Goal: Information Seeking & Learning: Learn about a topic

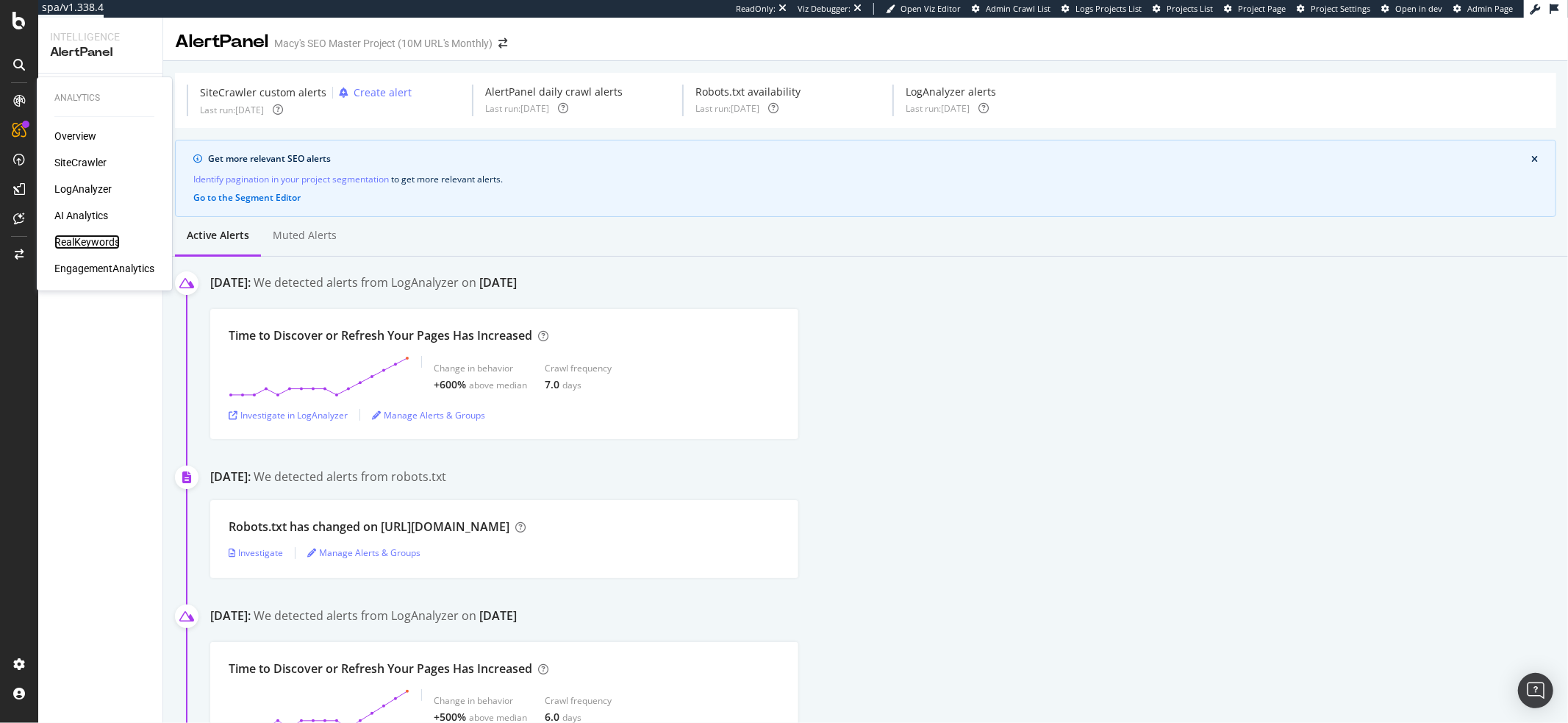
click at [77, 240] on div "RealKeywords" at bounding box center [86, 241] width 66 height 14
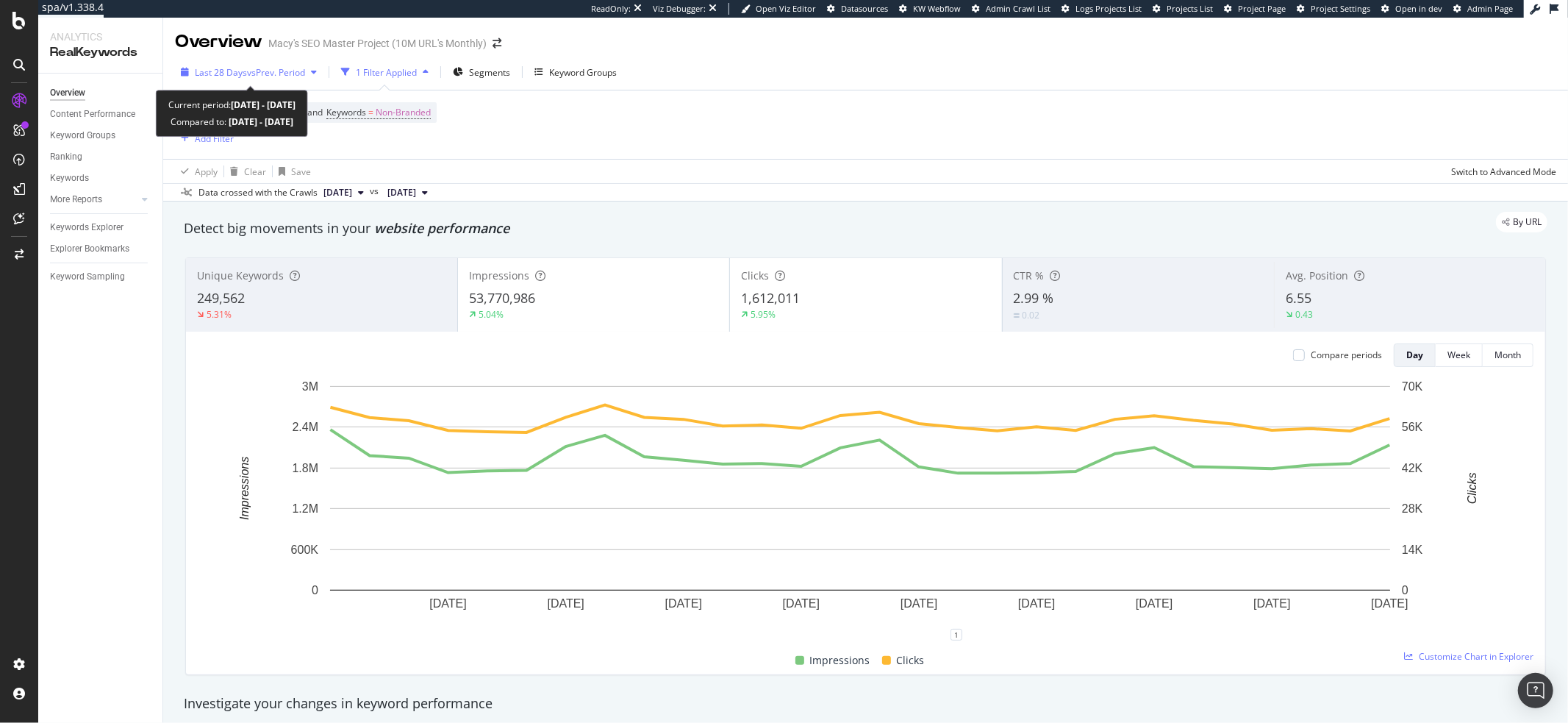
click at [233, 75] on span "Last 28 Days" at bounding box center [220, 72] width 52 height 12
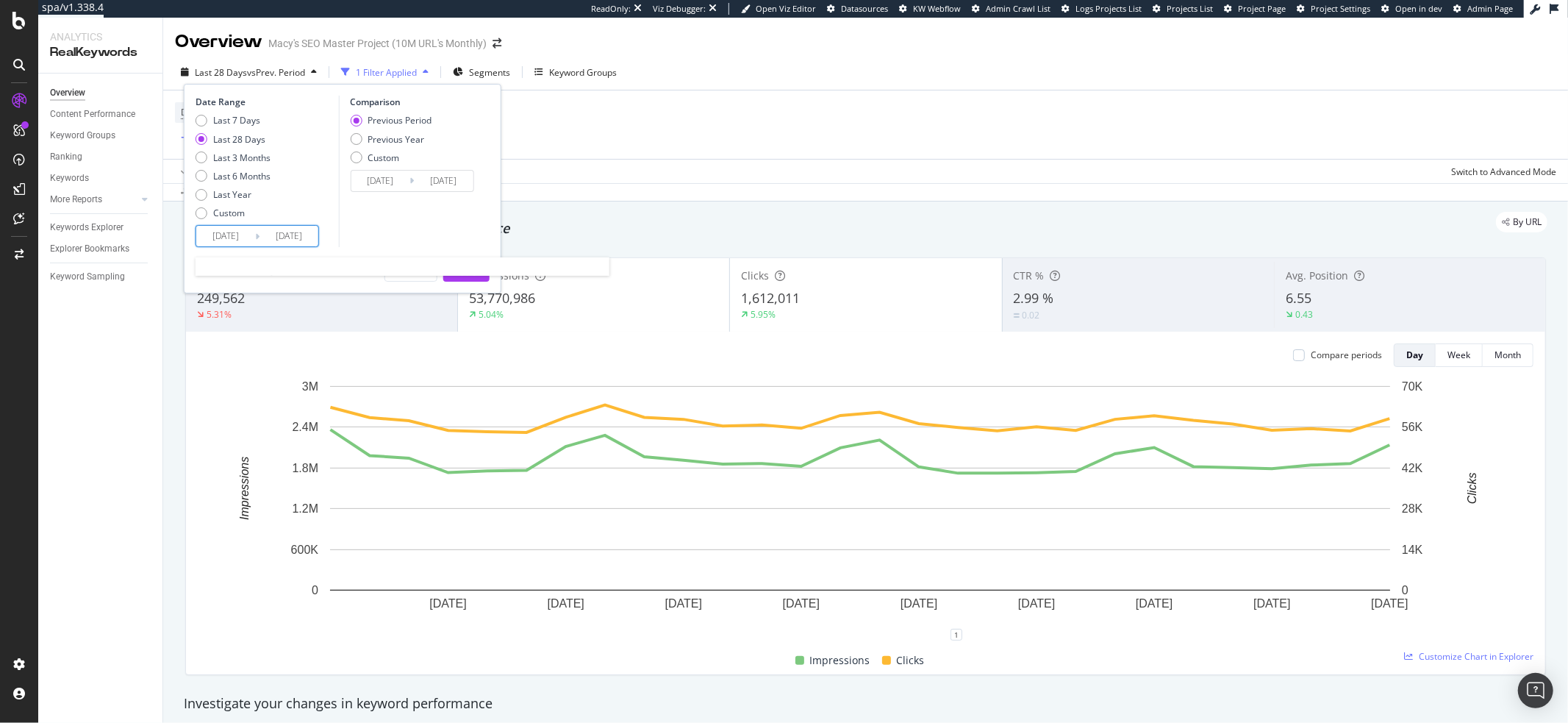
click at [210, 235] on input "2025/09/07" at bounding box center [226, 237] width 59 height 21
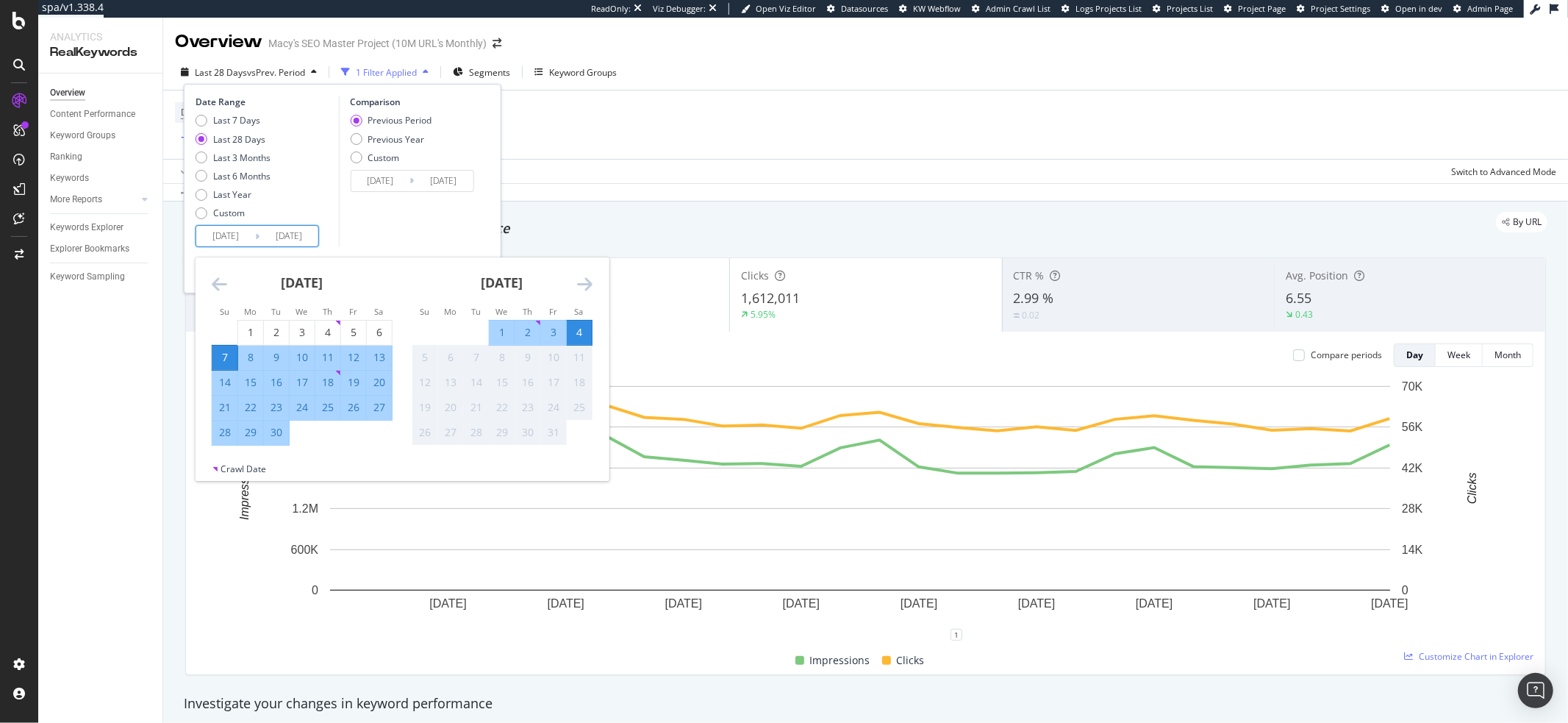
click at [216, 282] on icon "Move backward to switch to the previous month." at bounding box center [219, 284] width 15 height 18
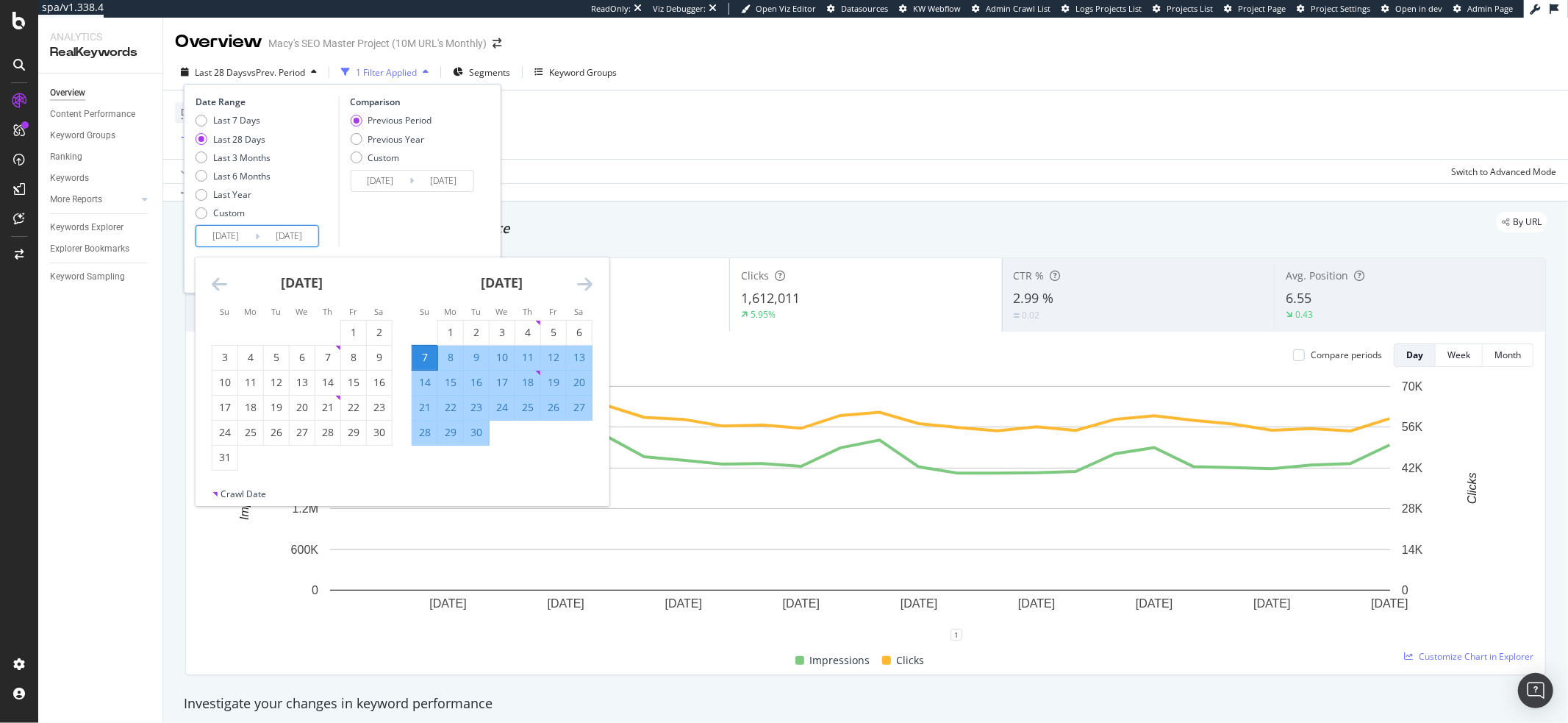
click at [219, 238] on input "2025/09/07" at bounding box center [226, 237] width 59 height 21
click at [233, 238] on input "2021/09/07" at bounding box center [226, 237] width 59 height 21
click at [248, 237] on input "2021/10/07" at bounding box center [226, 237] width 59 height 21
type input "2025/09/07"
type input "2021/10/08"
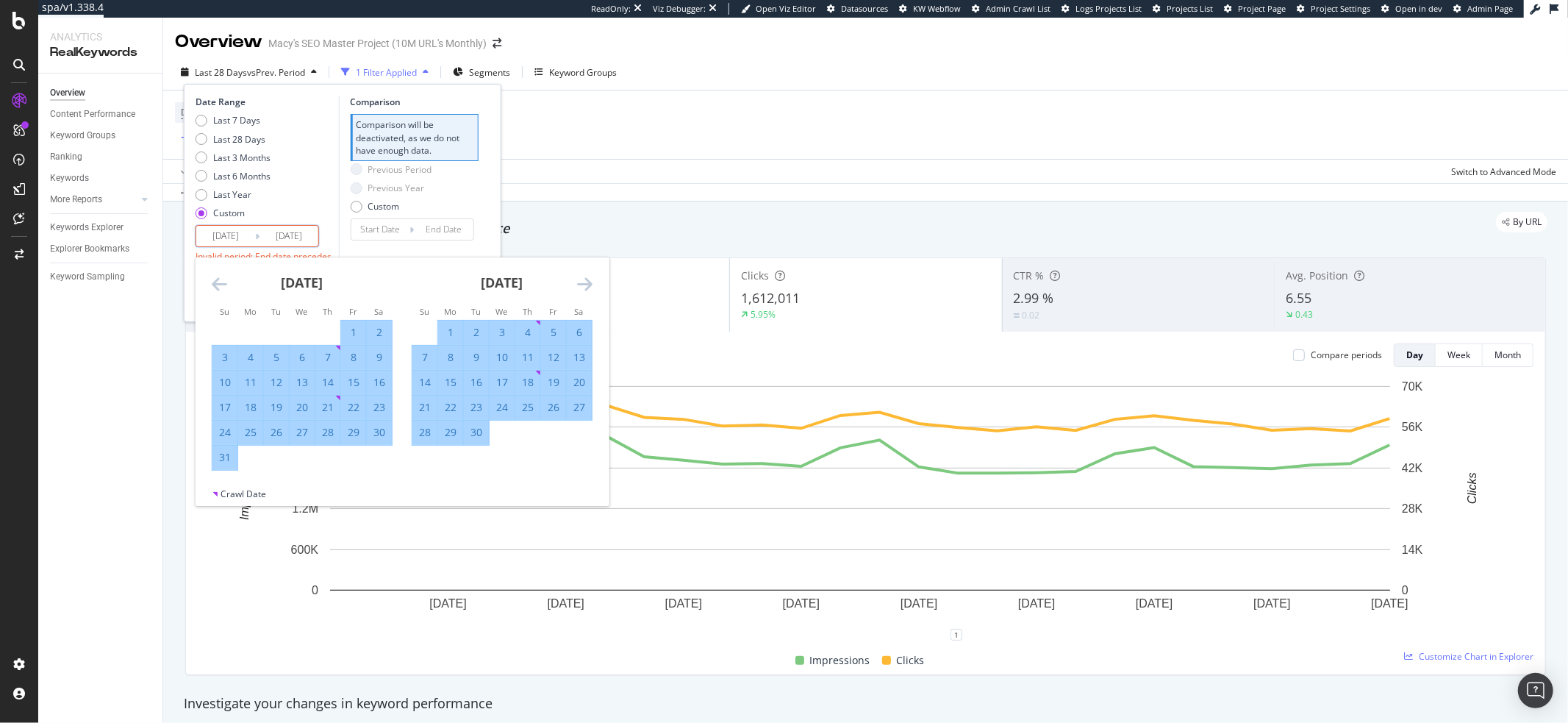
click at [319, 184] on div "Last 7 Days Last 28 Days Last 3 Months Last 6 Months Last Year Custom" at bounding box center [265, 169] width 140 height 111
click at [249, 238] on input "2021/10/08" at bounding box center [226, 237] width 59 height 21
click at [237, 236] on input "2021/10/08" at bounding box center [226, 237] width 59 height 21
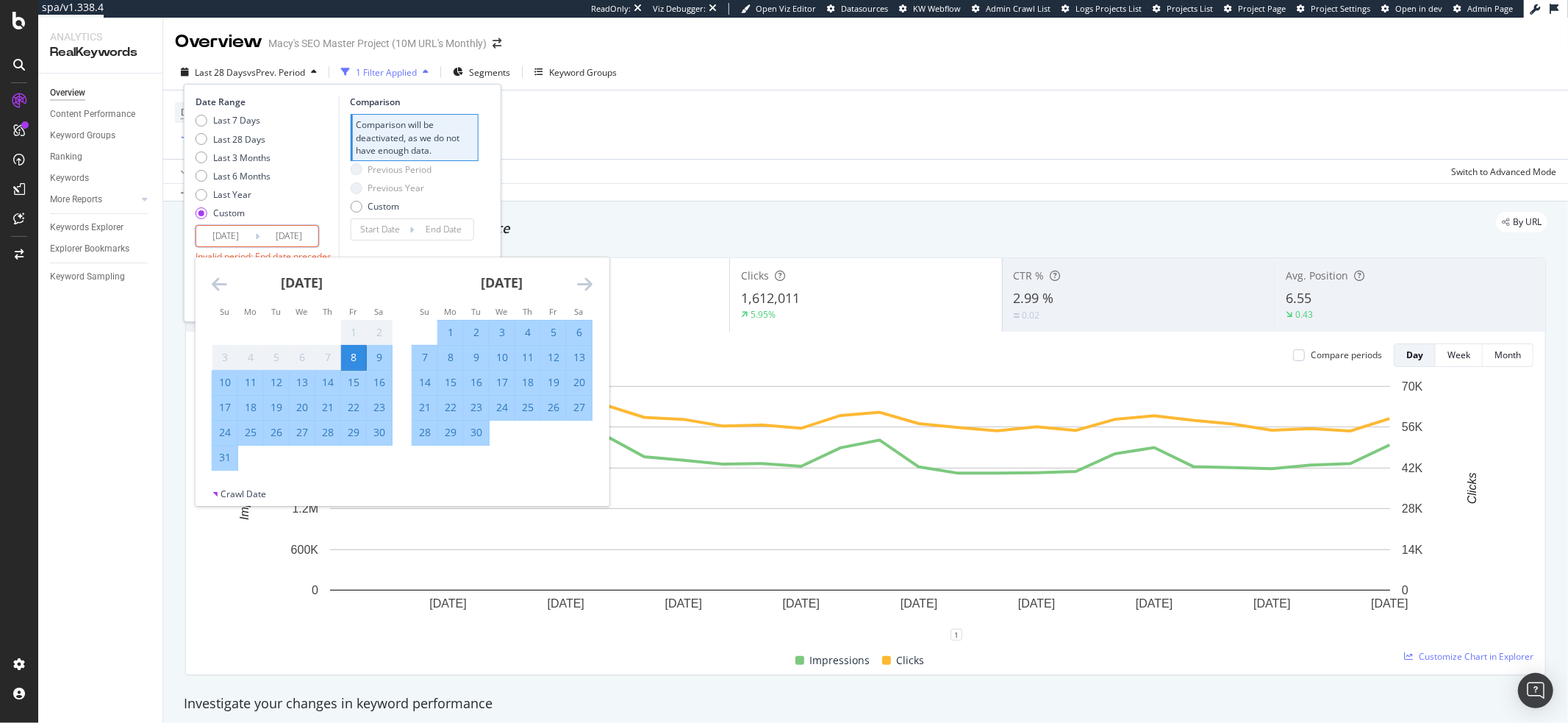
click at [237, 236] on input "2021/10/08" at bounding box center [226, 237] width 59 height 21
click at [354, 356] on div "8" at bounding box center [353, 357] width 25 height 14
click at [281, 235] on input "2025/10/04" at bounding box center [289, 237] width 59 height 21
click at [304, 201] on div "Last 7 Days Last 28 Days Last 3 Months Last 6 Months Last Year Custom" at bounding box center [265, 169] width 140 height 111
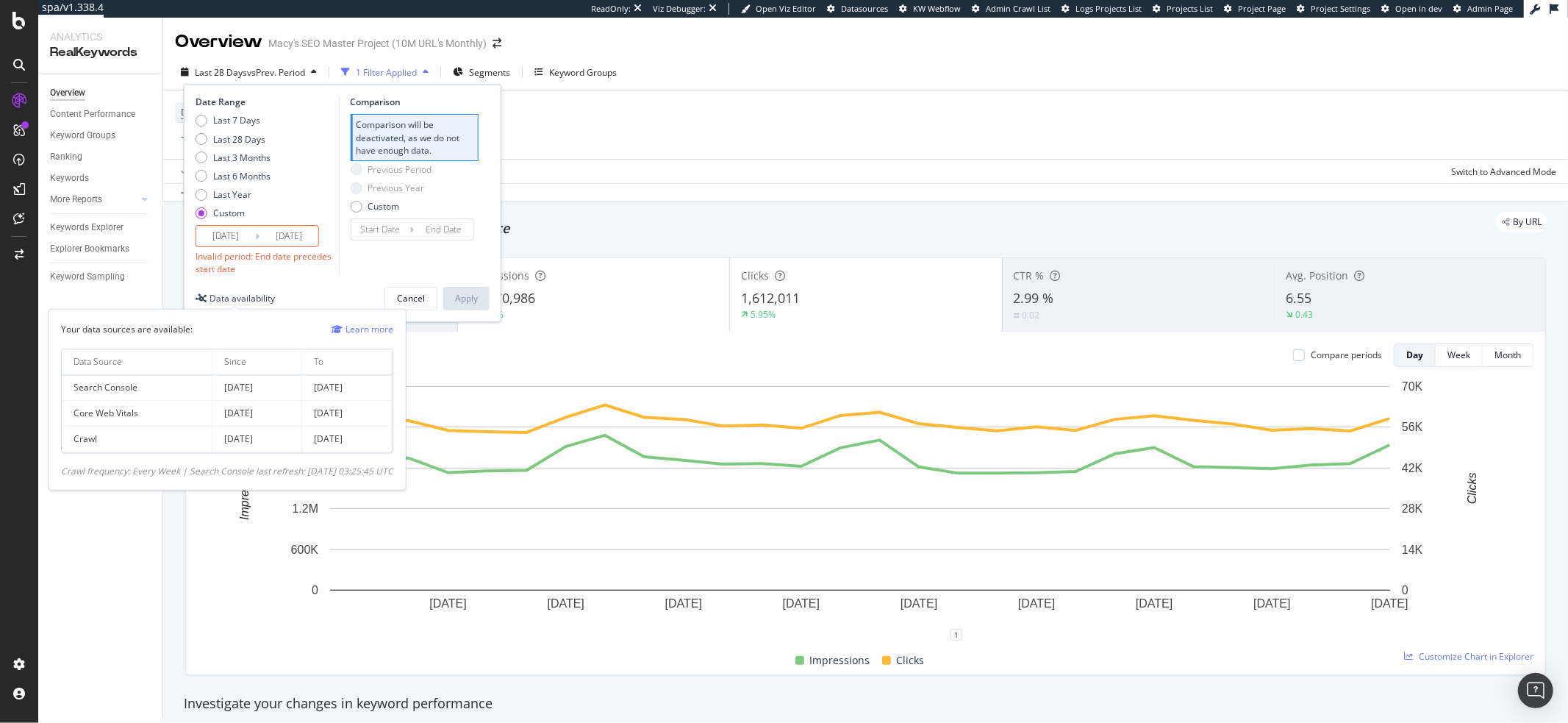
click at [233, 298] on div "Data availability" at bounding box center [242, 297] width 66 height 12
click at [293, 231] on input "2025/10/04" at bounding box center [289, 237] width 59 height 21
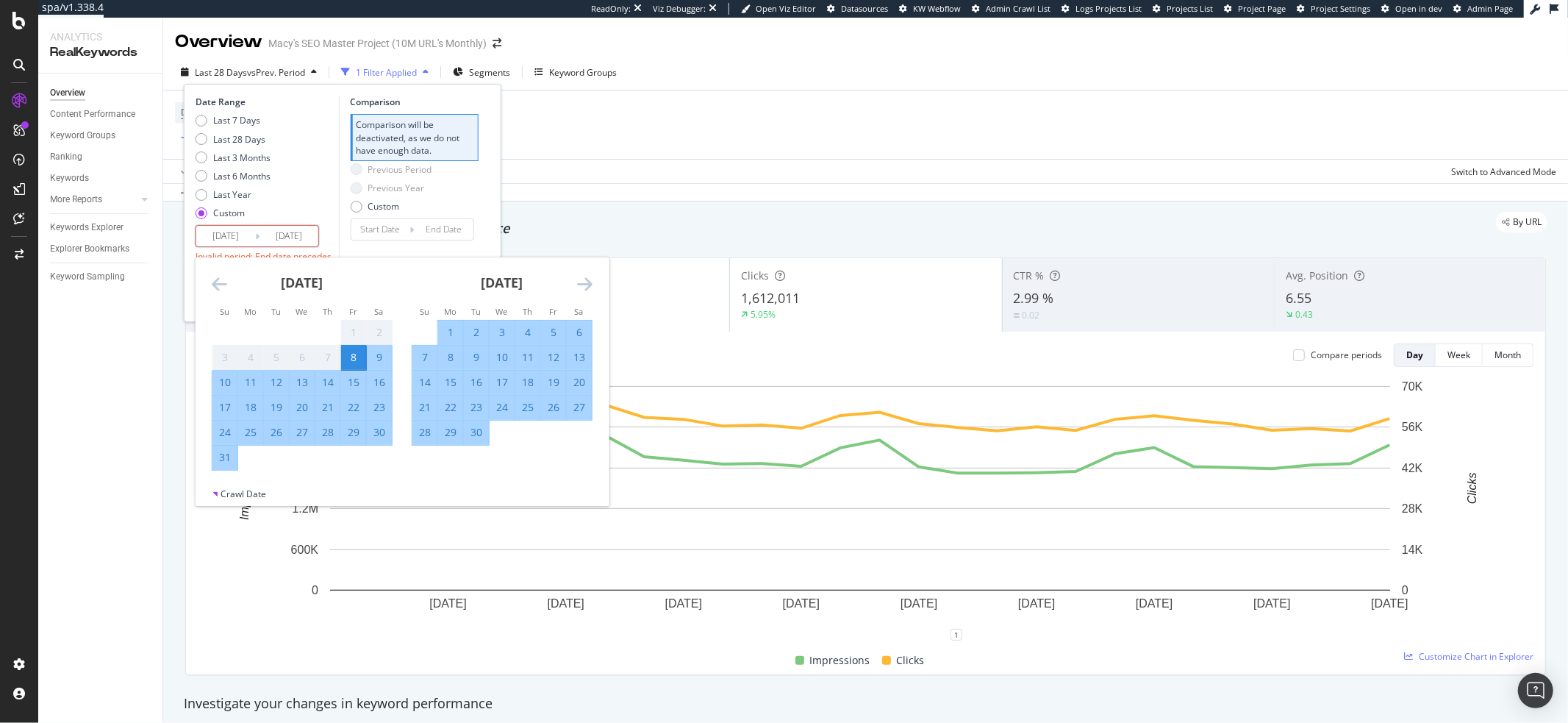
click at [293, 231] on input "2025/10/04" at bounding box center [289, 237] width 59 height 21
click at [355, 357] on div "8" at bounding box center [353, 357] width 25 height 14
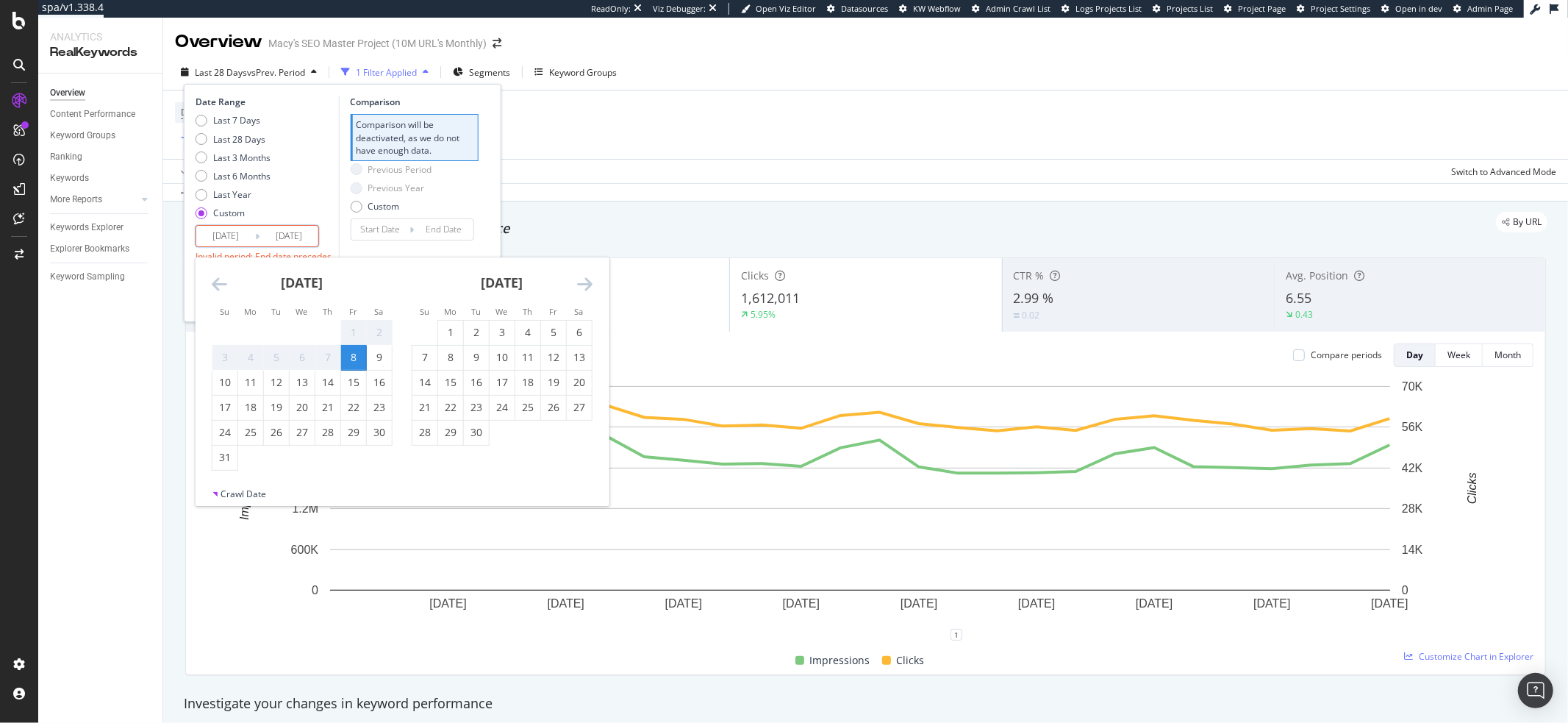
click at [294, 237] on input "2021/10/08" at bounding box center [289, 237] width 59 height 21
click at [591, 281] on icon "Move forward to switch to the next month." at bounding box center [585, 284] width 15 height 18
click at [288, 236] on input "2021/10/08" at bounding box center [289, 237] width 59 height 21
type input "2021/10/08"
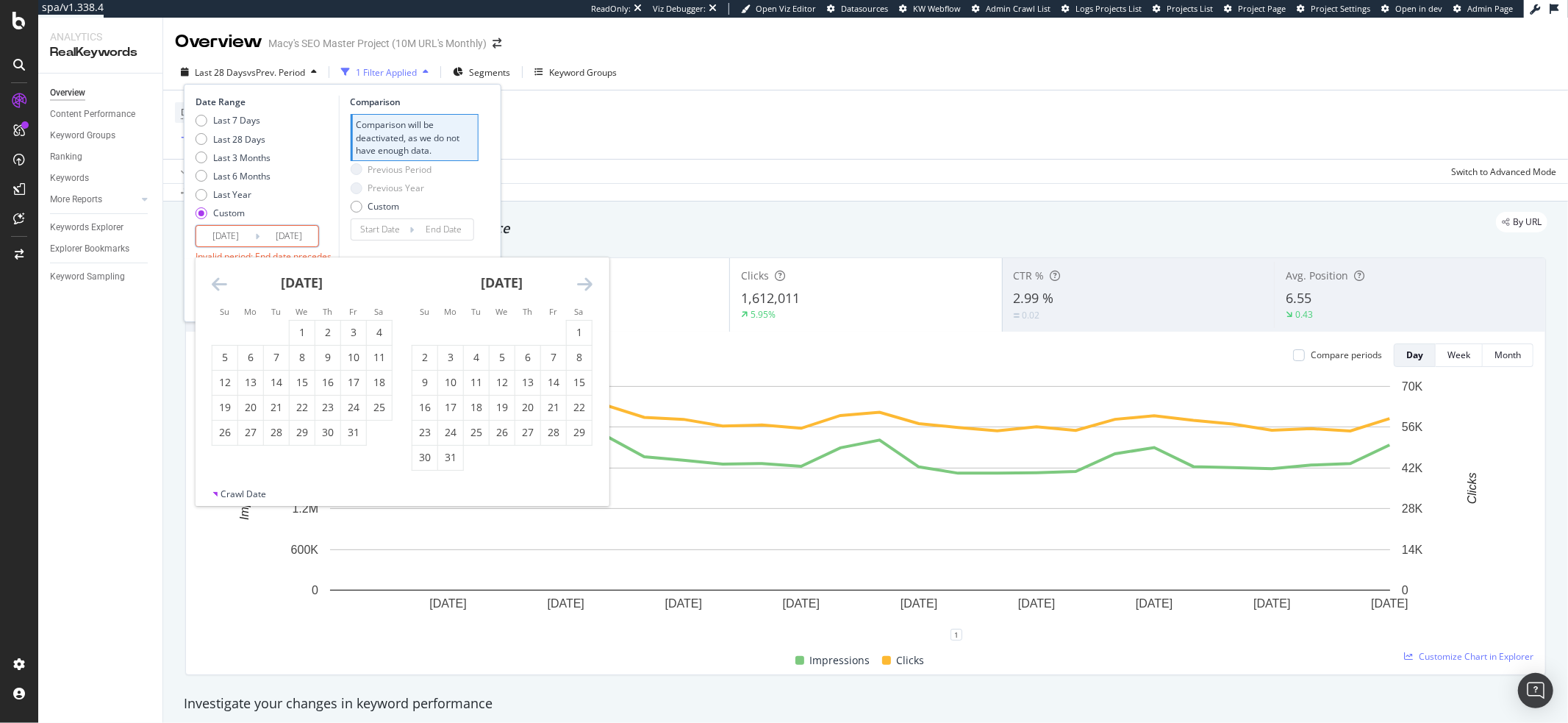
click at [221, 233] on input "2021/10/08" at bounding box center [226, 237] width 59 height 21
click at [273, 201] on div "Last 7 Days Last 28 Days Last 3 Months Last 6 Months Last Year Custom" at bounding box center [265, 169] width 140 height 111
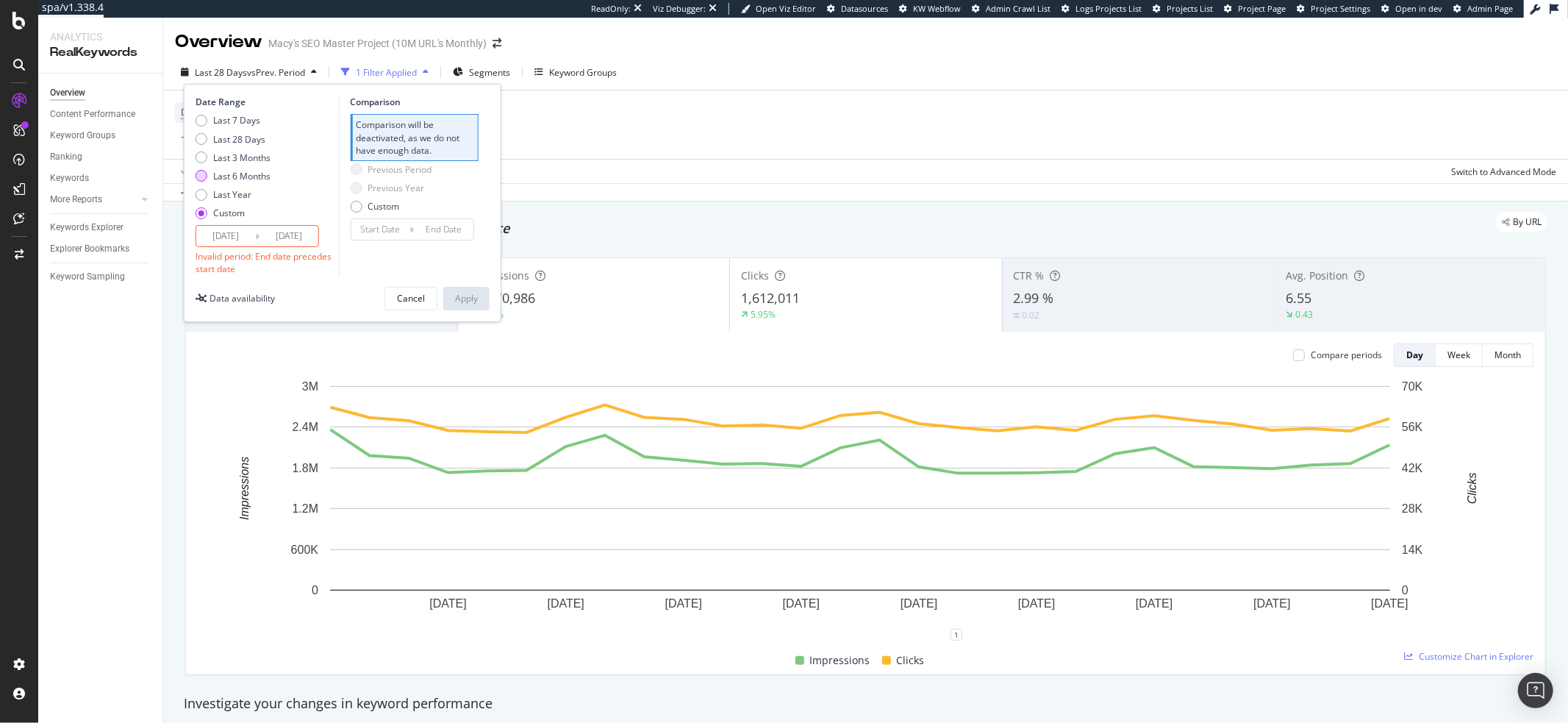
click at [200, 177] on div "Last 6 Months" at bounding box center [201, 176] width 11 height 11
type input "2025/04/05"
type input "2025/10/04"
type input "2024/10/04"
type input "2025/04/04"
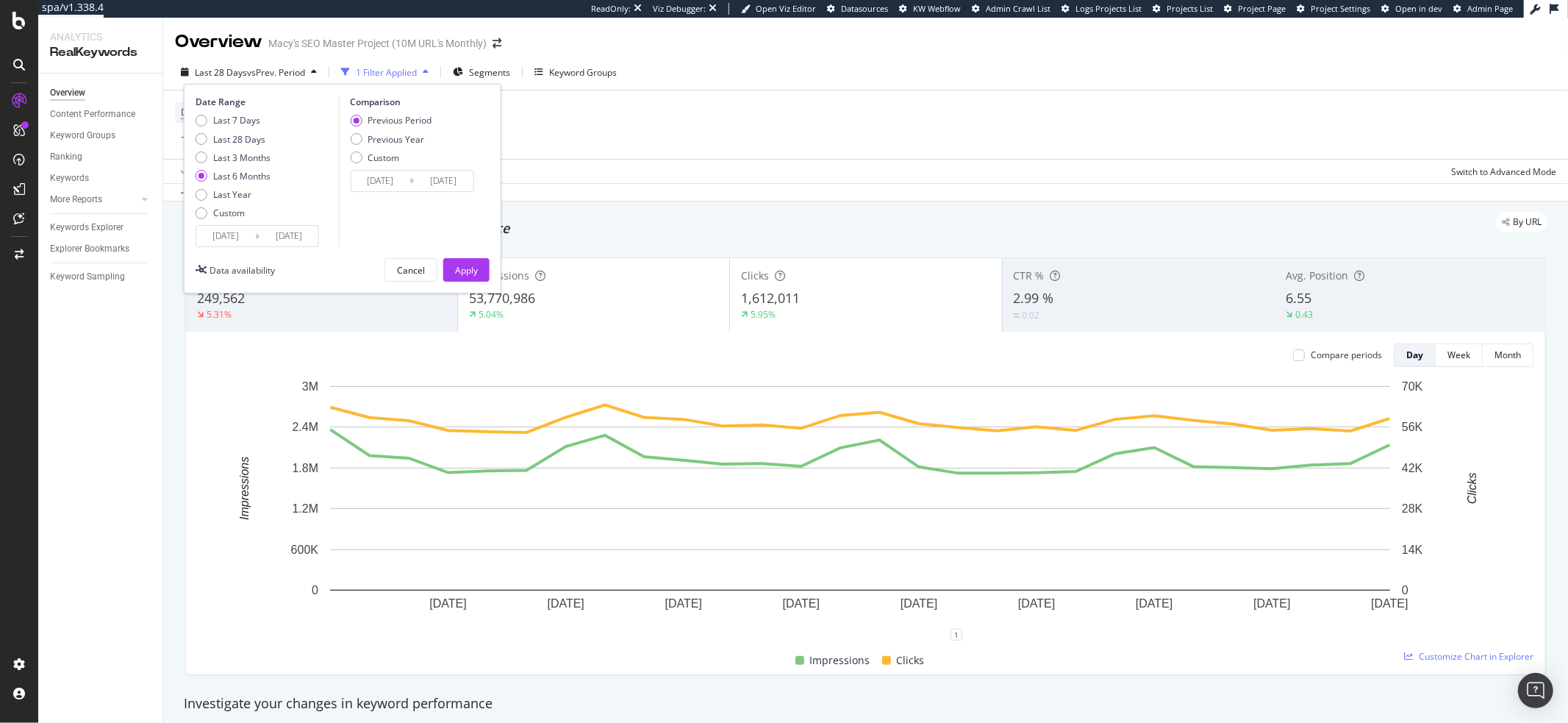
click at [245, 232] on input "2025/04/05" at bounding box center [226, 237] width 59 height 21
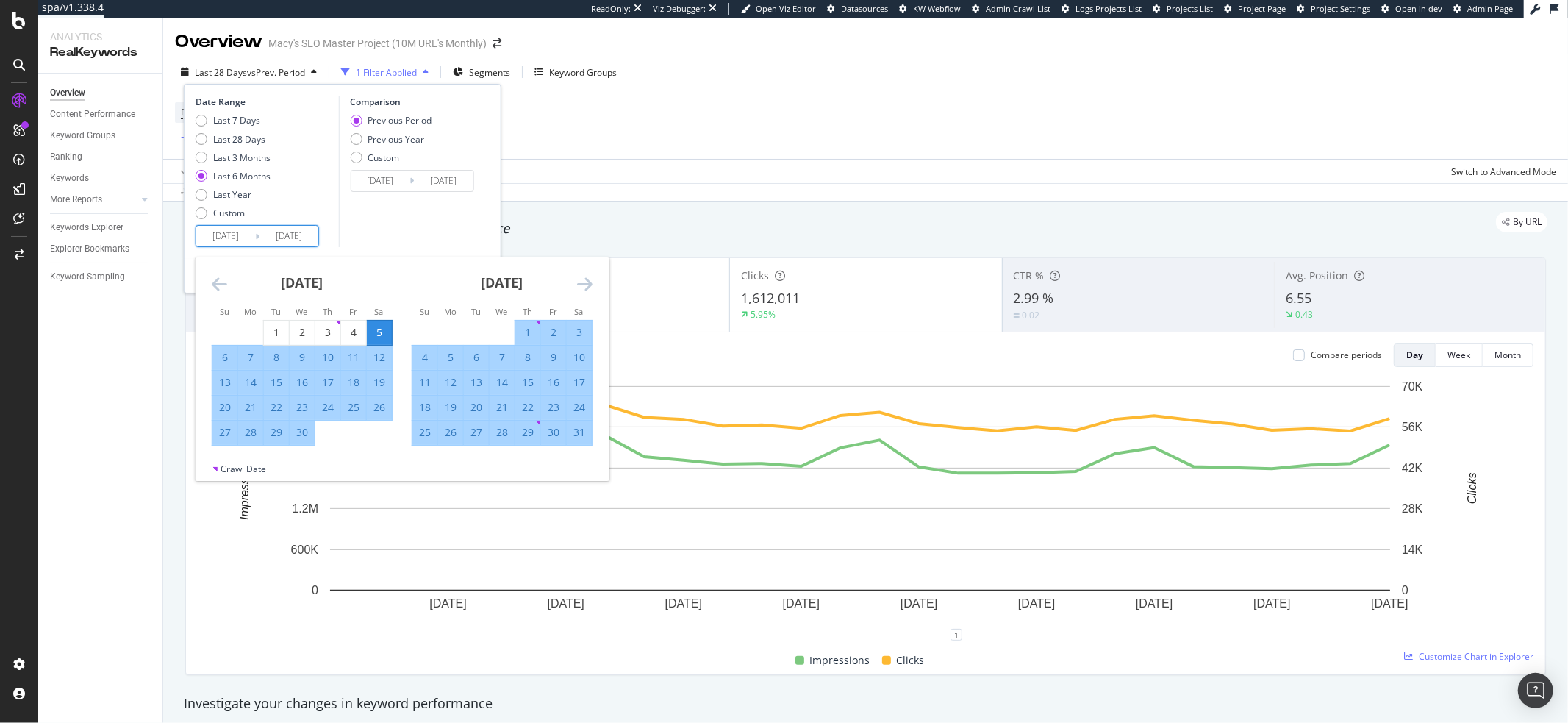
click at [221, 236] on input "2025/04/05" at bounding box center [226, 237] width 59 height 21
click at [285, 233] on input "2025/10/04" at bounding box center [289, 237] width 59 height 21
click at [223, 239] on input "2025/04/05" at bounding box center [226, 237] width 59 height 21
click at [236, 237] on input "2021/04/05" at bounding box center [226, 237] width 59 height 21
click at [245, 239] on input "2021/10/05" at bounding box center [226, 237] width 59 height 21
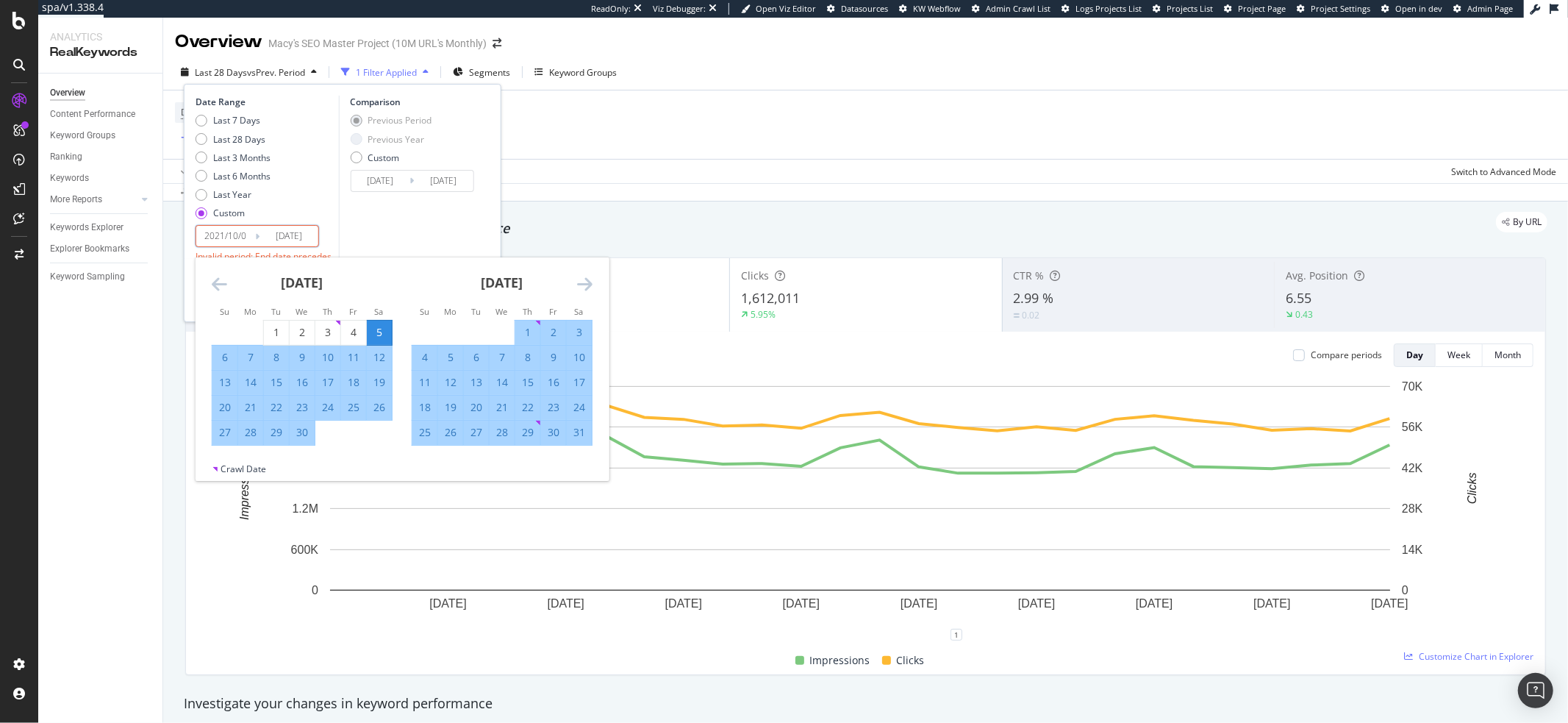
type input "2025/04/05"
type input "2021/10/08"
click at [301, 197] on div "Last 7 Days Last 28 Days Last 3 Months Last 6 Months Last Year Custom" at bounding box center [265, 169] width 140 height 111
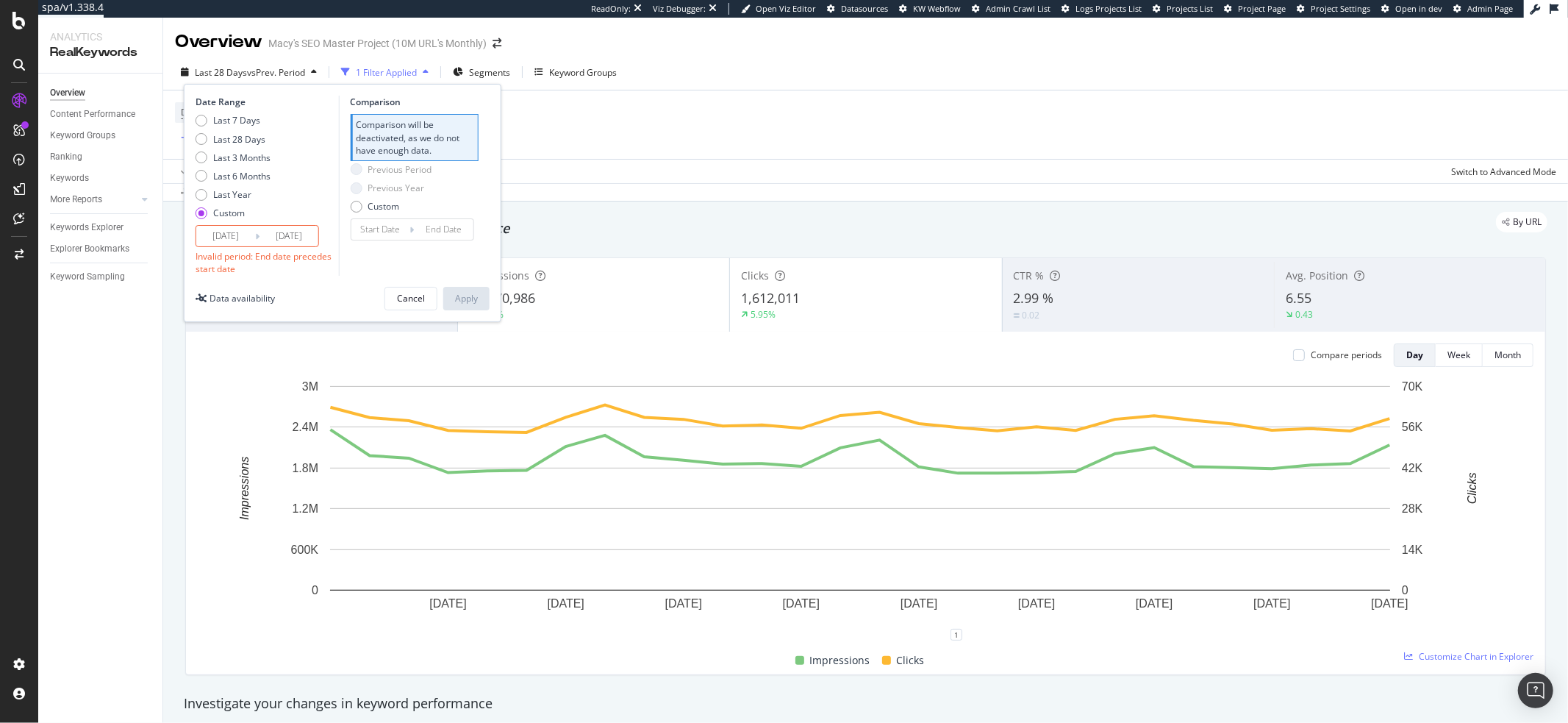
click at [267, 267] on div "Invalid period: End date precedes start date" at bounding box center [265, 262] width 140 height 25
click at [278, 230] on input "2025/10/04" at bounding box center [289, 237] width 59 height 21
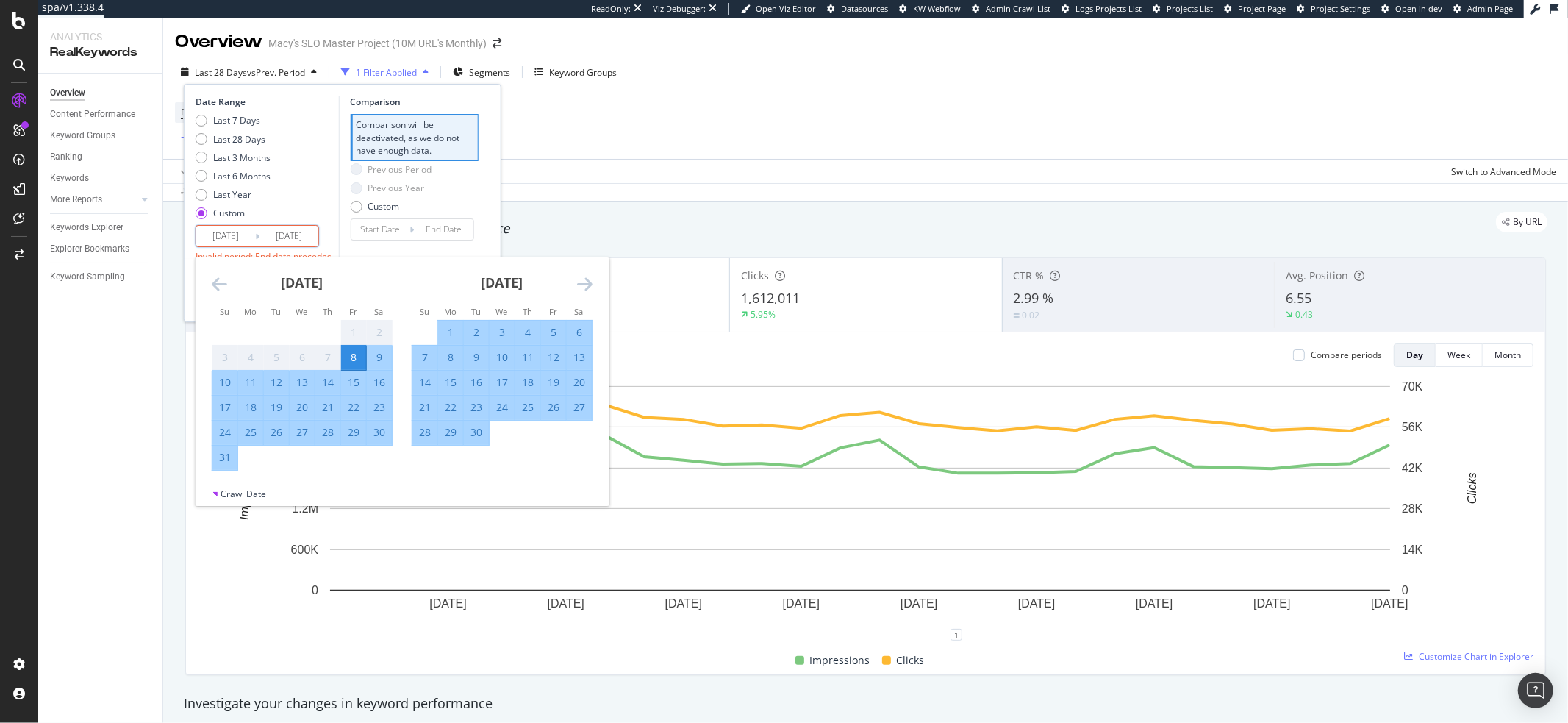
click at [588, 290] on icon "Move forward to switch to the next month." at bounding box center [585, 284] width 15 height 18
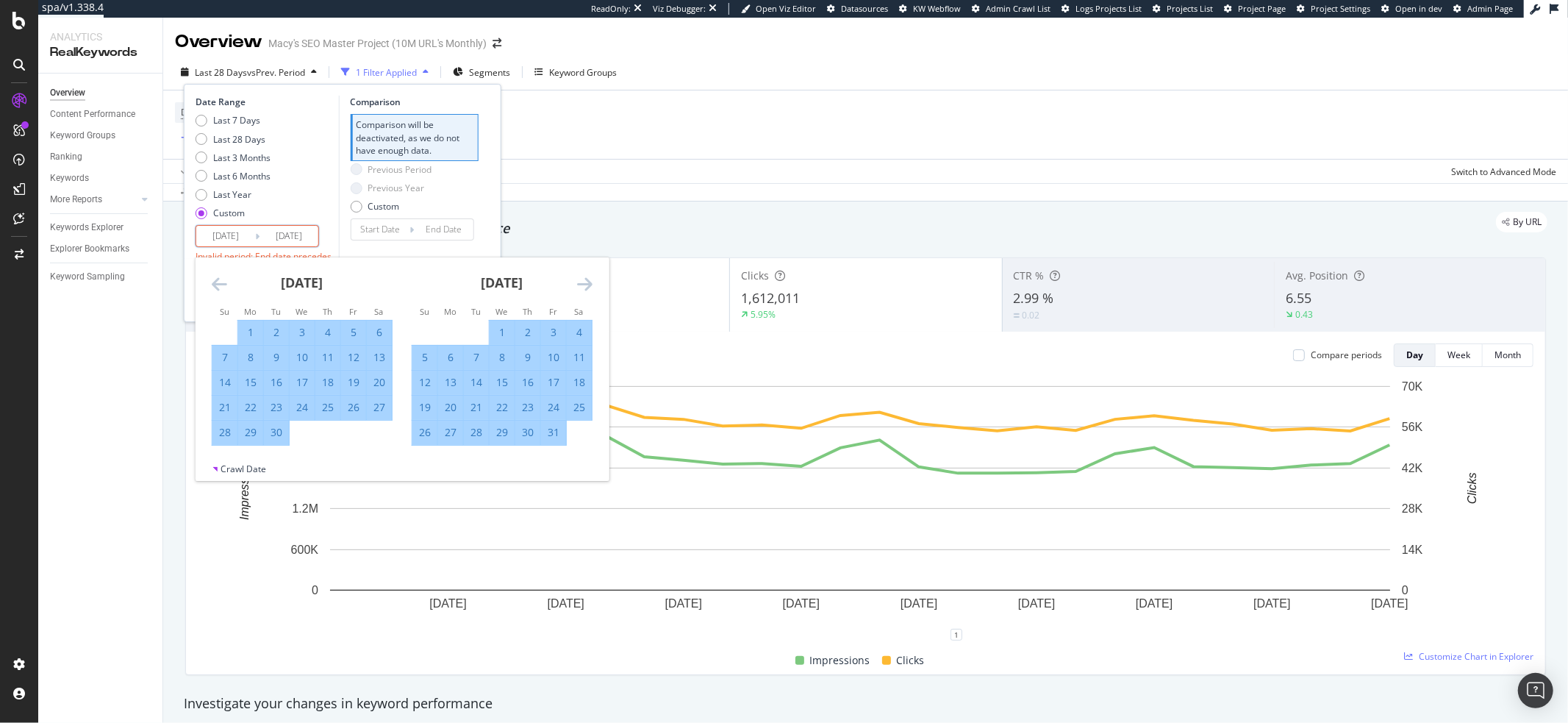
click at [588, 290] on icon "Move forward to switch to the next month." at bounding box center [585, 284] width 15 height 18
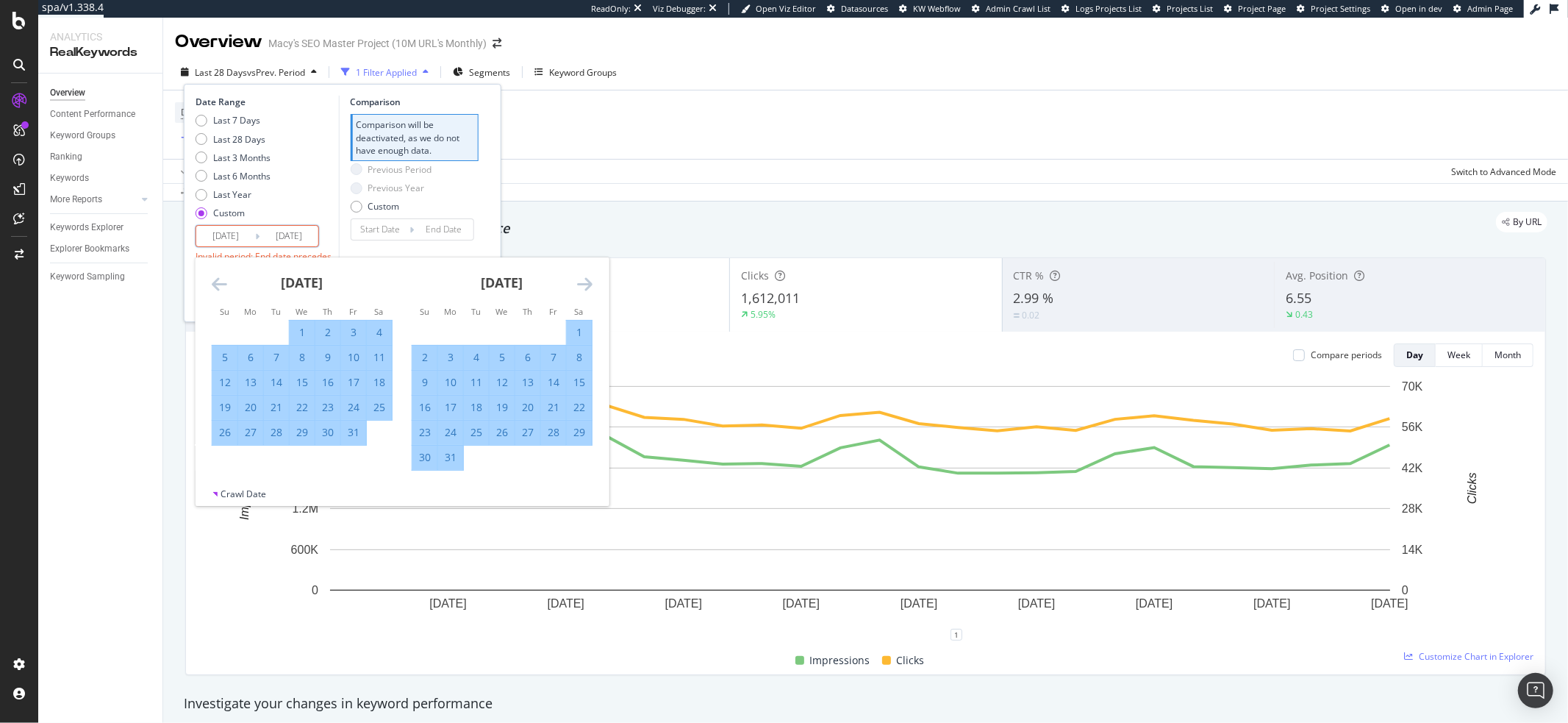
click at [588, 290] on icon "Move forward to switch to the next month." at bounding box center [585, 284] width 15 height 18
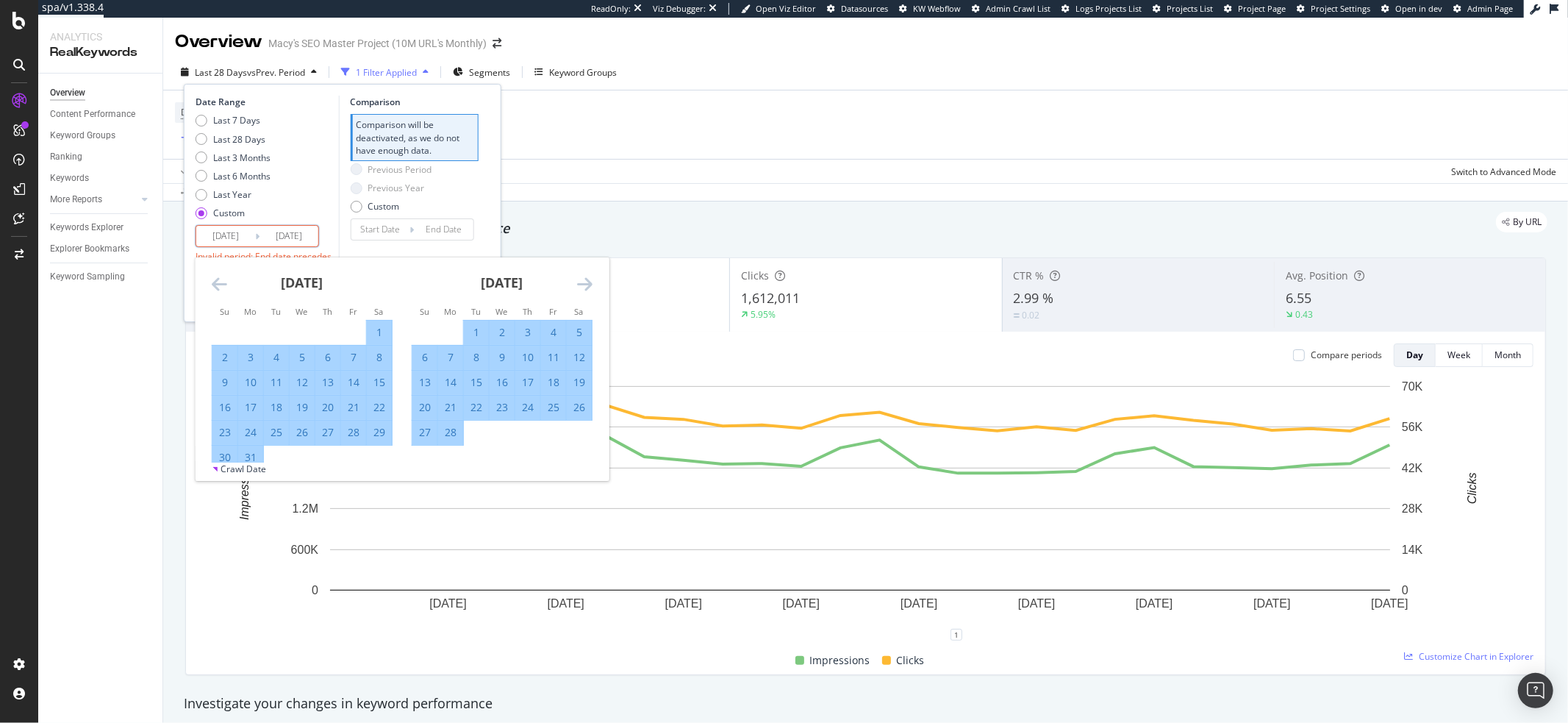
click at [588, 290] on icon "Move forward to switch to the next month." at bounding box center [585, 284] width 15 height 18
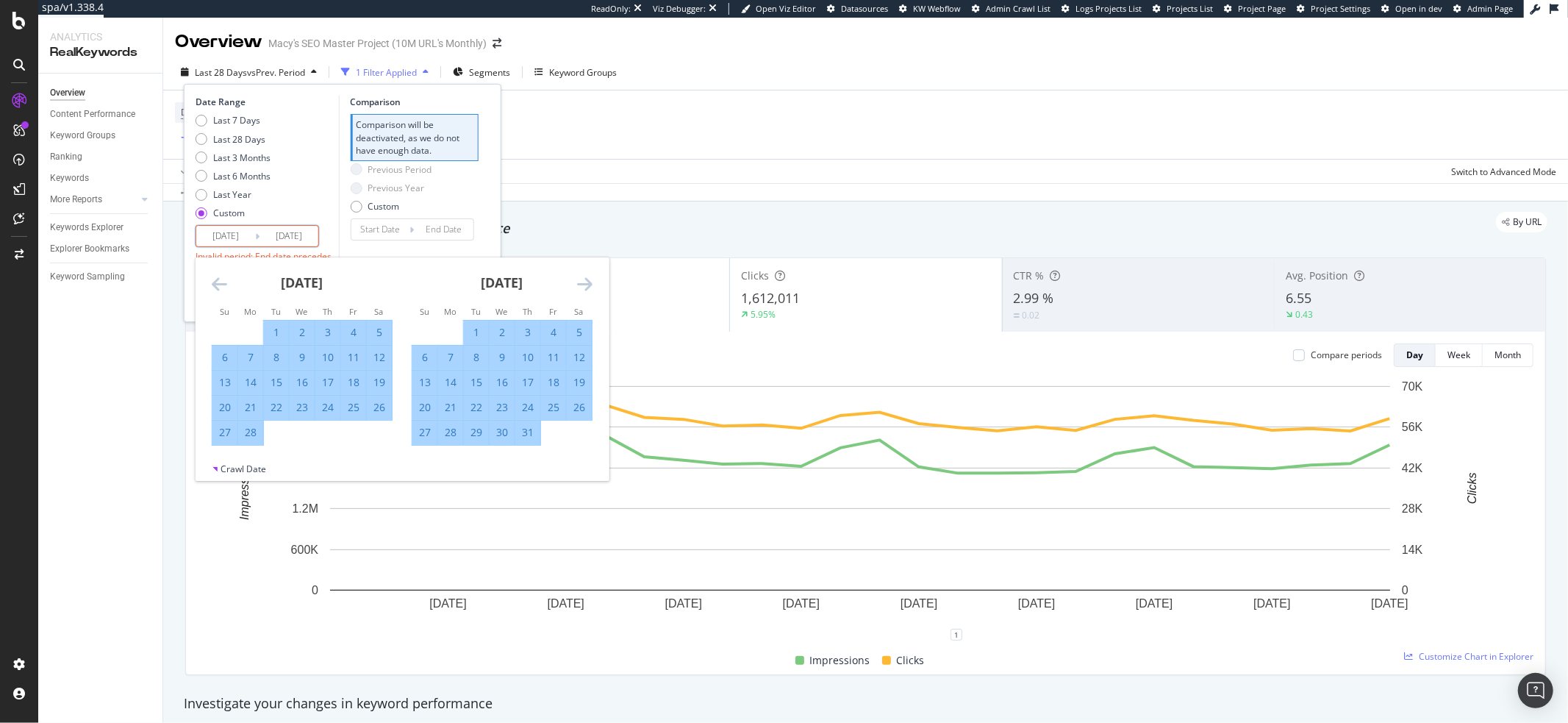
click at [588, 290] on icon "Move forward to switch to the next month." at bounding box center [585, 284] width 15 height 18
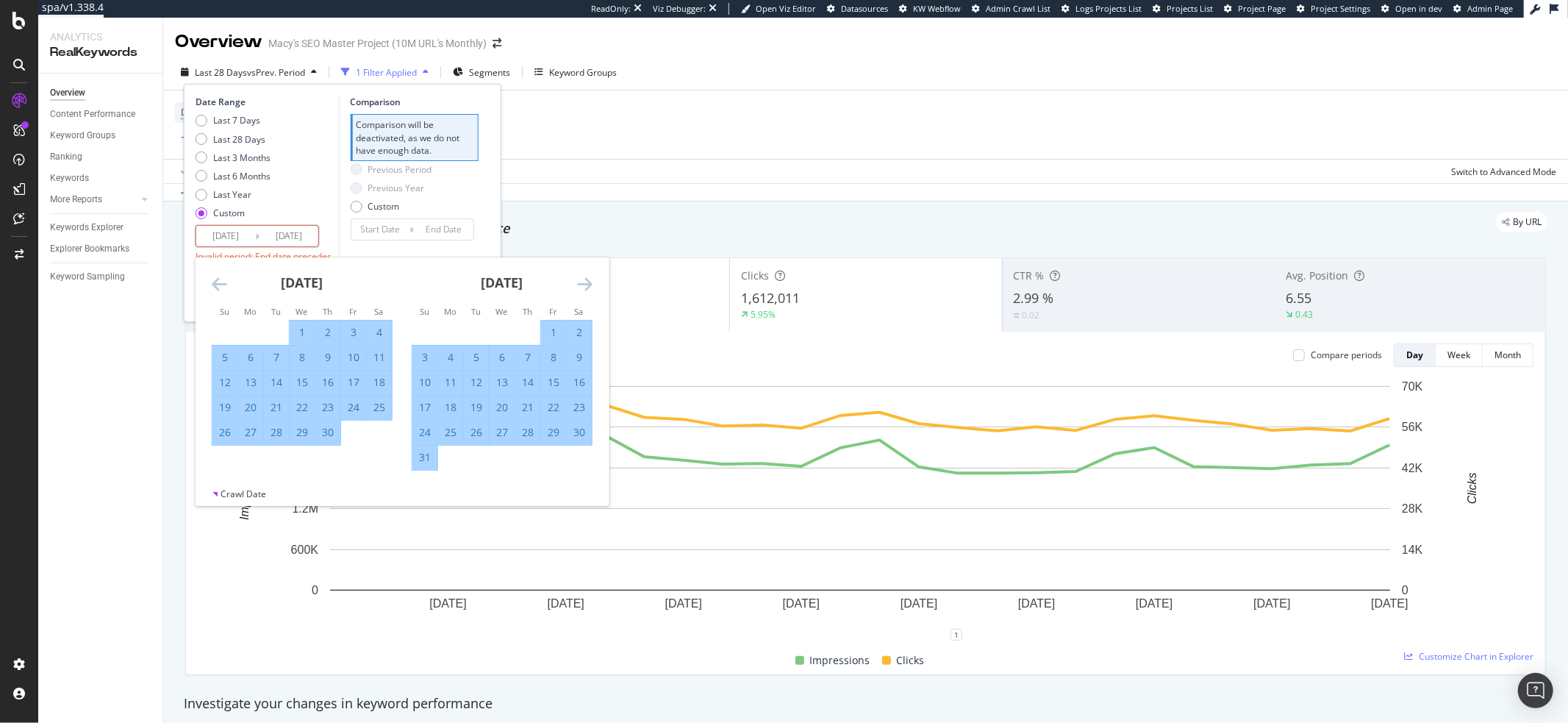
click at [588, 290] on icon "Move forward to switch to the next month." at bounding box center [585, 284] width 15 height 18
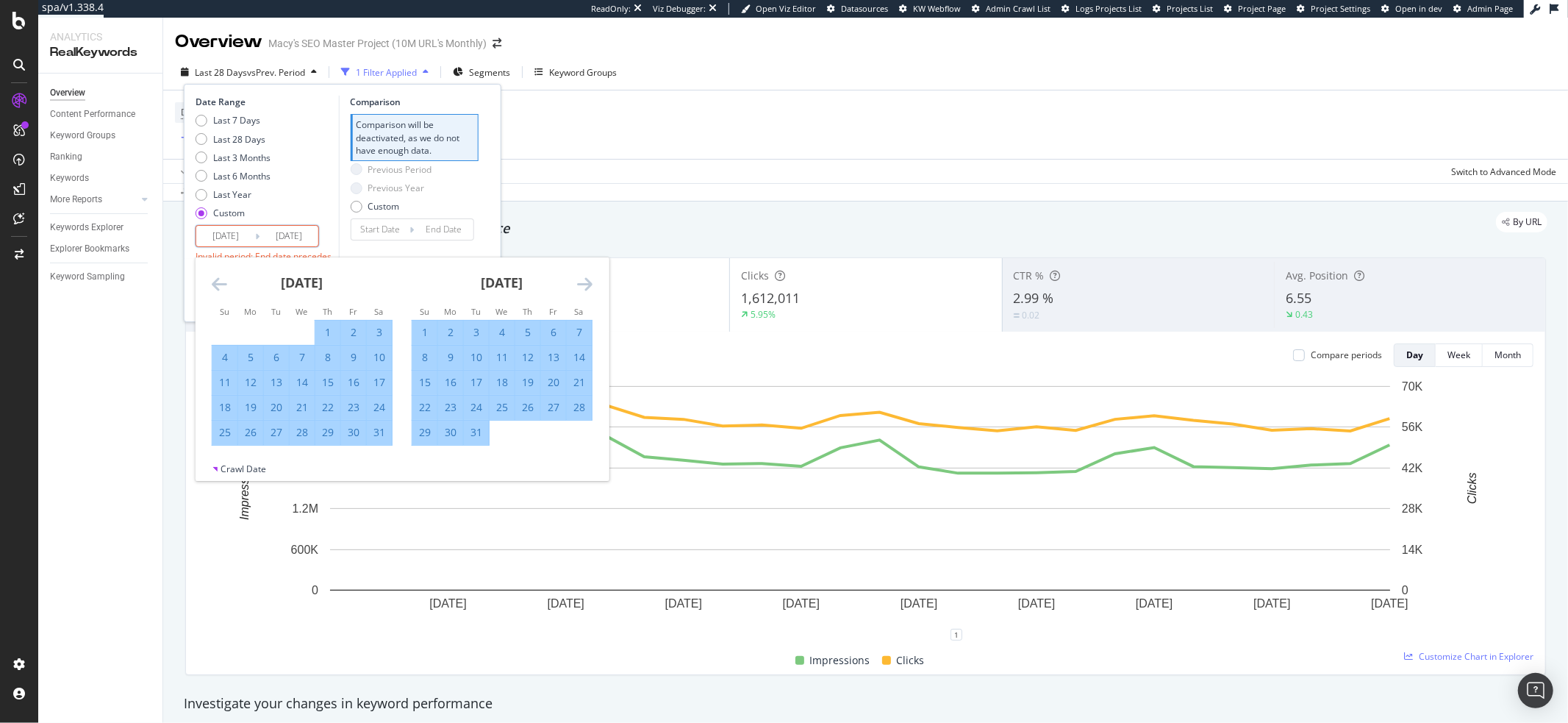
click at [588, 290] on icon "Move forward to switch to the next month." at bounding box center [585, 284] width 15 height 18
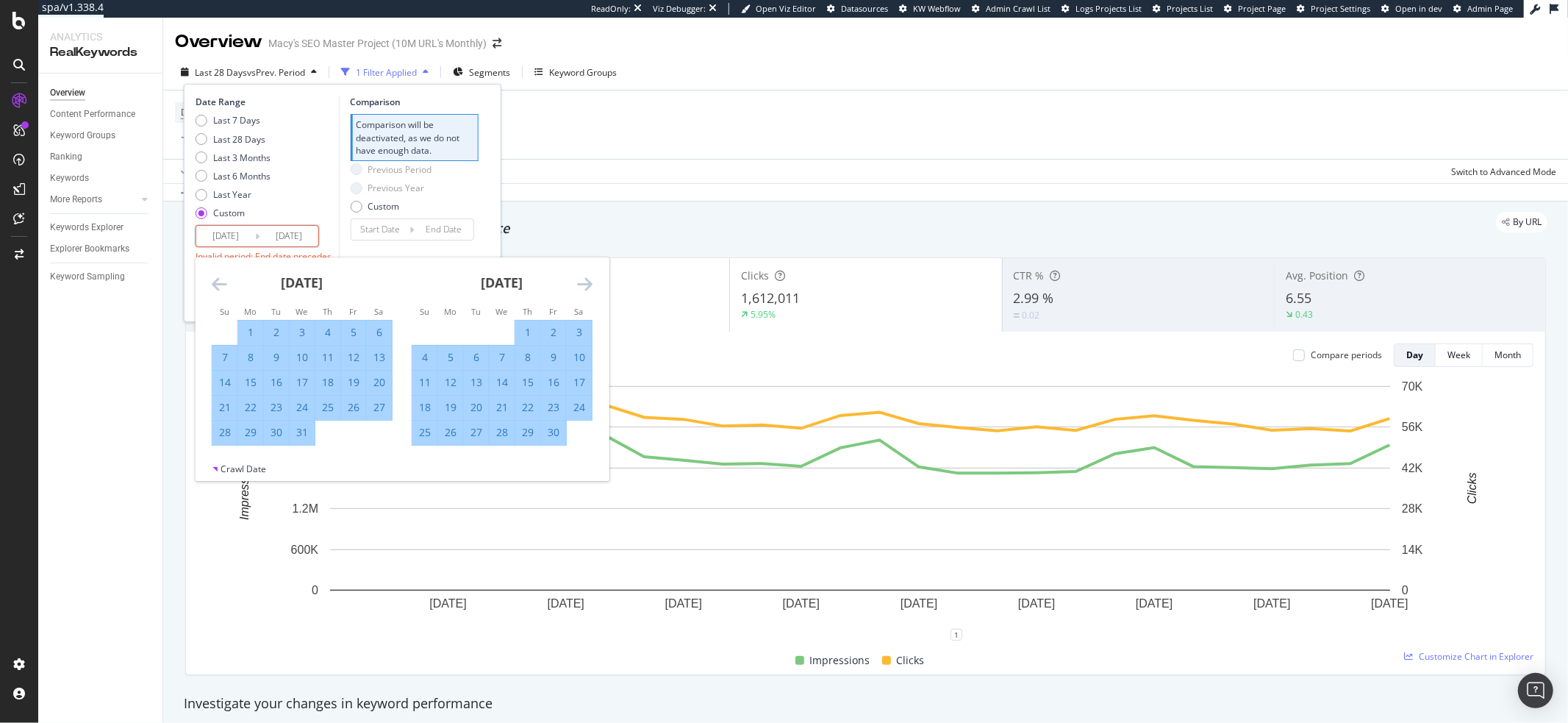
click at [588, 290] on icon "Move forward to switch to the next month." at bounding box center [585, 284] width 15 height 18
click at [285, 237] on input "2025/10/04" at bounding box center [289, 237] width 59 height 21
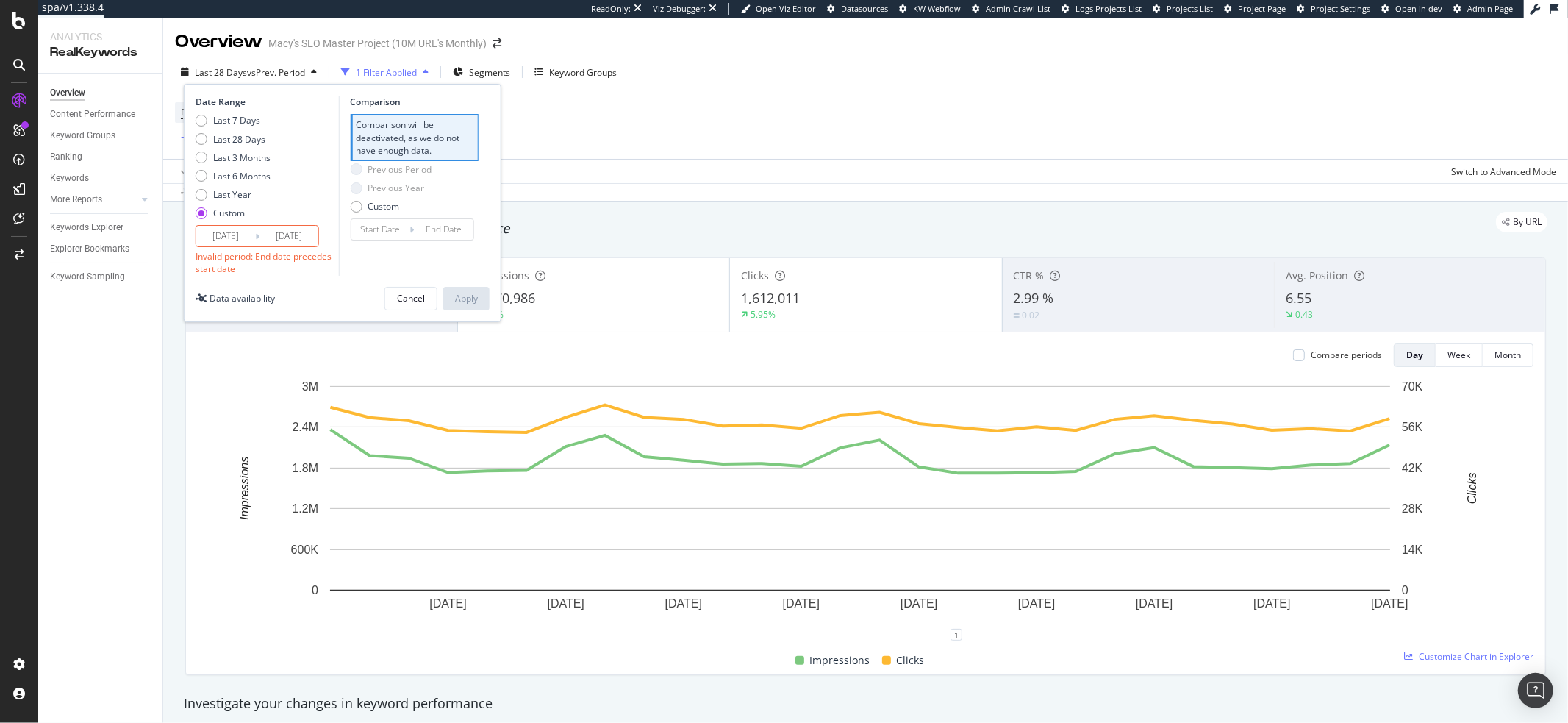
type input "2024/10/04"
click at [225, 230] on input "2021/10/08" at bounding box center [226, 237] width 59 height 21
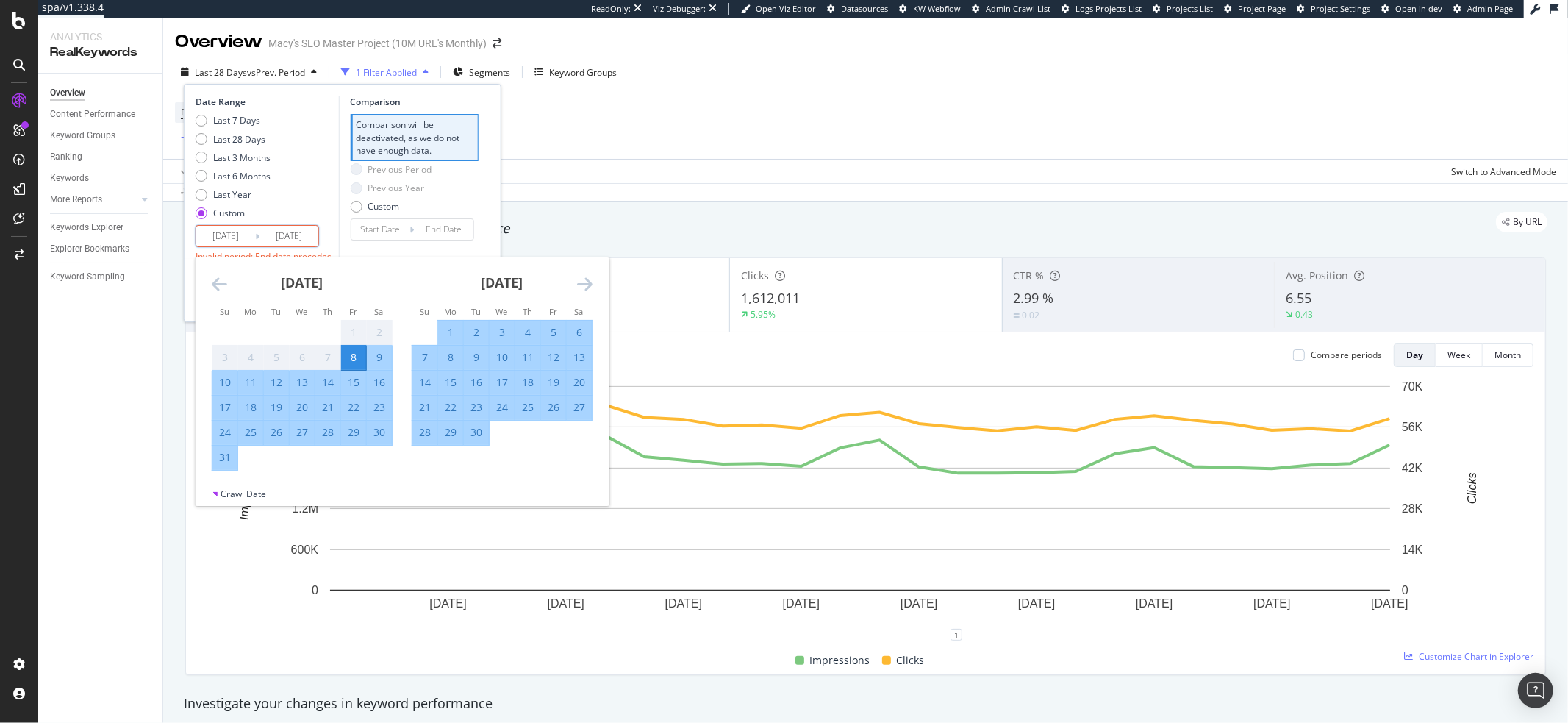
click at [250, 235] on input "2021/10/08" at bounding box center [226, 237] width 59 height 21
type input "2021/10/09"
drag, startPoint x: 285, startPoint y: 234, endPoint x: 294, endPoint y: 234, distance: 9.0
click at [294, 234] on input "20240/04" at bounding box center [289, 237] width 59 height 21
drag, startPoint x: 294, startPoint y: 234, endPoint x: 303, endPoint y: 235, distance: 9.1
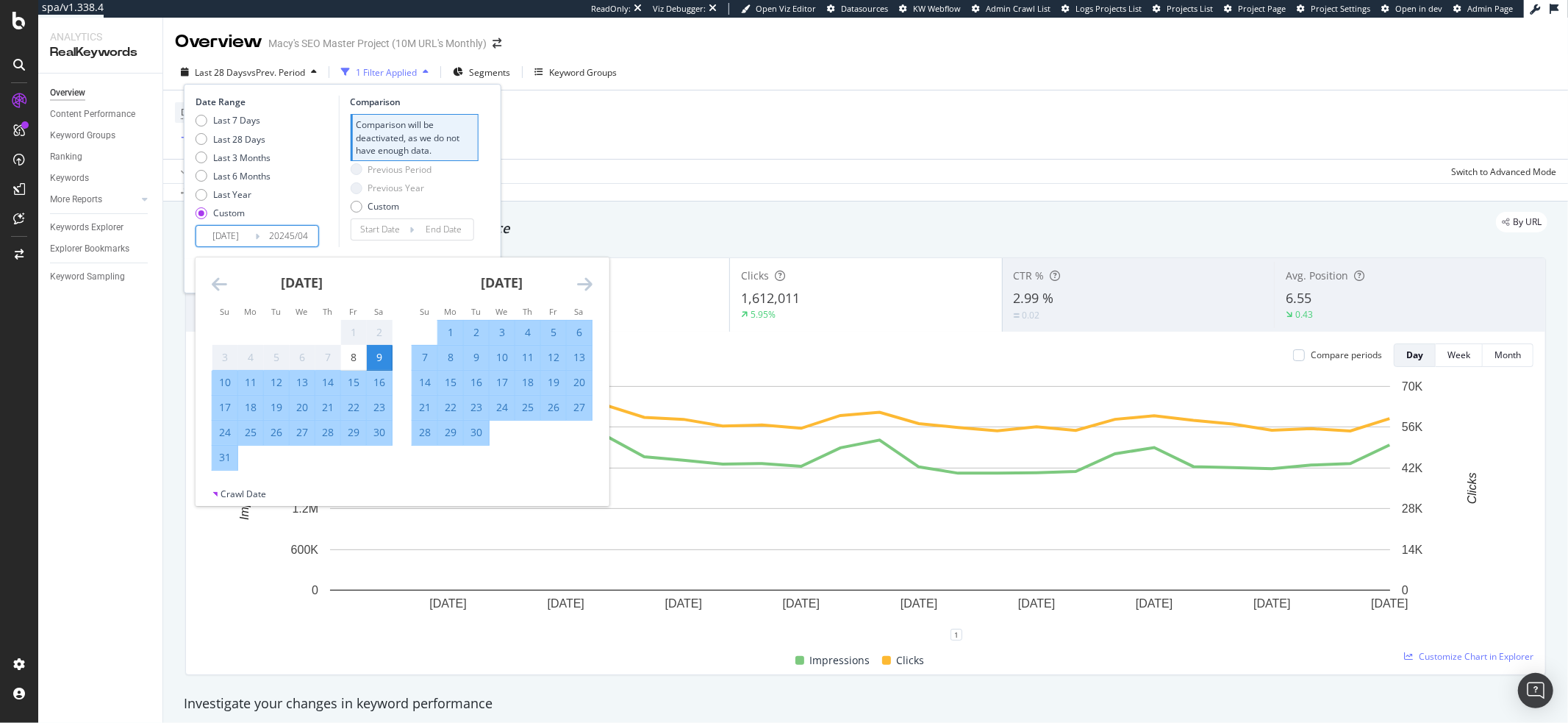
click at [303, 235] on input "20245/04" at bounding box center [289, 237] width 59 height 21
click at [287, 239] on input "20245/04" at bounding box center [289, 237] width 59 height 21
click at [289, 193] on div "Last 7 Days Last 28 Days Last 3 Months Last 6 Months Last Year Custom" at bounding box center [265, 169] width 140 height 111
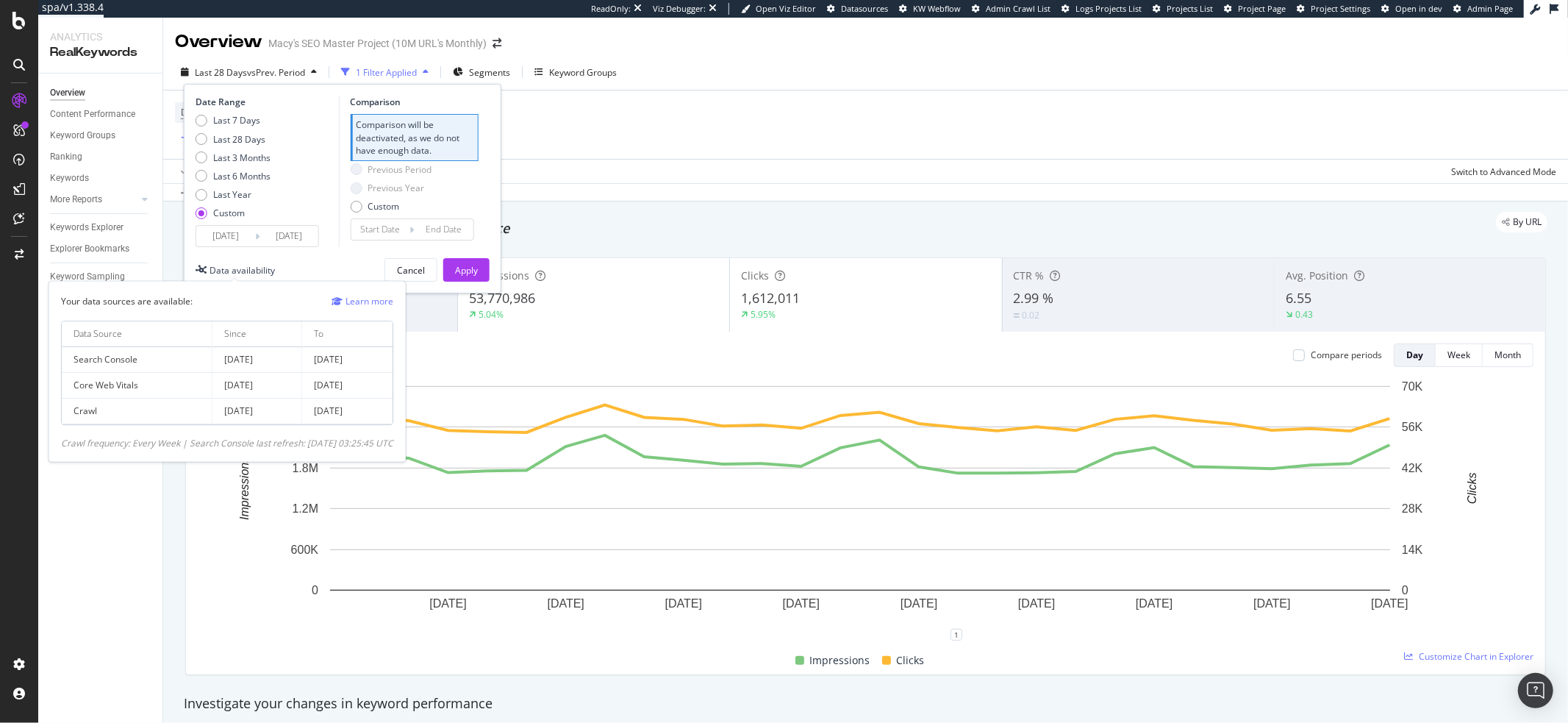
click at [245, 270] on div "Data availability" at bounding box center [242, 270] width 66 height 12
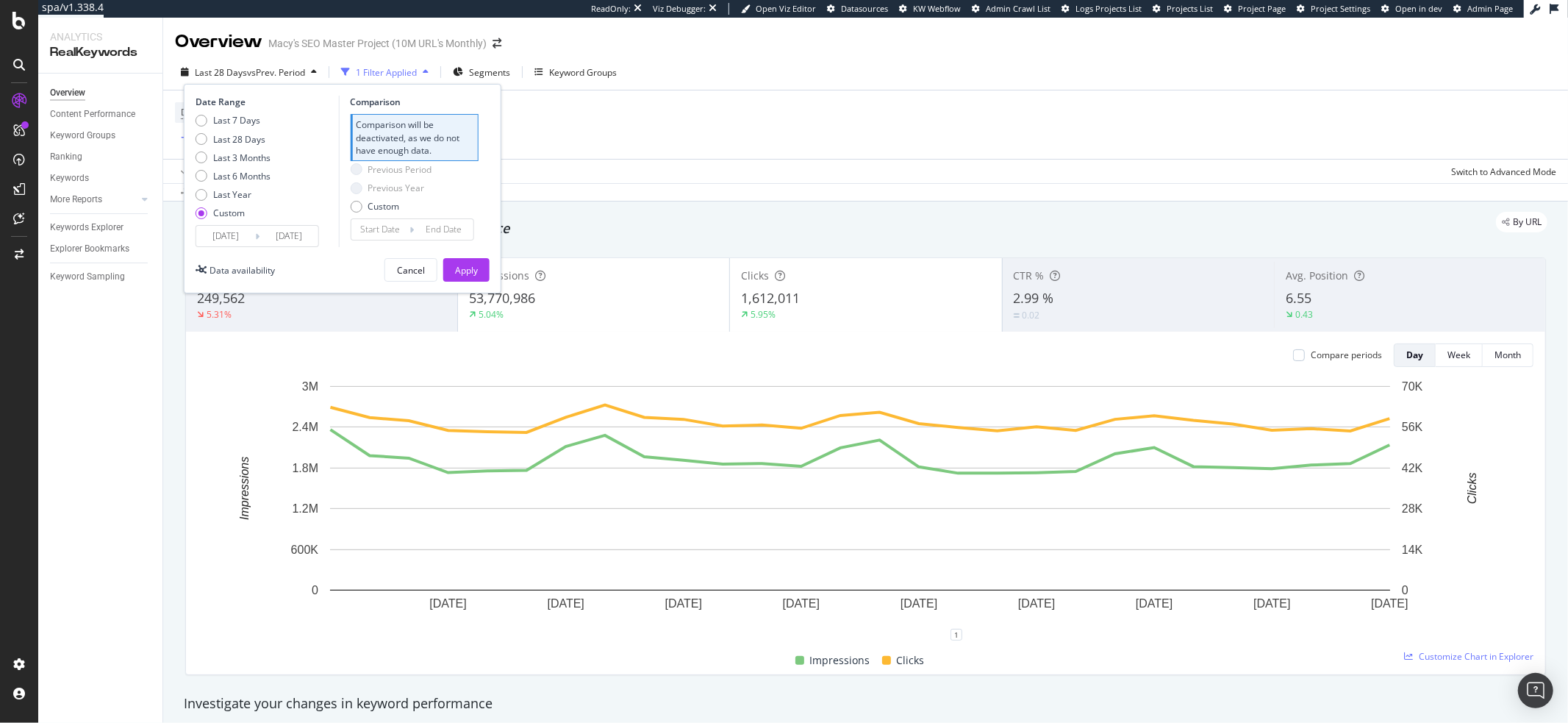
click at [283, 233] on input "2024/10/04" at bounding box center [289, 237] width 59 height 21
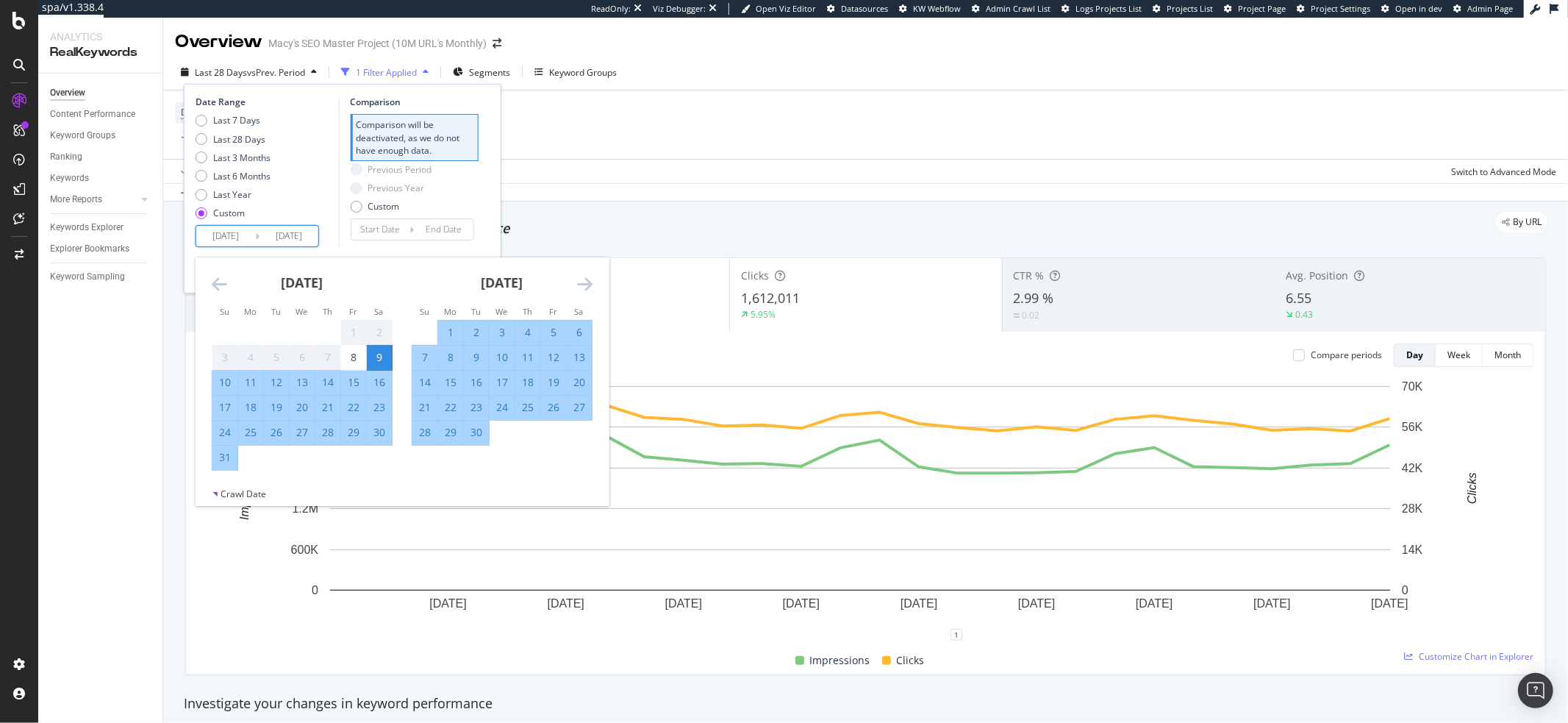
type input "2024/10/04"
click at [243, 237] on input "2021/10/09" at bounding box center [226, 237] width 59 height 21
click at [298, 195] on div "Last 7 Days Last 28 Days Last 3 Months Last 6 Months Last Year Custom" at bounding box center [265, 169] width 140 height 111
click at [250, 238] on input "2021/10/08" at bounding box center [226, 237] width 59 height 21
type input "2021/10/09"
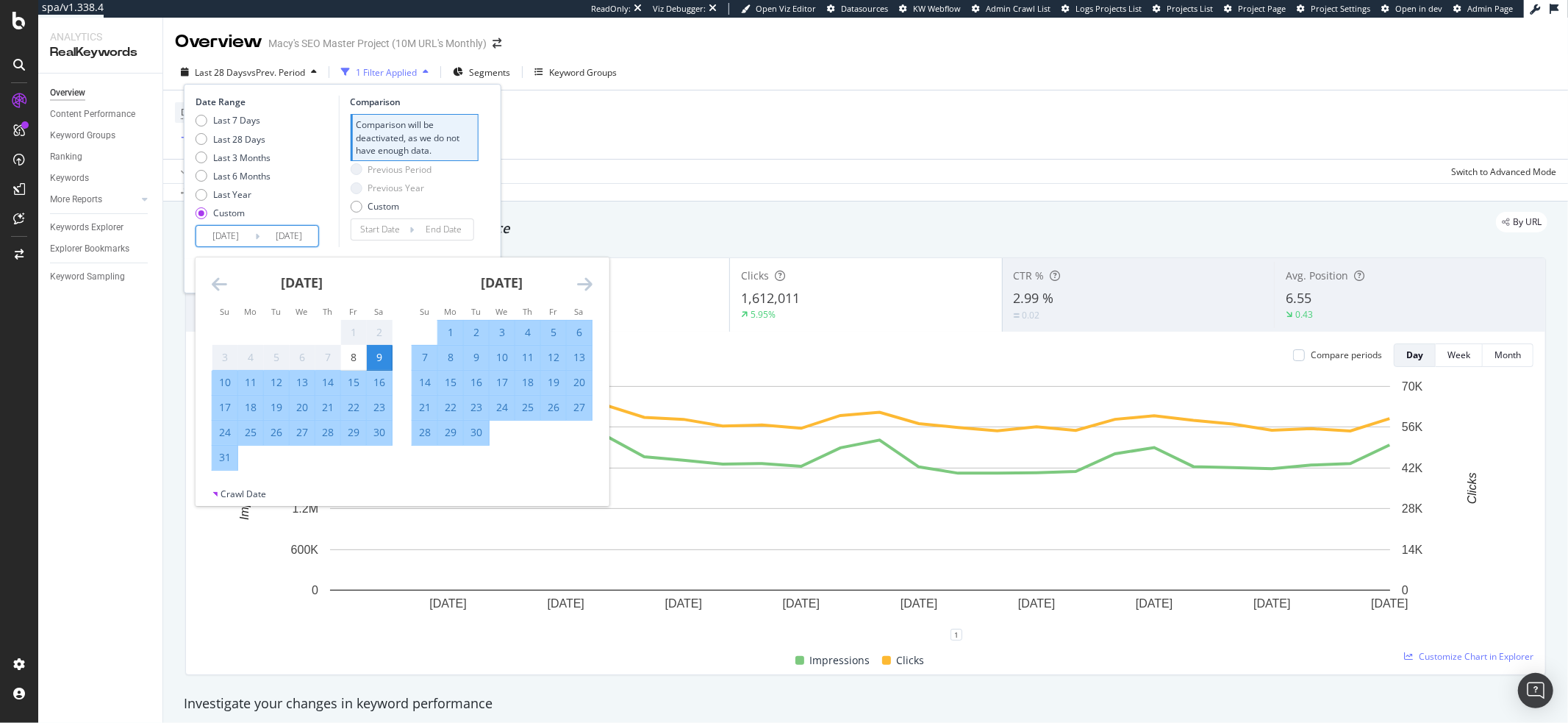
click at [292, 196] on div "Last 7 Days Last 28 Days Last 3 Months Last 6 Months Last Year Custom" at bounding box center [265, 169] width 140 height 111
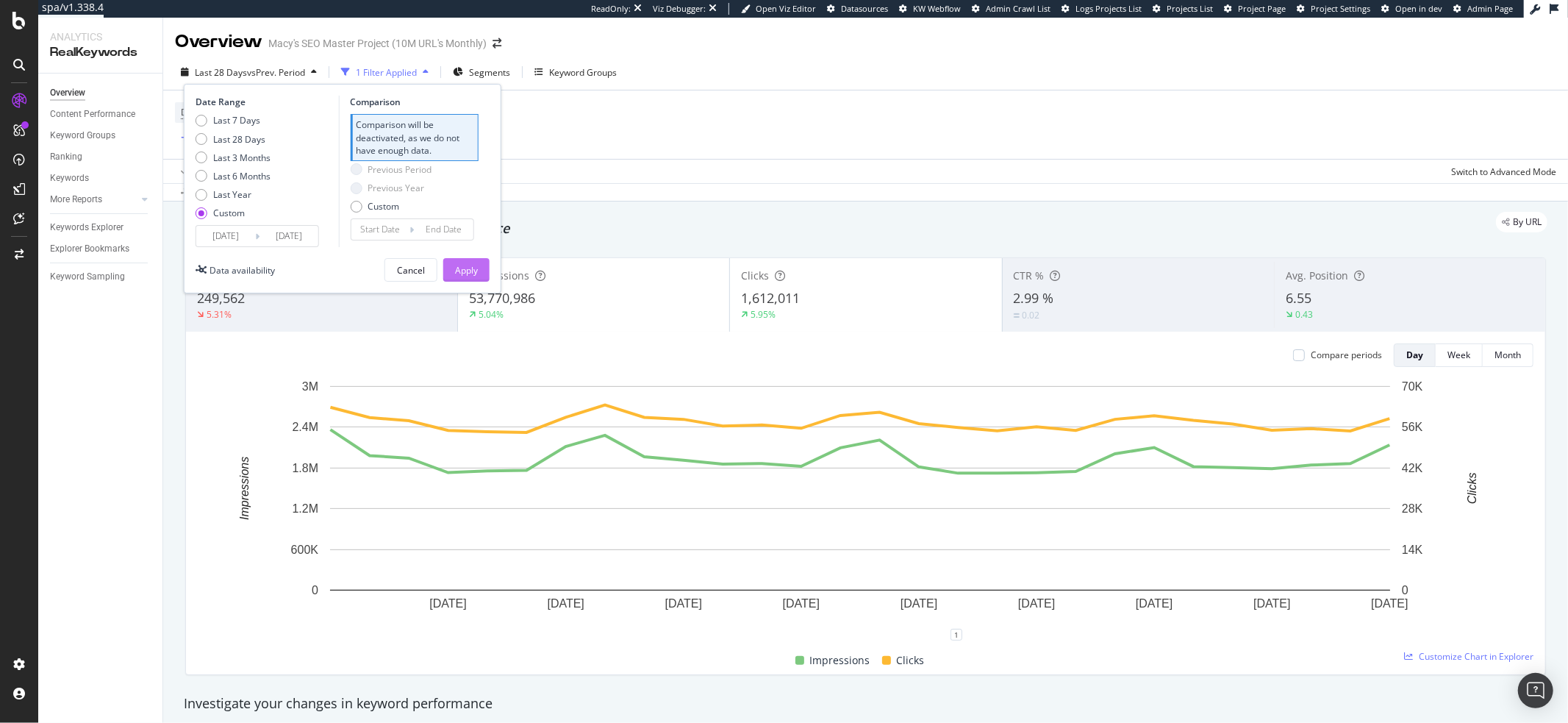
click at [469, 270] on div "Apply" at bounding box center [466, 270] width 23 height 12
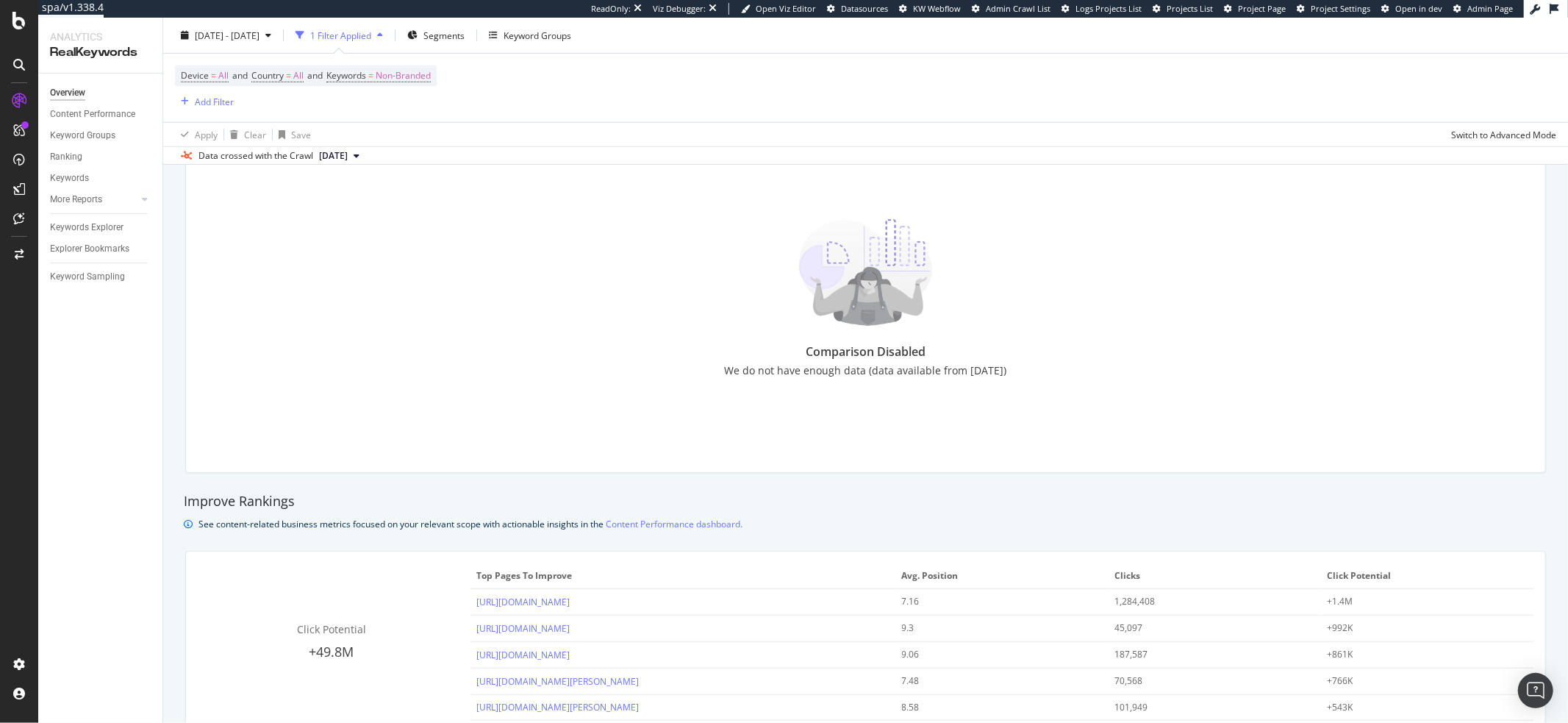
scroll to position [681, 0]
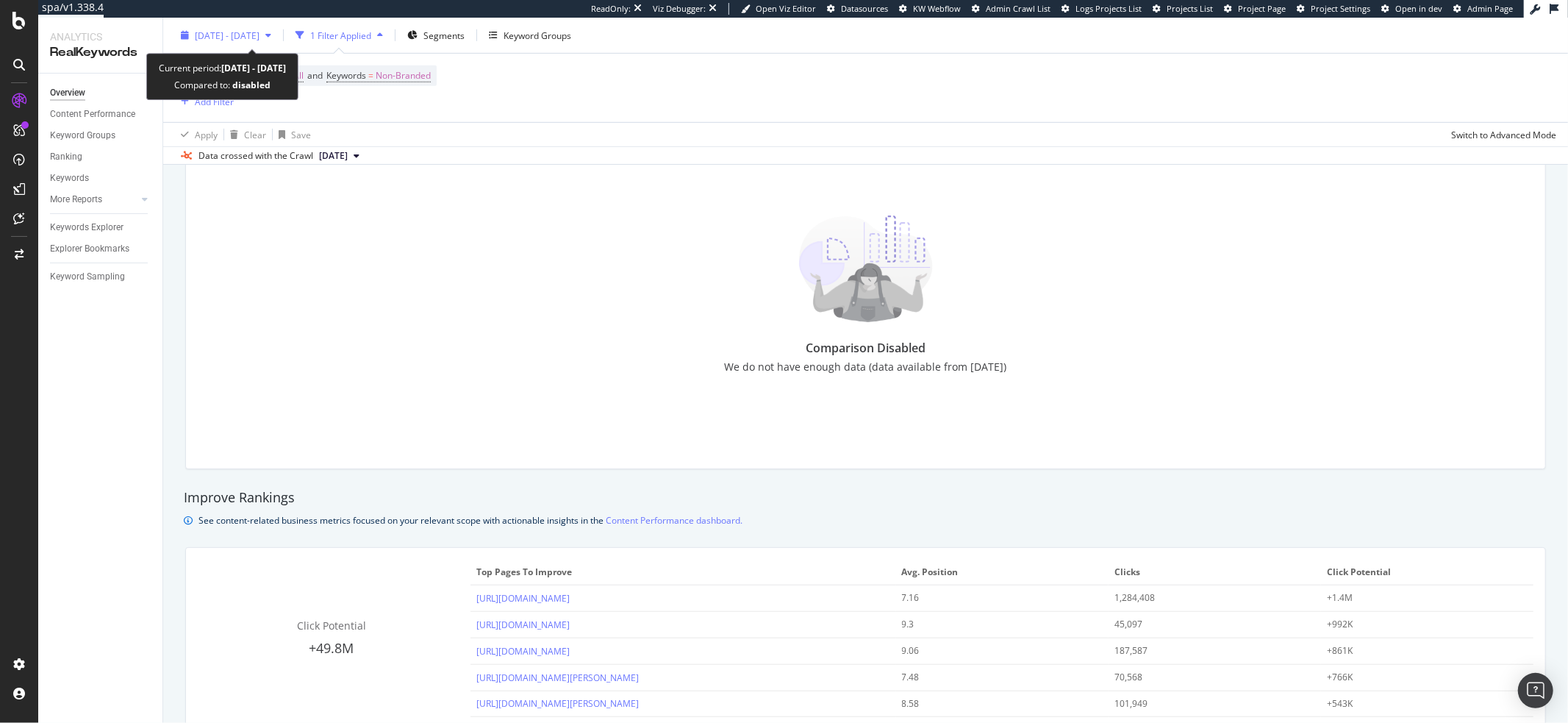
click at [223, 39] on span "2021 Oct. 9th - 2024 Oct. 4th" at bounding box center [227, 34] width 65 height 12
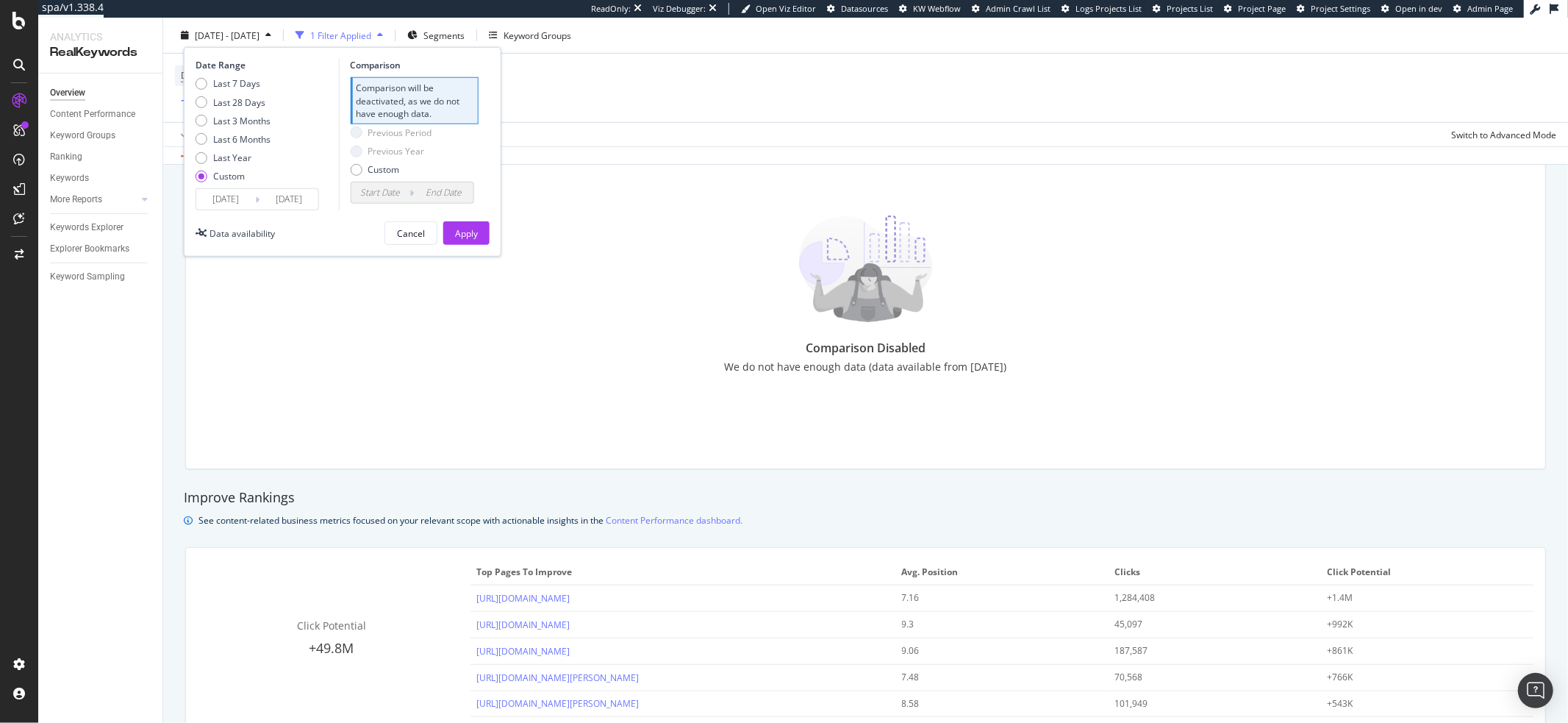
click at [289, 200] on input "2024/10/04" at bounding box center [289, 200] width 59 height 21
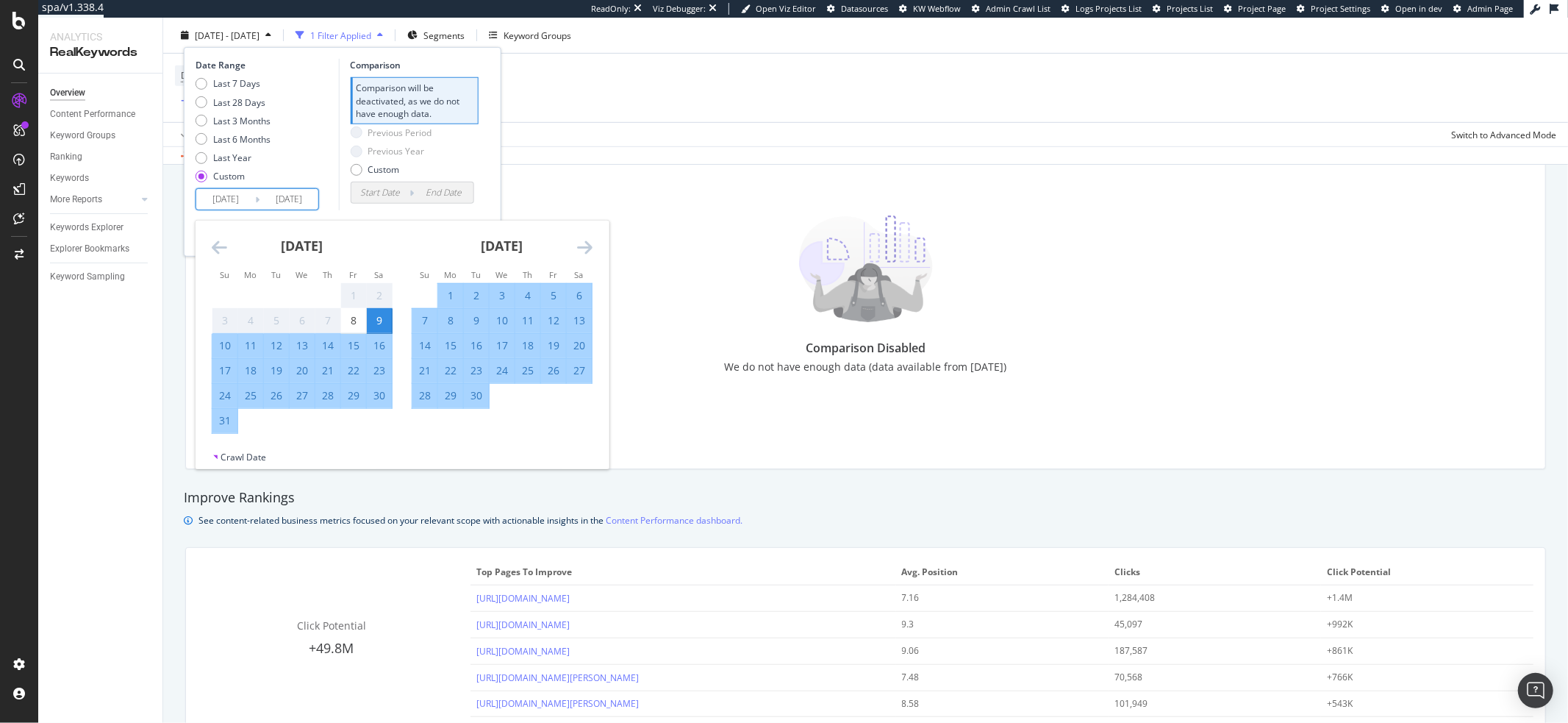
click at [312, 189] on input "2025/10/04" at bounding box center [289, 200] width 59 height 21
click at [309, 166] on div "Last 7 Days Last 28 Days Last 3 Months Last 6 Months Last Year Custom" at bounding box center [265, 132] width 140 height 111
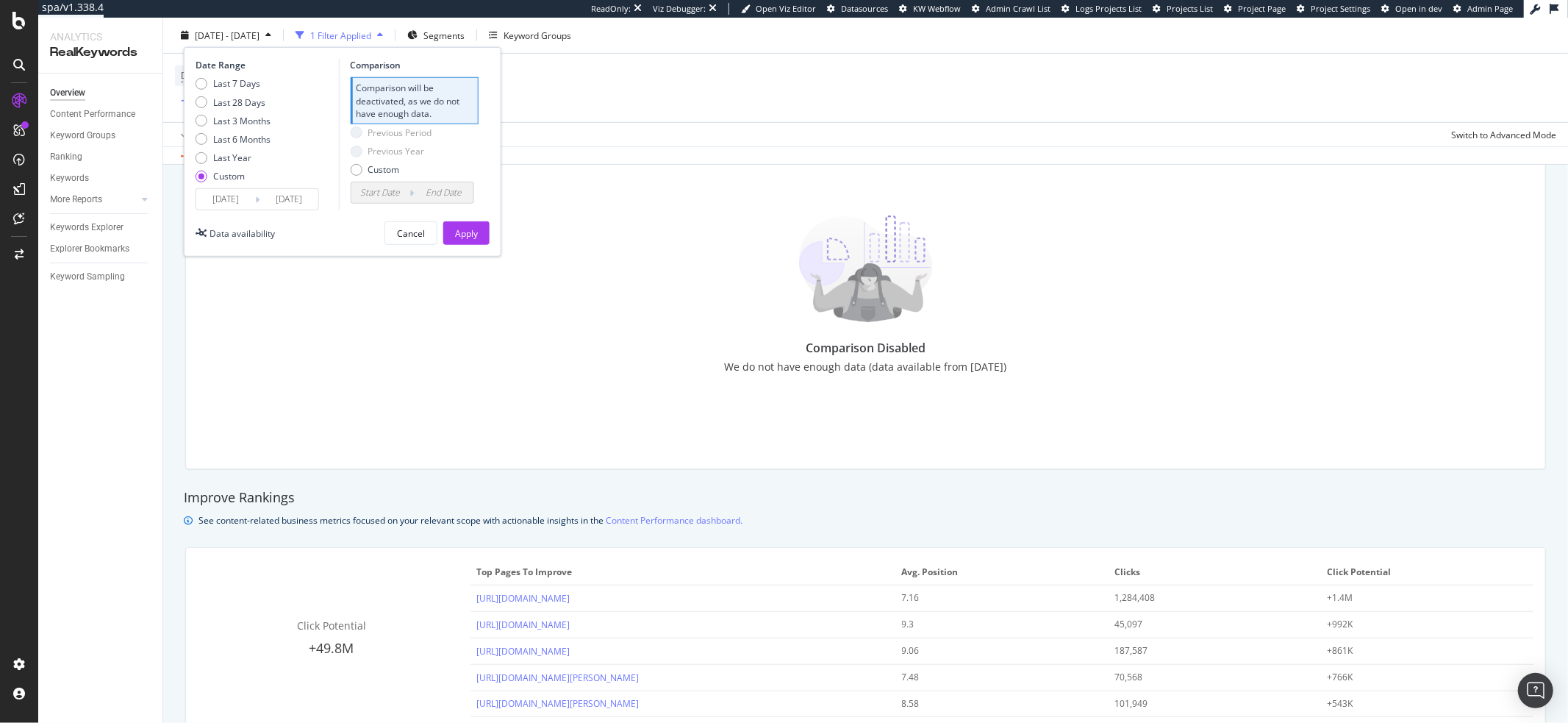
click at [242, 199] on input "2021/10/09" at bounding box center [226, 200] width 59 height 21
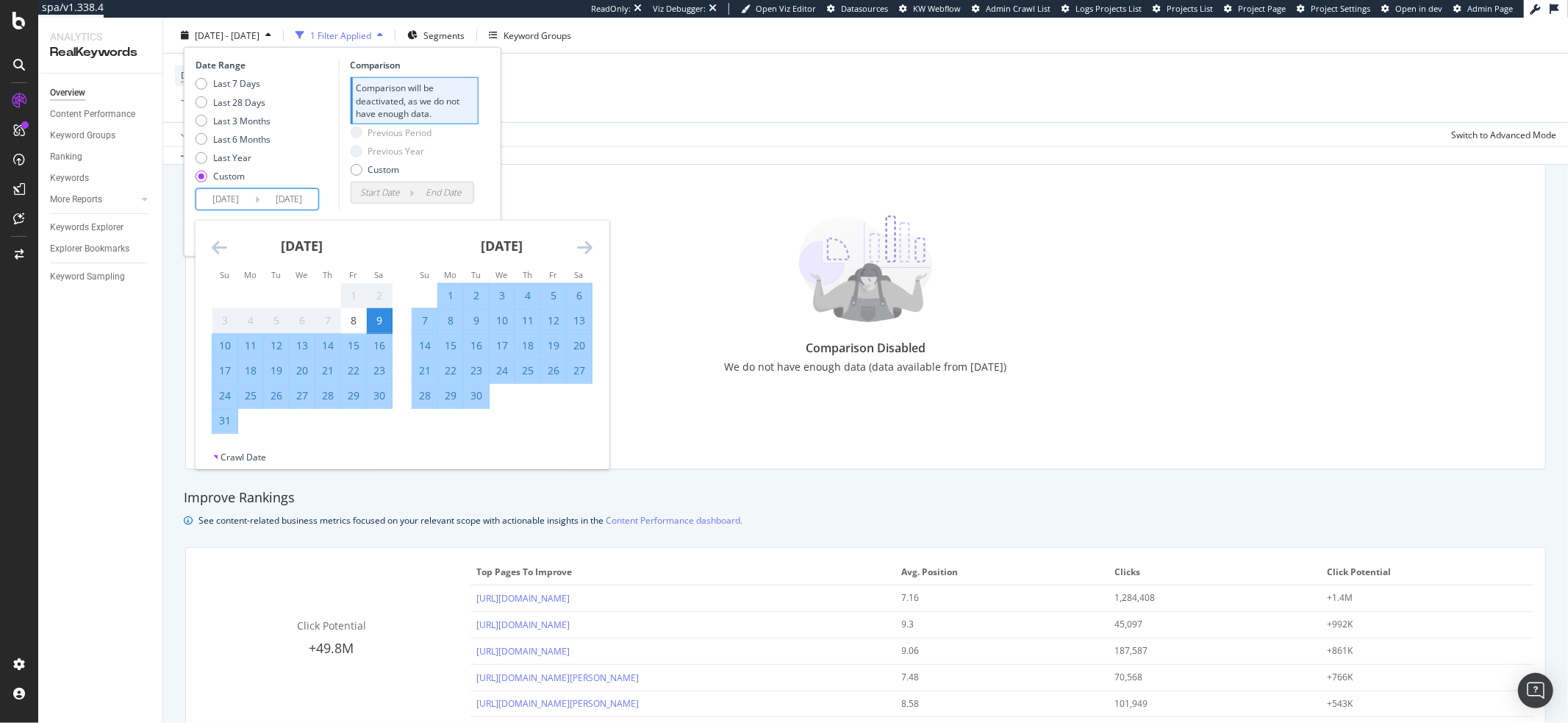
click at [302, 171] on div "Last 7 Days Last 28 Days Last 3 Months Last 6 Months Last Year Custom" at bounding box center [265, 132] width 140 height 111
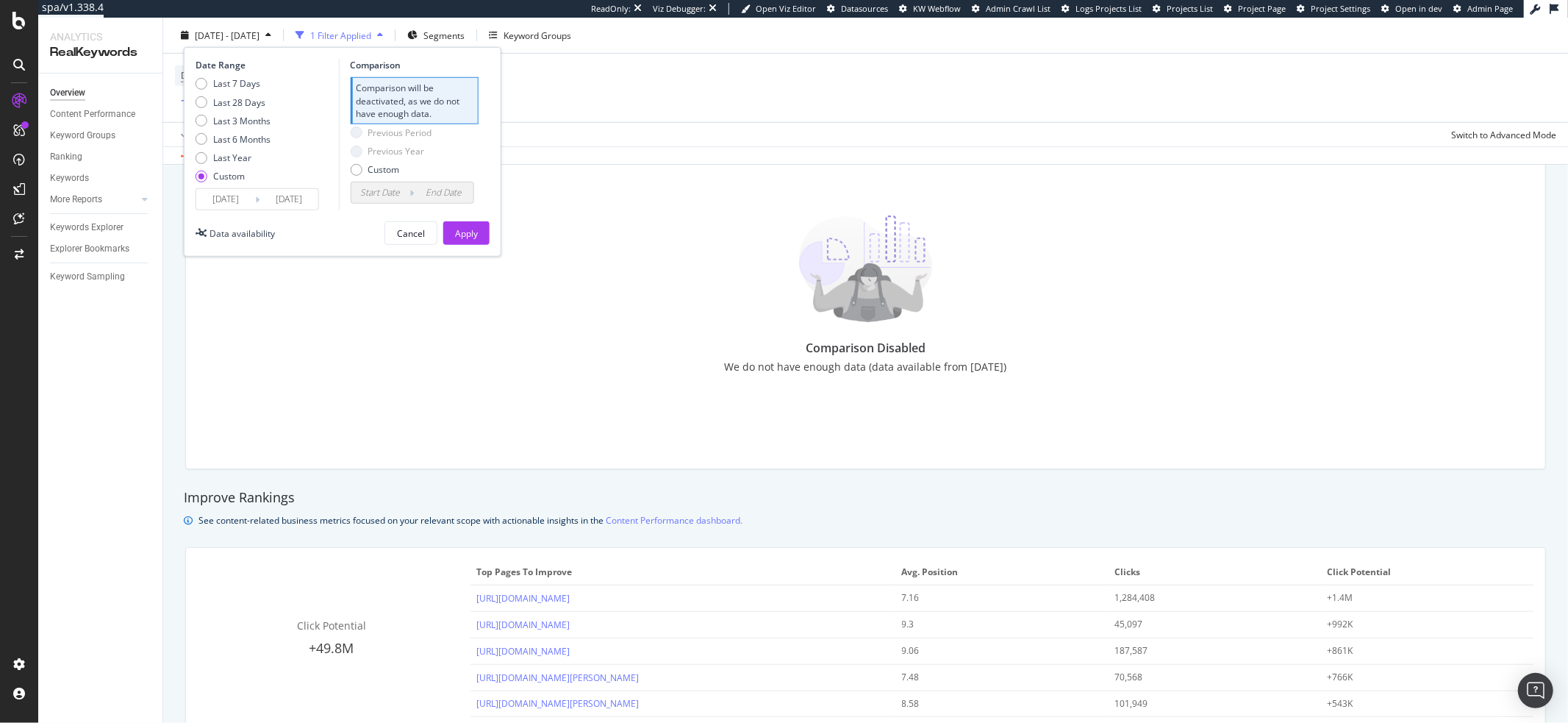
click at [287, 203] on input "2024/10/04" at bounding box center [289, 200] width 59 height 21
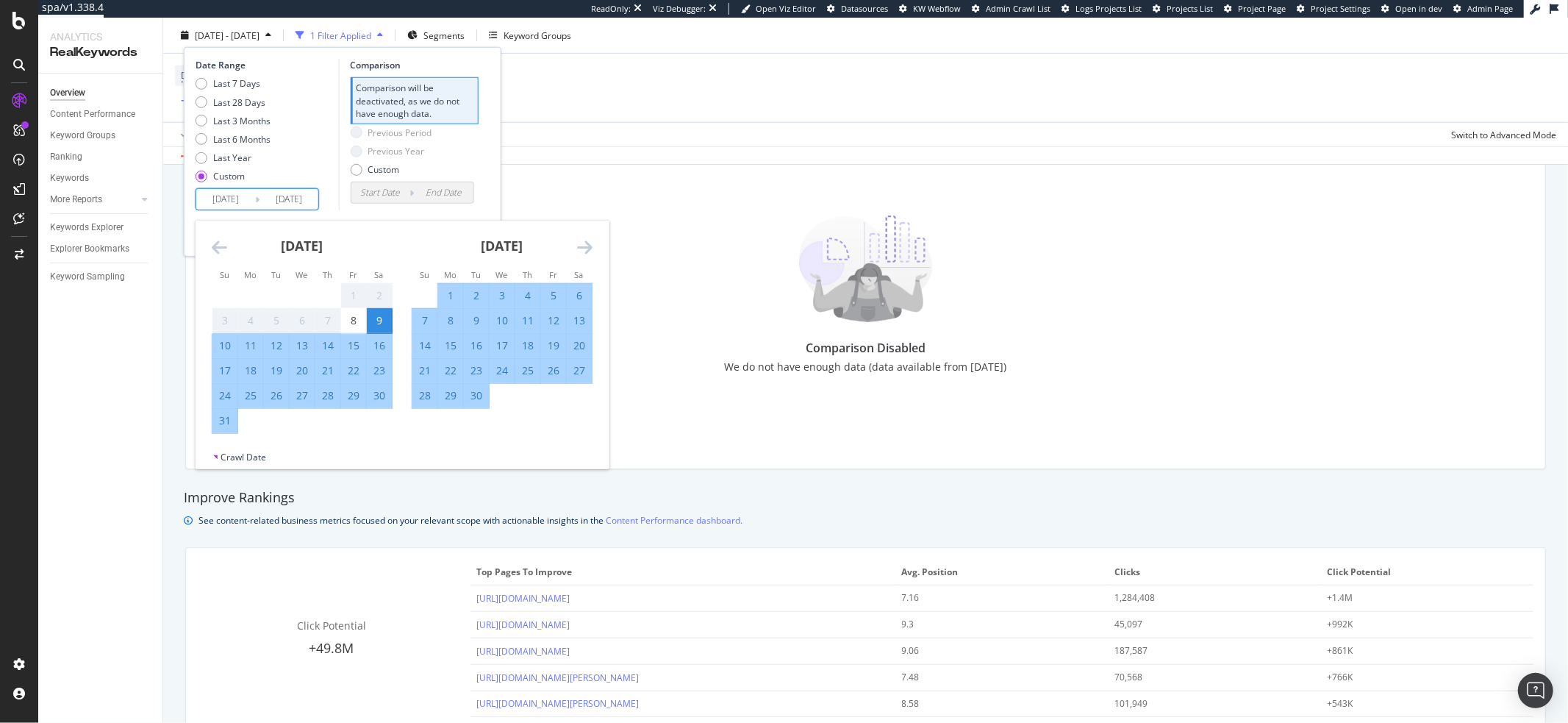
click at [309, 170] on div "Last 7 Days Last 28 Days Last 3 Months Last 6 Months Last Year Custom" at bounding box center [265, 132] width 140 height 111
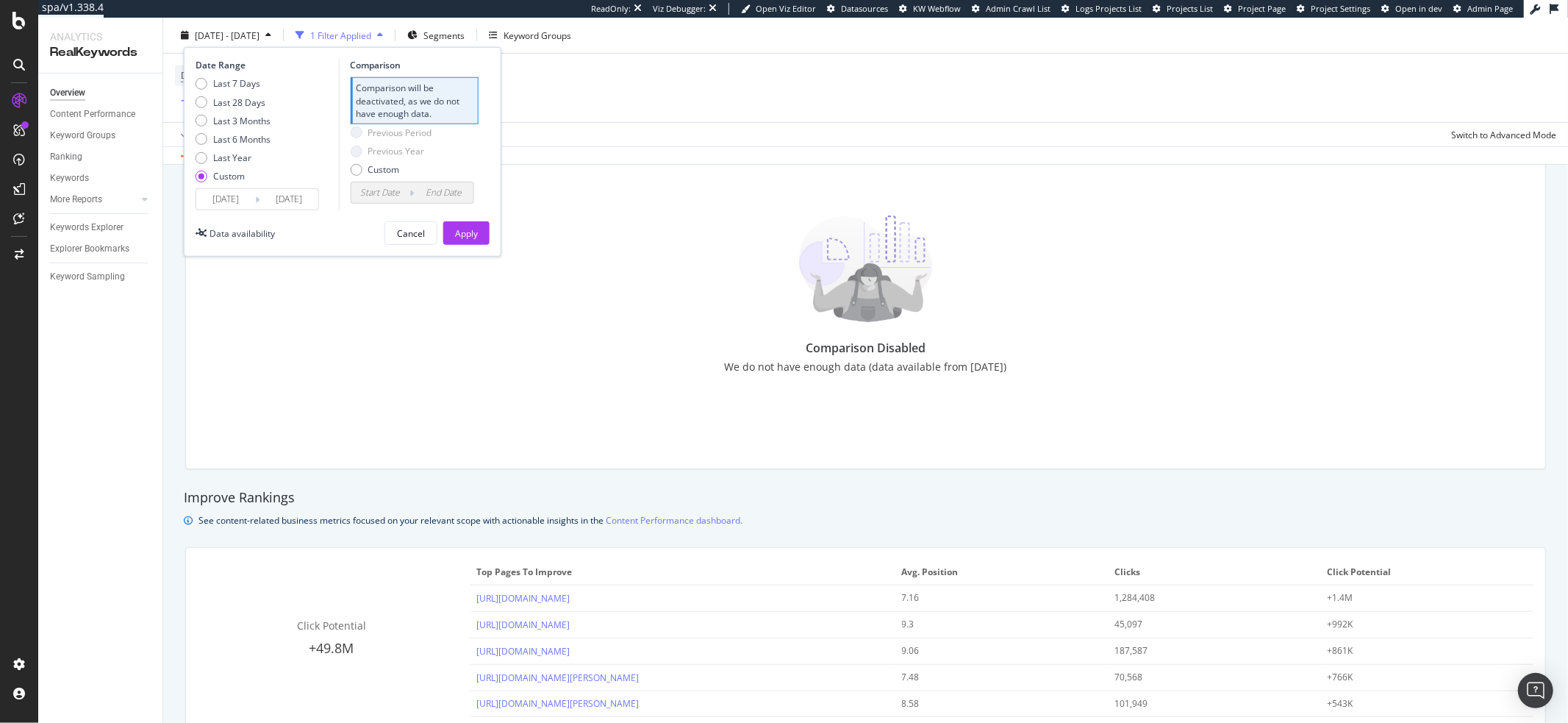
click at [241, 200] on input "2021/10/09" at bounding box center [226, 200] width 59 height 21
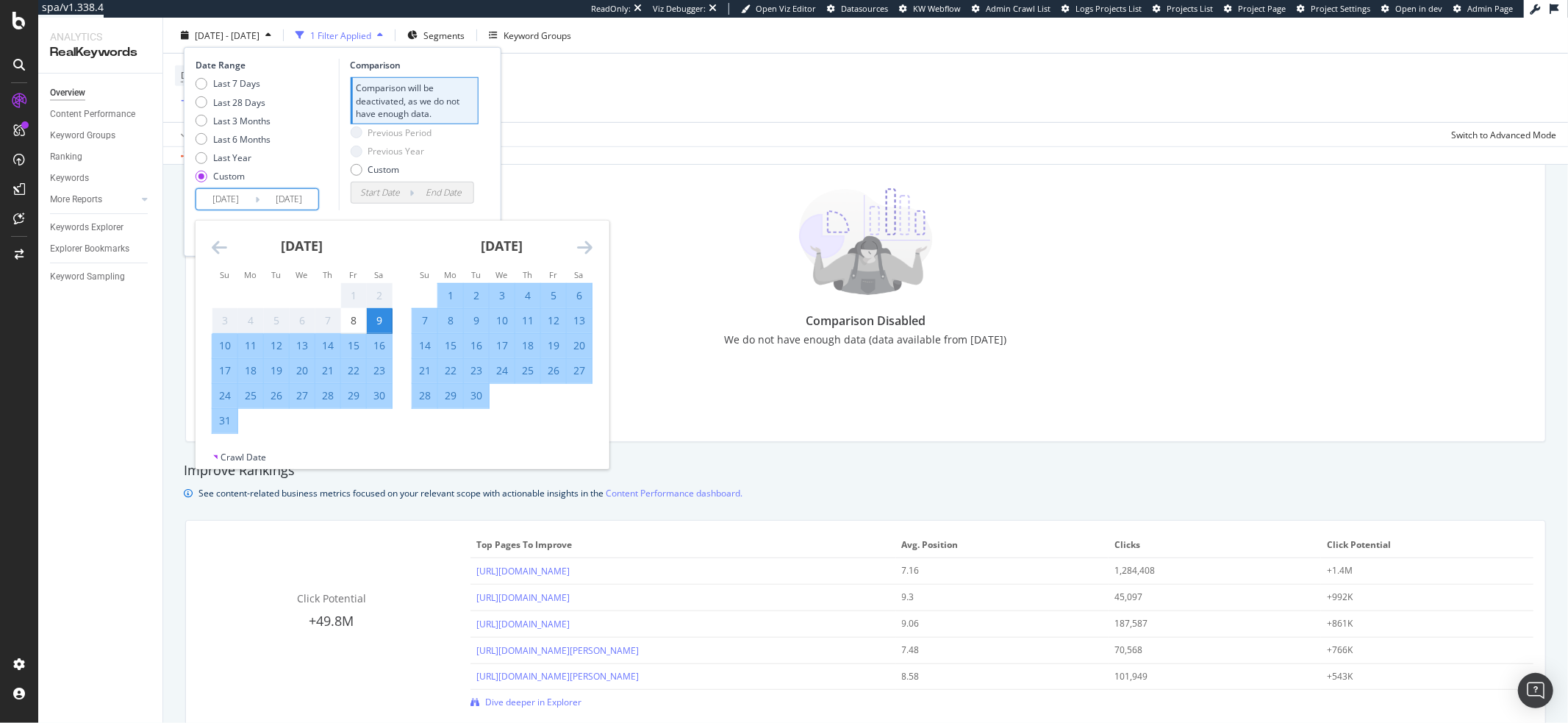
scroll to position [709, 0]
click at [326, 164] on div "Last 7 Days Last 28 Days Last 3 Months Last 6 Months Last Year Custom" at bounding box center [265, 132] width 140 height 111
click at [236, 200] on input "2021/10/09" at bounding box center [226, 200] width 59 height 21
click at [273, 198] on input "2024/10/04" at bounding box center [289, 200] width 59 height 21
click at [590, 244] on icon "Move forward to switch to the next month." at bounding box center [585, 247] width 15 height 18
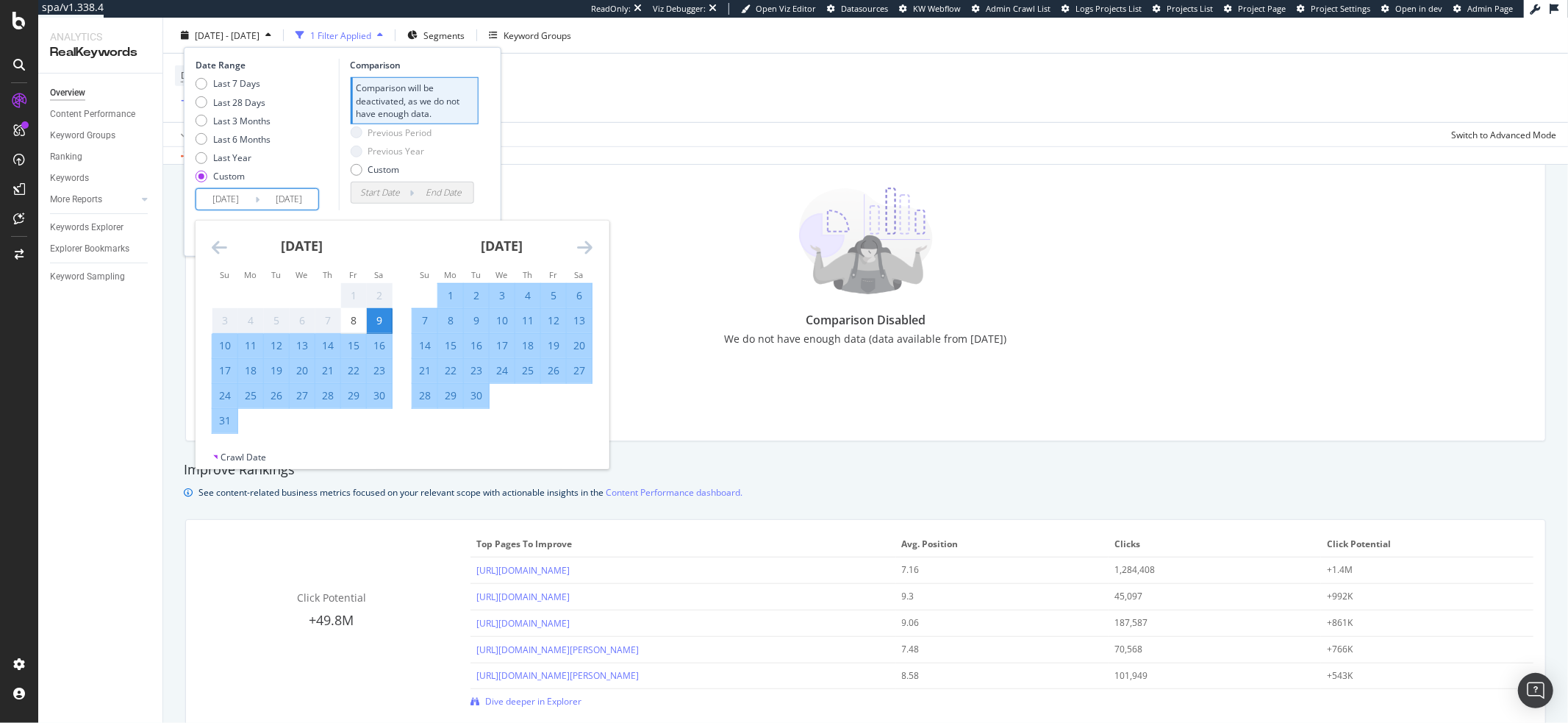
click at [590, 244] on icon "Move forward to switch to the next month." at bounding box center [585, 247] width 15 height 18
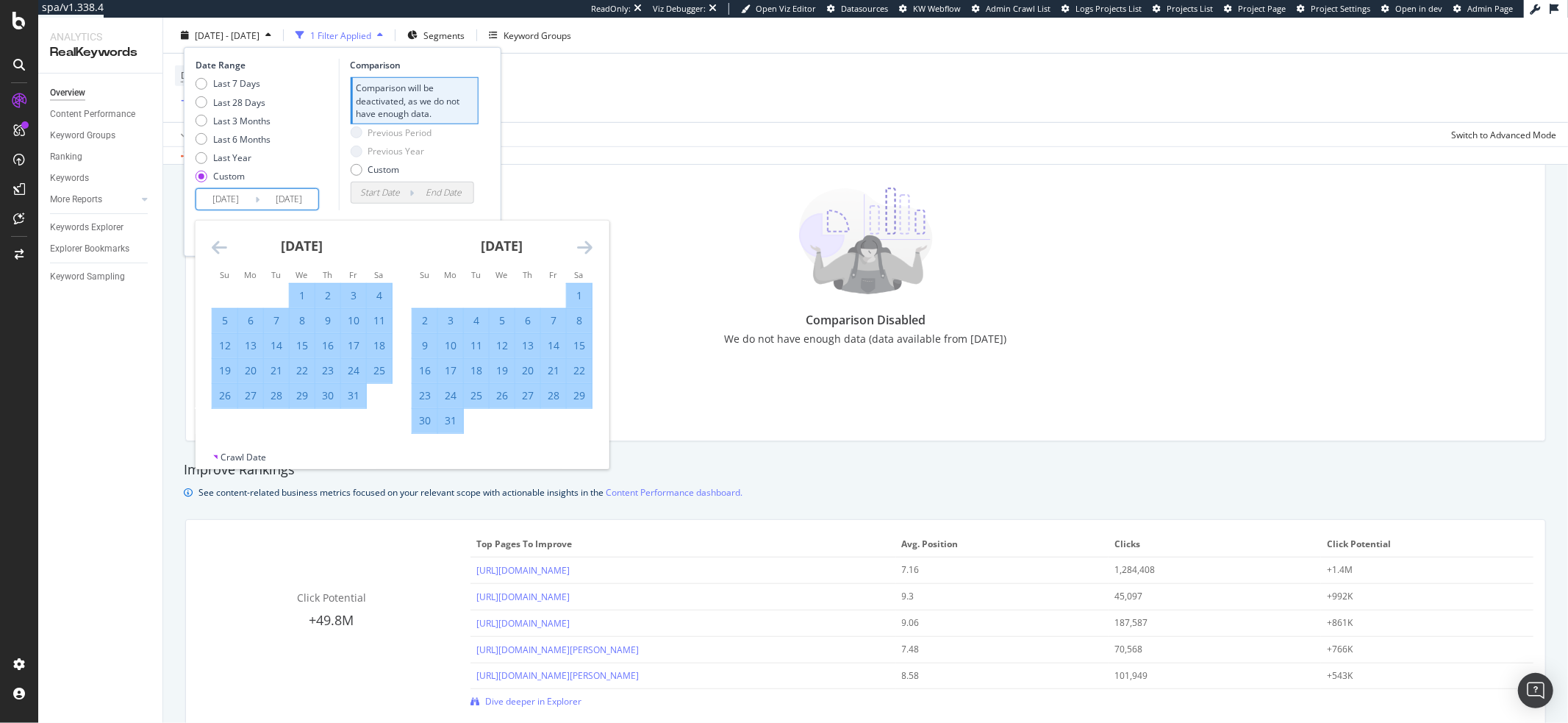
click at [590, 244] on icon "Move forward to switch to the next month." at bounding box center [585, 247] width 15 height 18
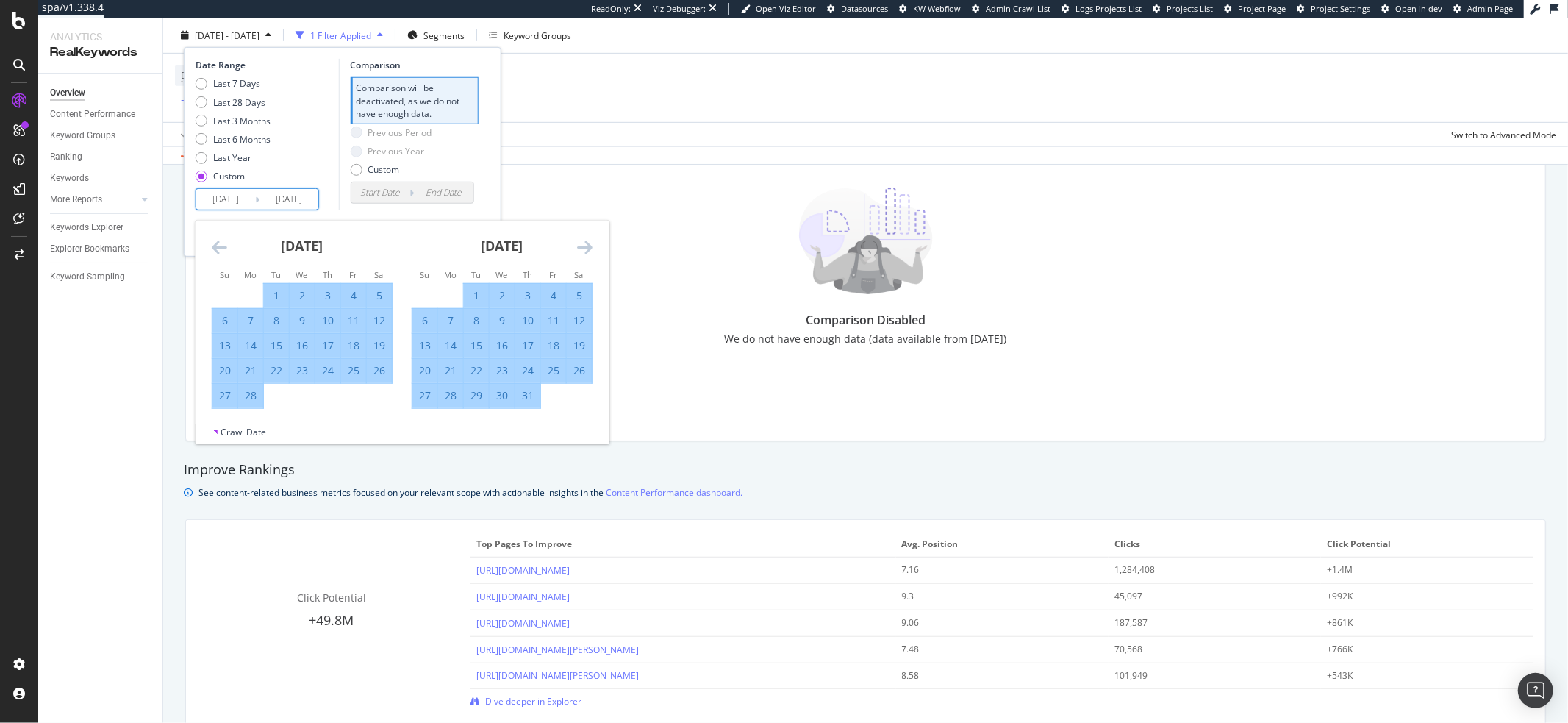
click at [590, 244] on icon "Move forward to switch to the next month." at bounding box center [585, 247] width 15 height 18
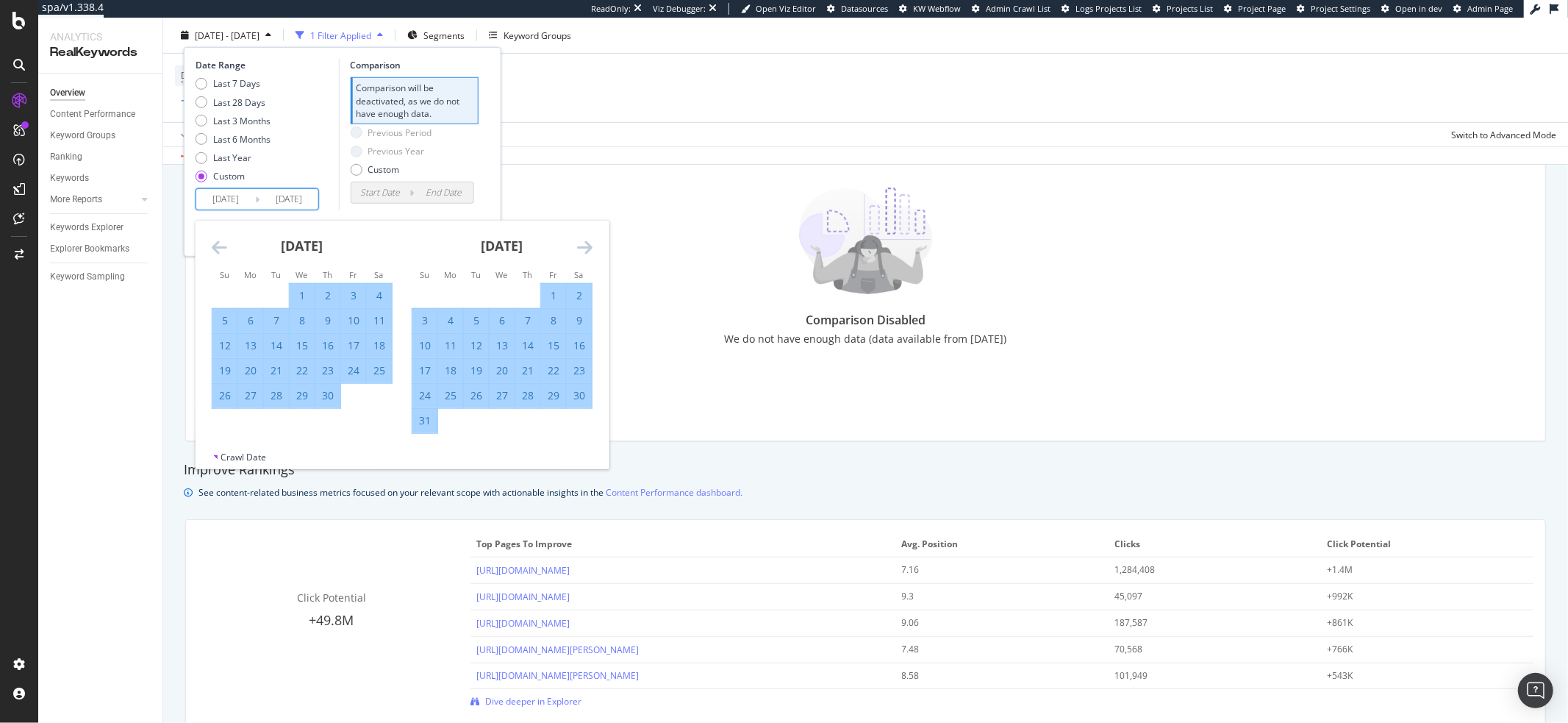
click at [590, 244] on icon "Move forward to switch to the next month." at bounding box center [585, 247] width 15 height 18
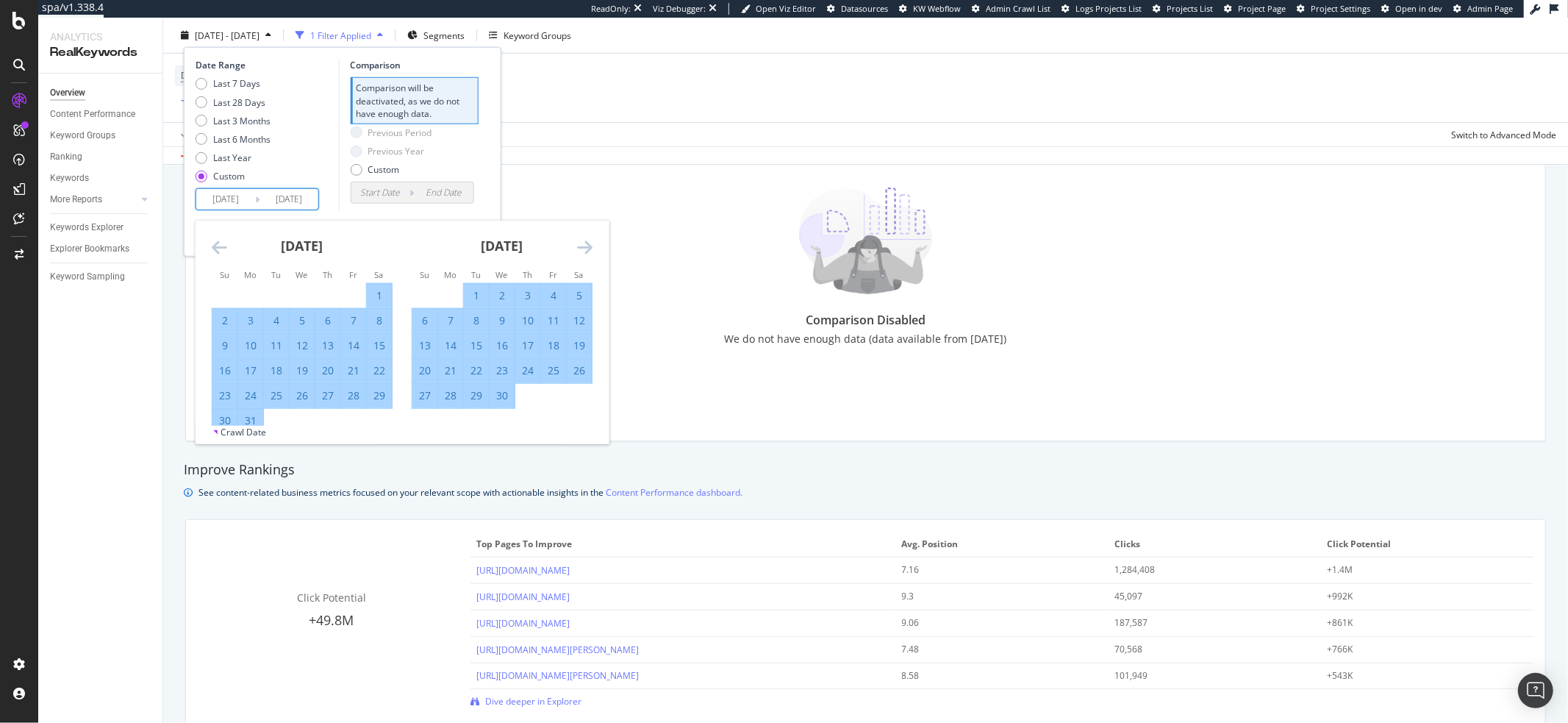
click at [590, 244] on icon "Move forward to switch to the next month." at bounding box center [585, 247] width 15 height 18
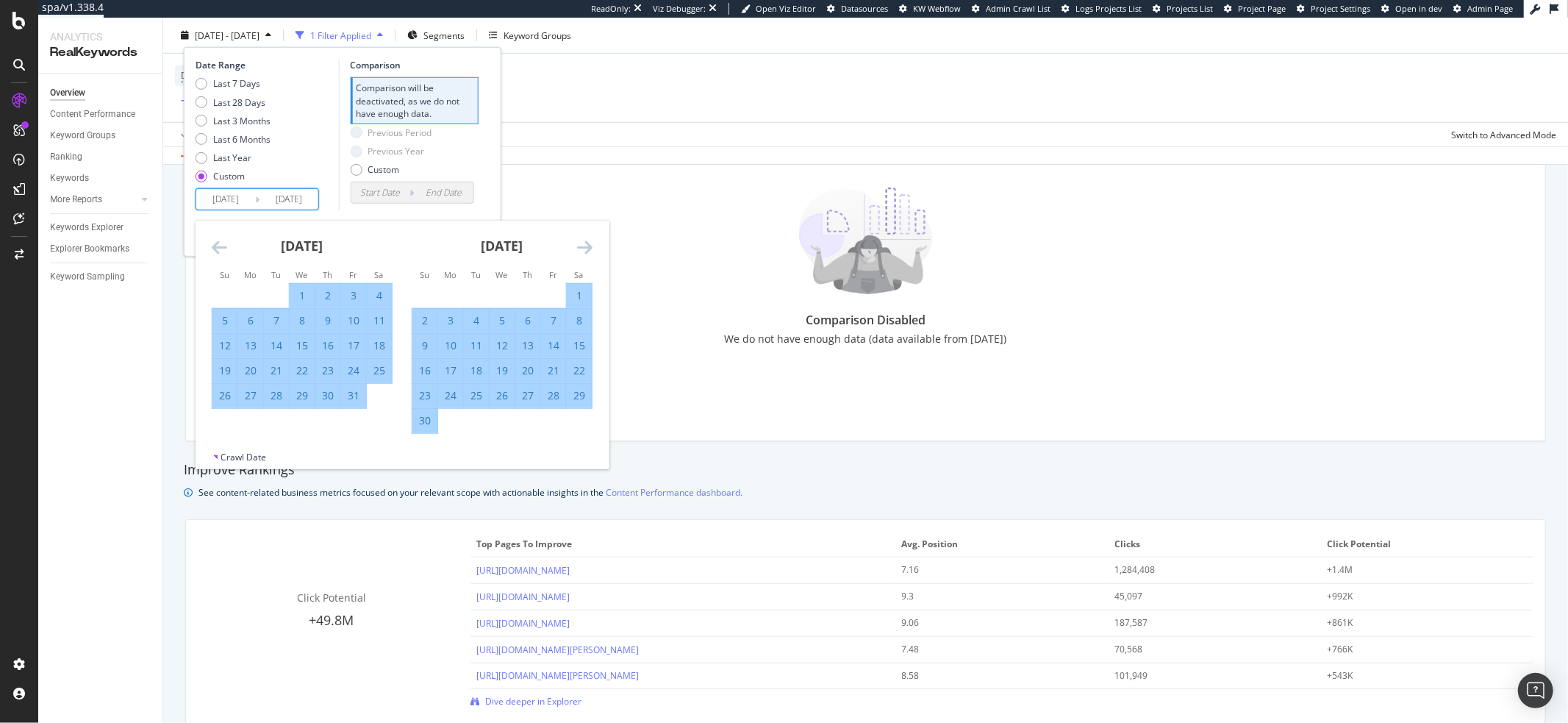
click at [590, 244] on icon "Move forward to switch to the next month." at bounding box center [585, 247] width 15 height 18
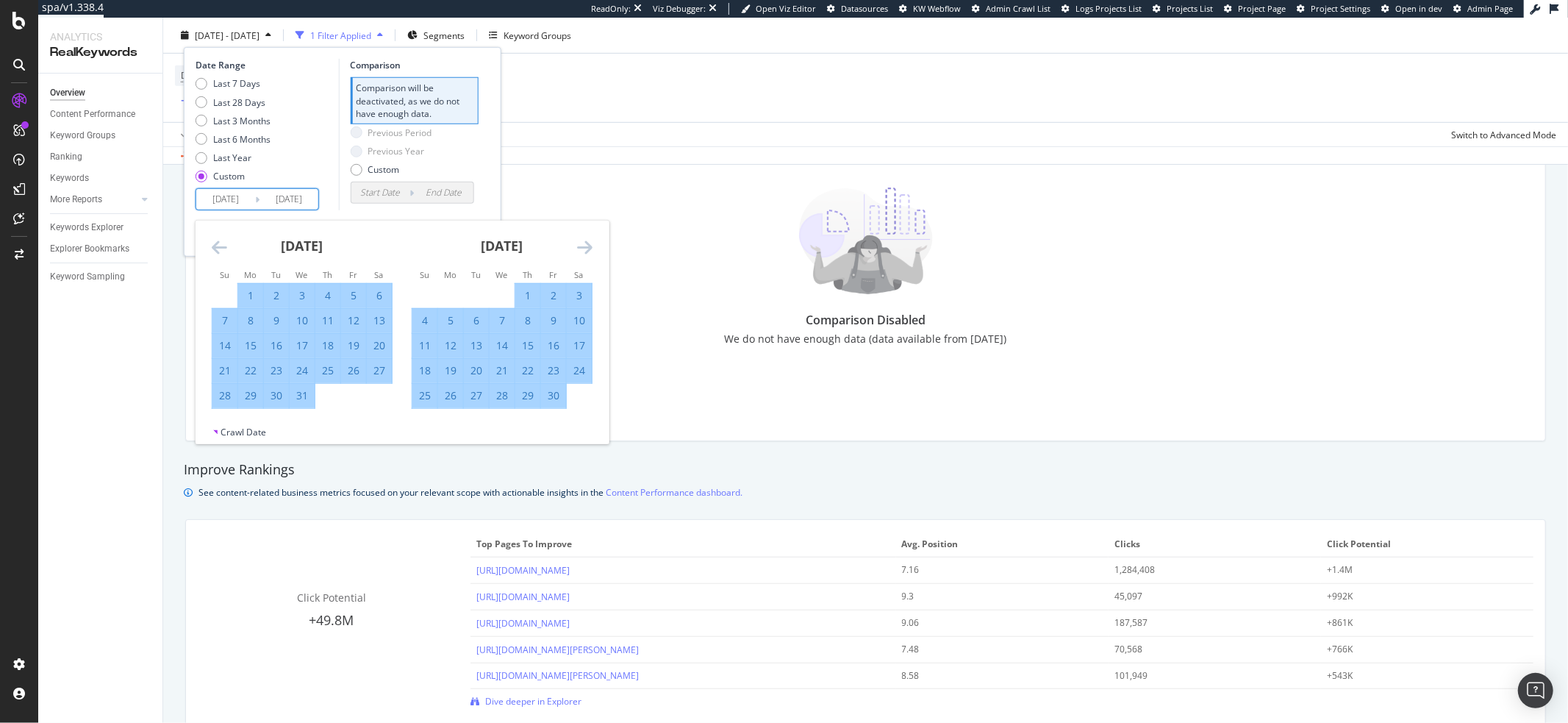
click at [590, 244] on icon "Move forward to switch to the next month." at bounding box center [585, 247] width 15 height 18
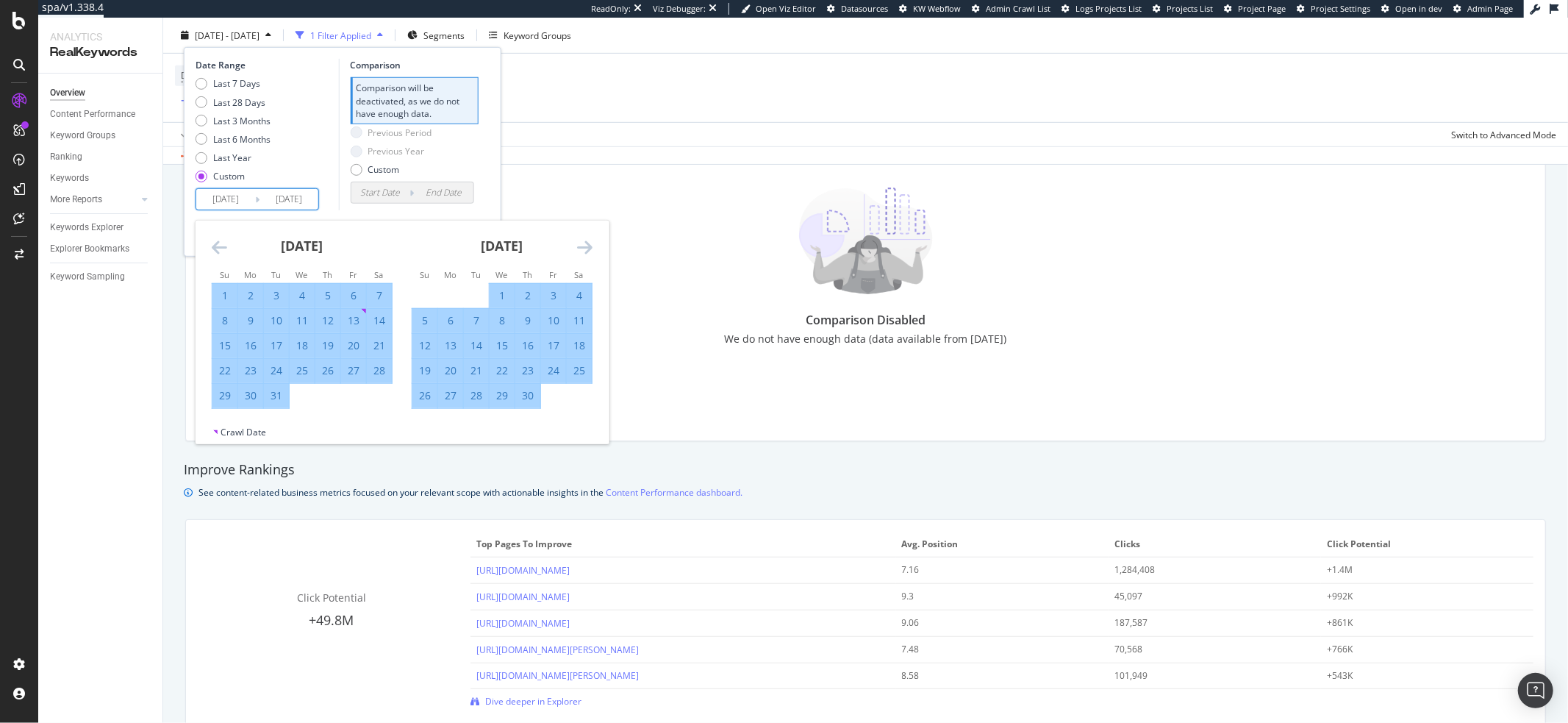
click at [590, 244] on icon "Move forward to switch to the next month." at bounding box center [585, 247] width 15 height 18
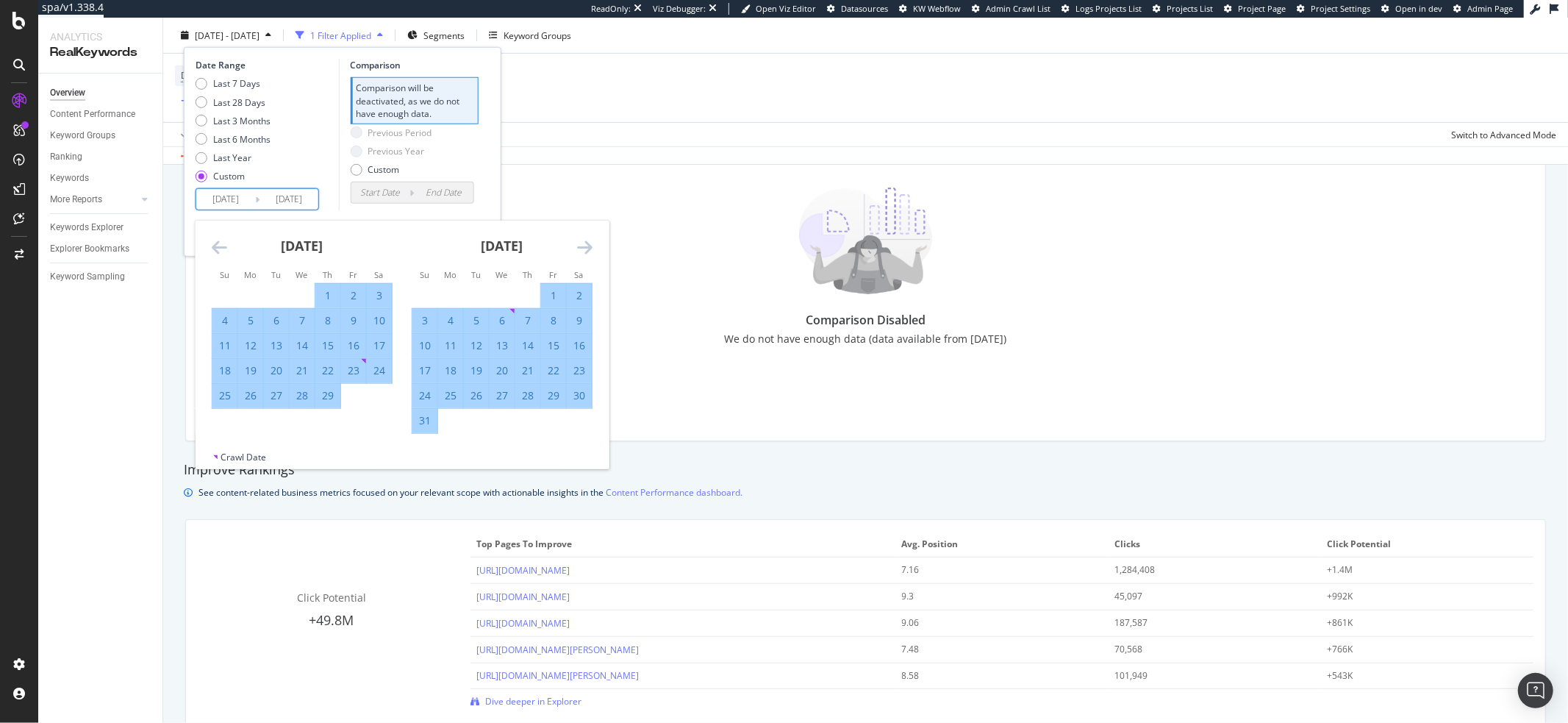
click at [590, 244] on icon "Move forward to switch to the next month." at bounding box center [585, 247] width 15 height 18
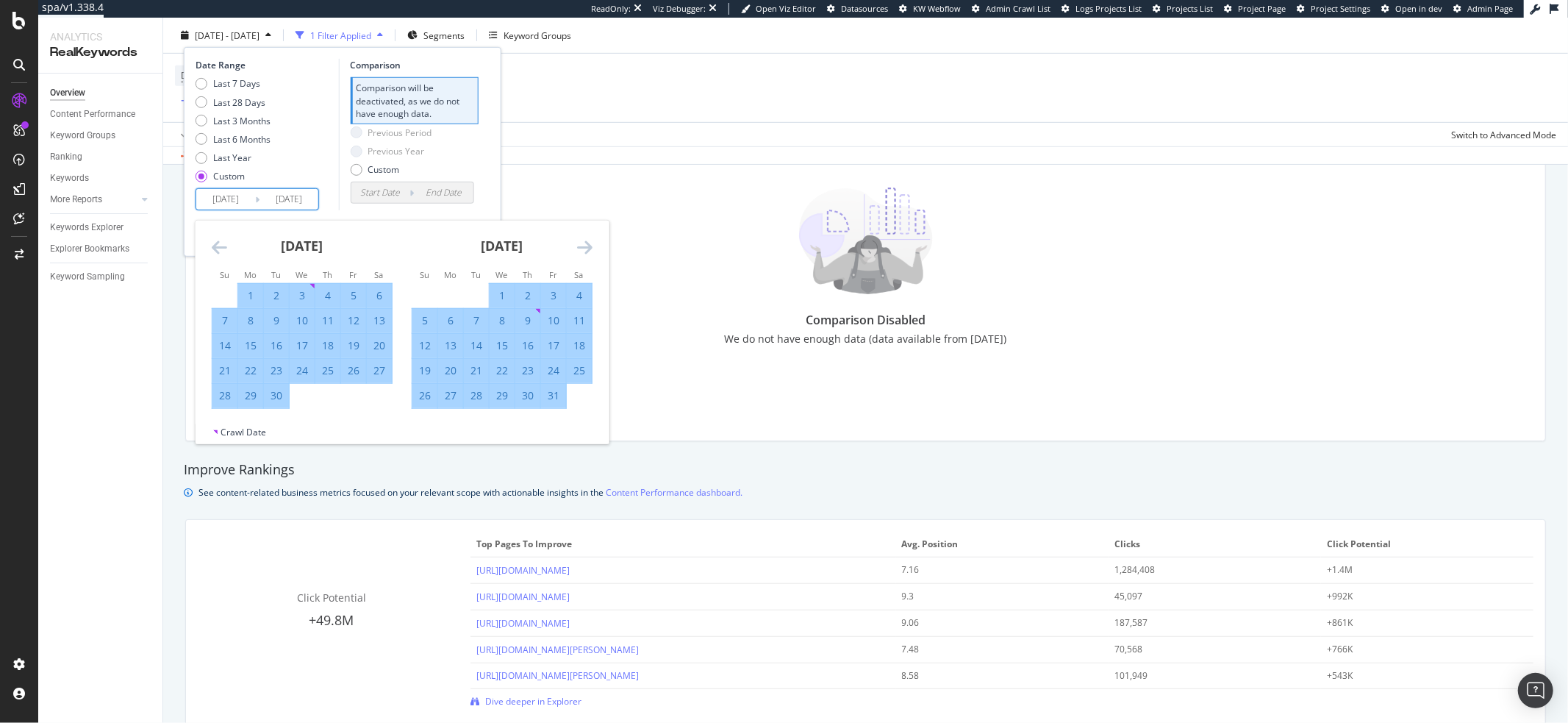
click at [590, 244] on icon "Move forward to switch to the next month." at bounding box center [585, 247] width 15 height 18
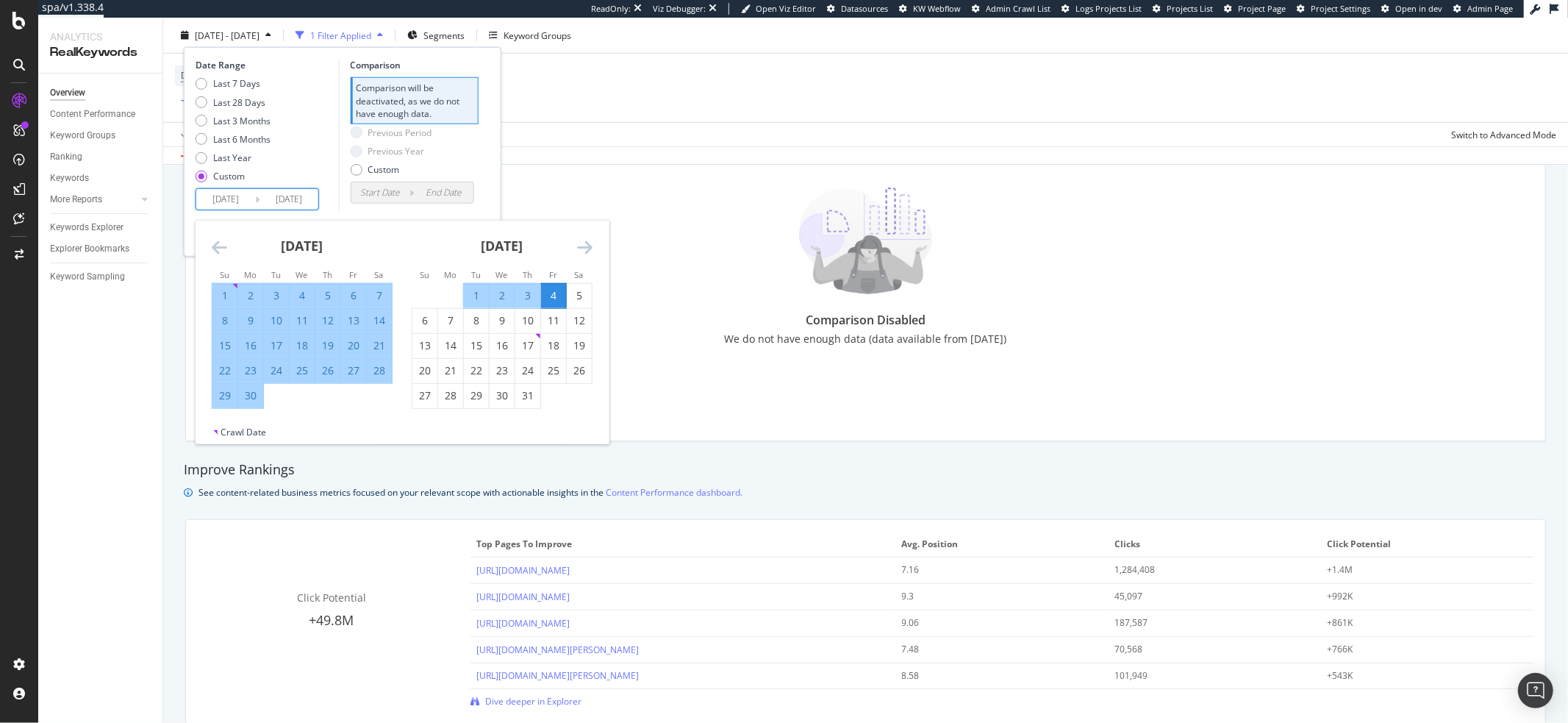
click at [590, 244] on icon "Move forward to switch to the next month." at bounding box center [585, 247] width 15 height 18
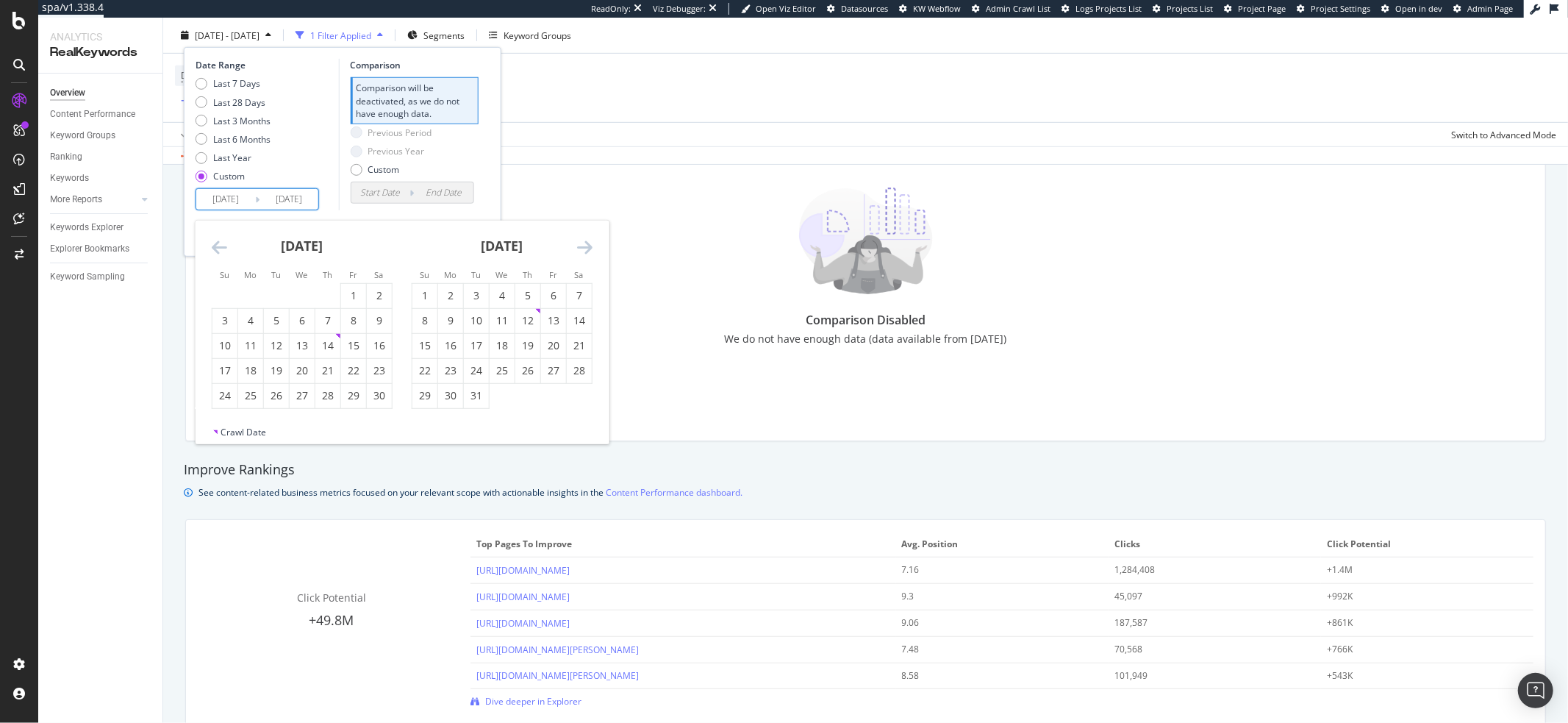
click at [590, 244] on icon "Move forward to switch to the next month." at bounding box center [585, 247] width 15 height 18
click at [216, 249] on icon "Move backward to switch to the previous month." at bounding box center [219, 247] width 15 height 18
click at [356, 296] on div "4" at bounding box center [353, 295] width 25 height 14
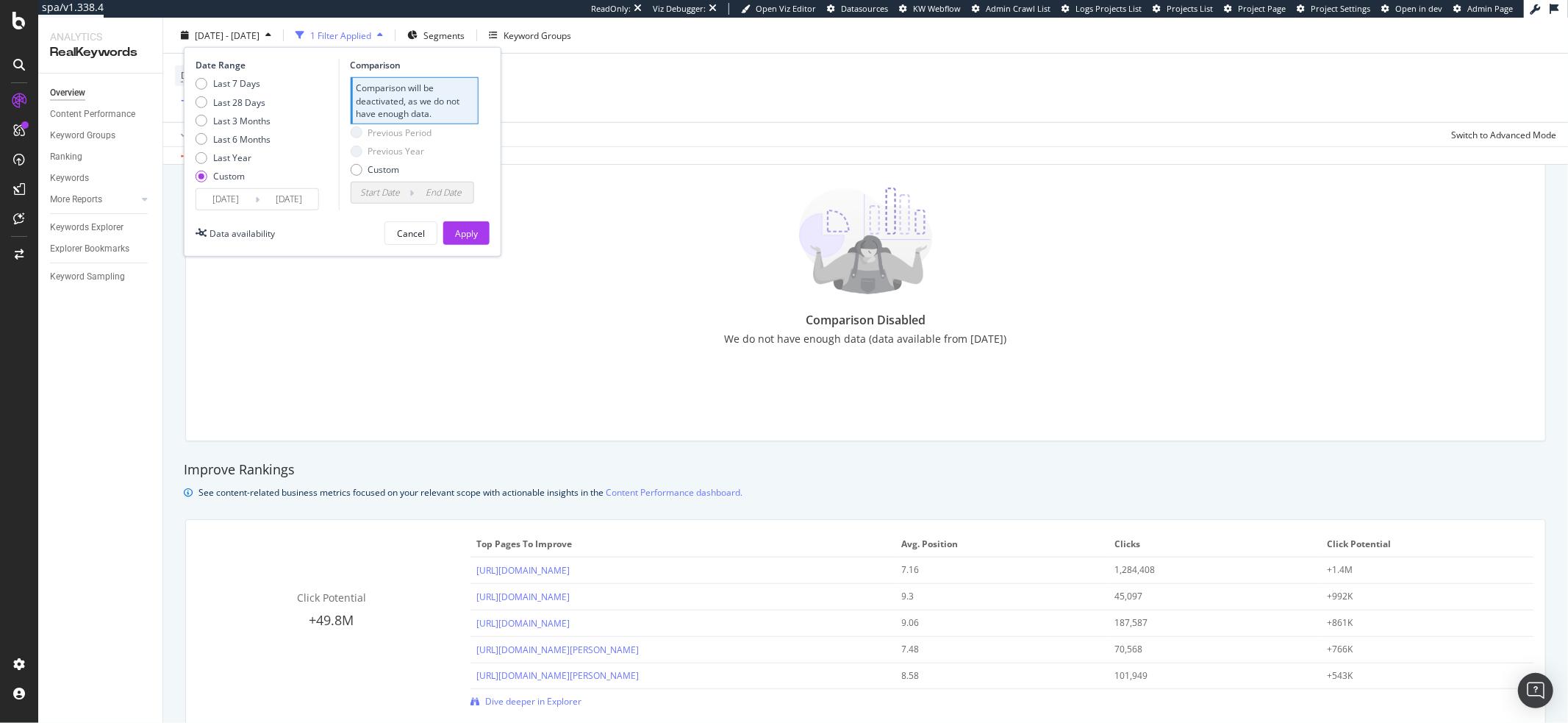
click at [275, 197] on input "2024/10/04" at bounding box center [289, 200] width 59 height 21
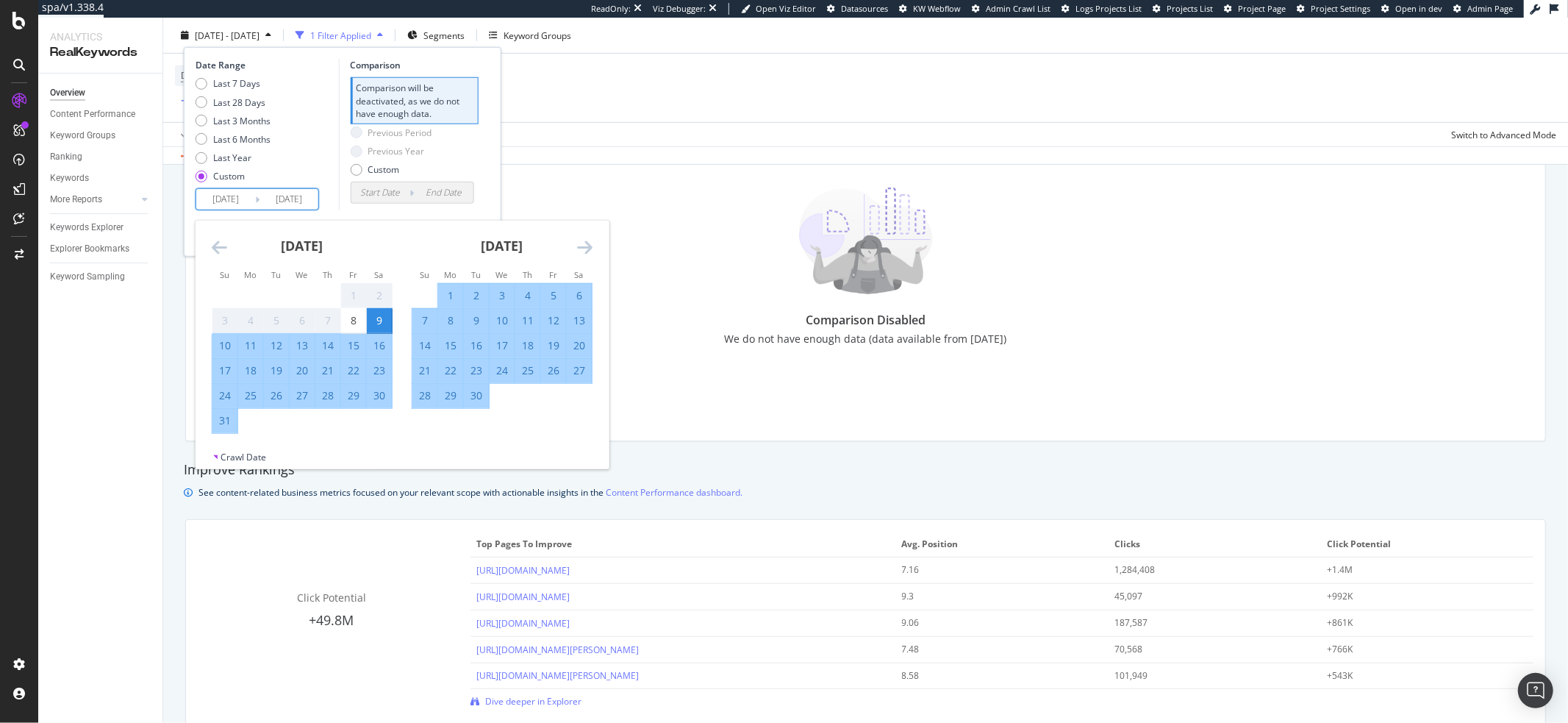
click at [288, 200] on input "2024/10/04" at bounding box center [289, 200] width 59 height 21
click at [292, 157] on div "Last 7 Days Last 28 Days Last 3 Months Last 6 Months Last Year Custom" at bounding box center [265, 132] width 140 height 111
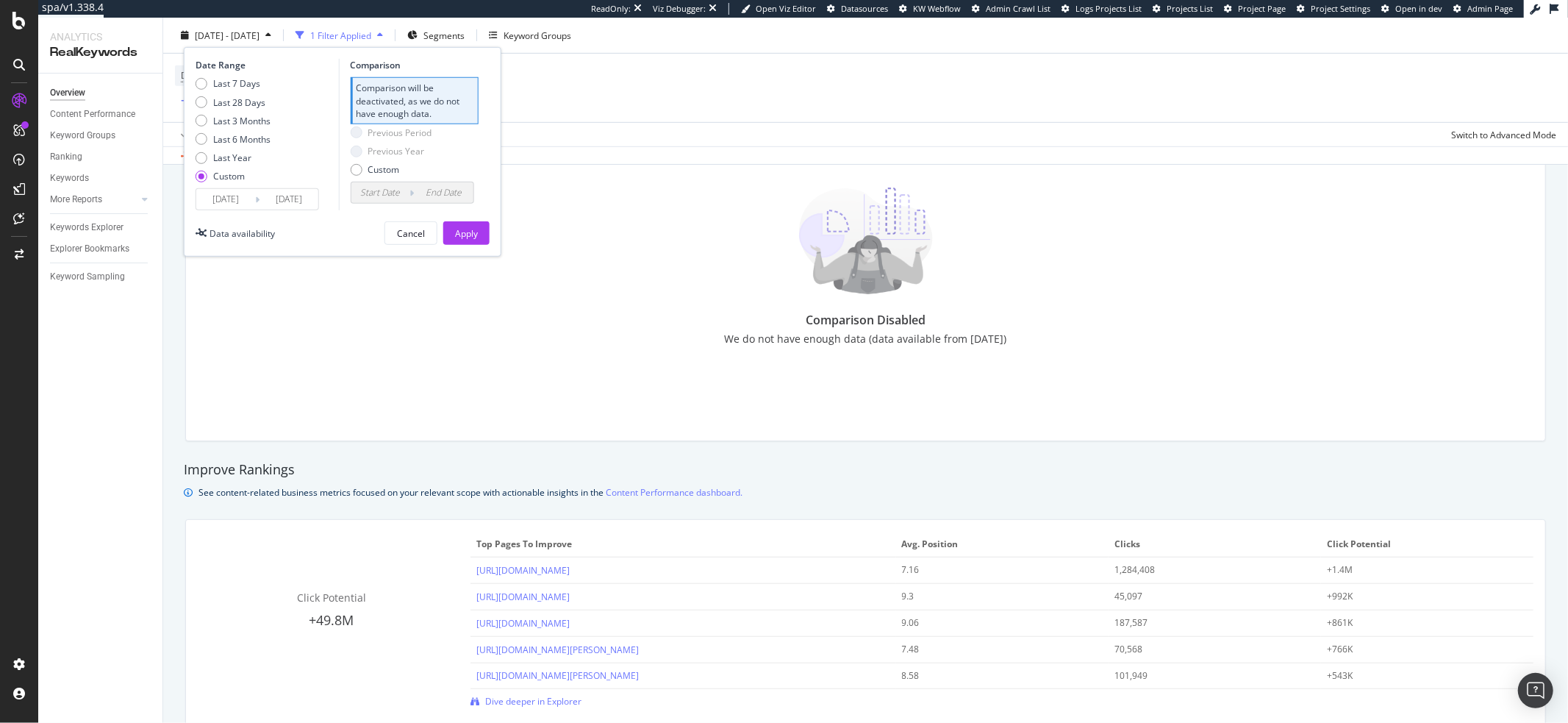
click at [283, 200] on input "2024/10/04" at bounding box center [289, 200] width 59 height 21
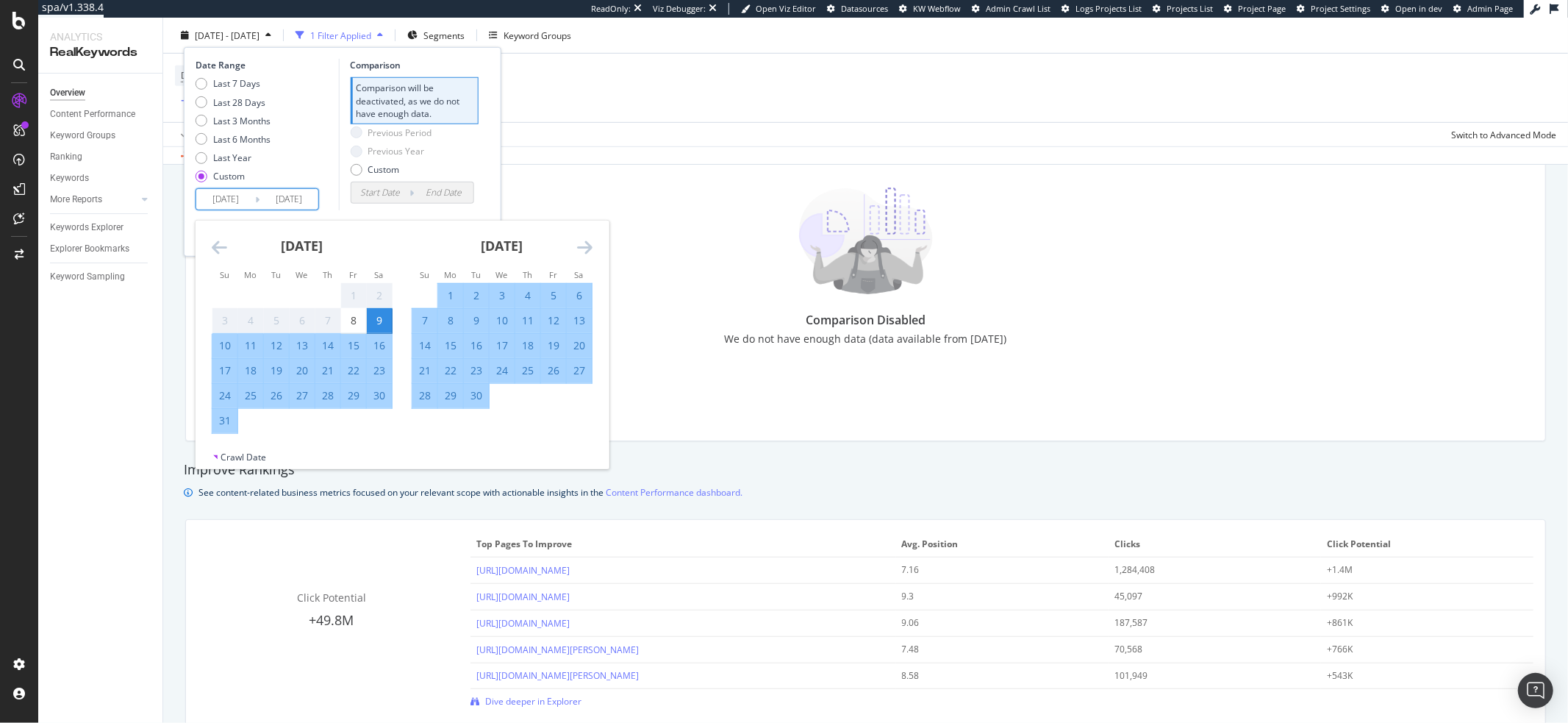
click at [295, 201] on input "2024/10/04" at bounding box center [289, 200] width 59 height 21
click at [311, 200] on input "2024/10/04" at bounding box center [289, 200] width 59 height 21
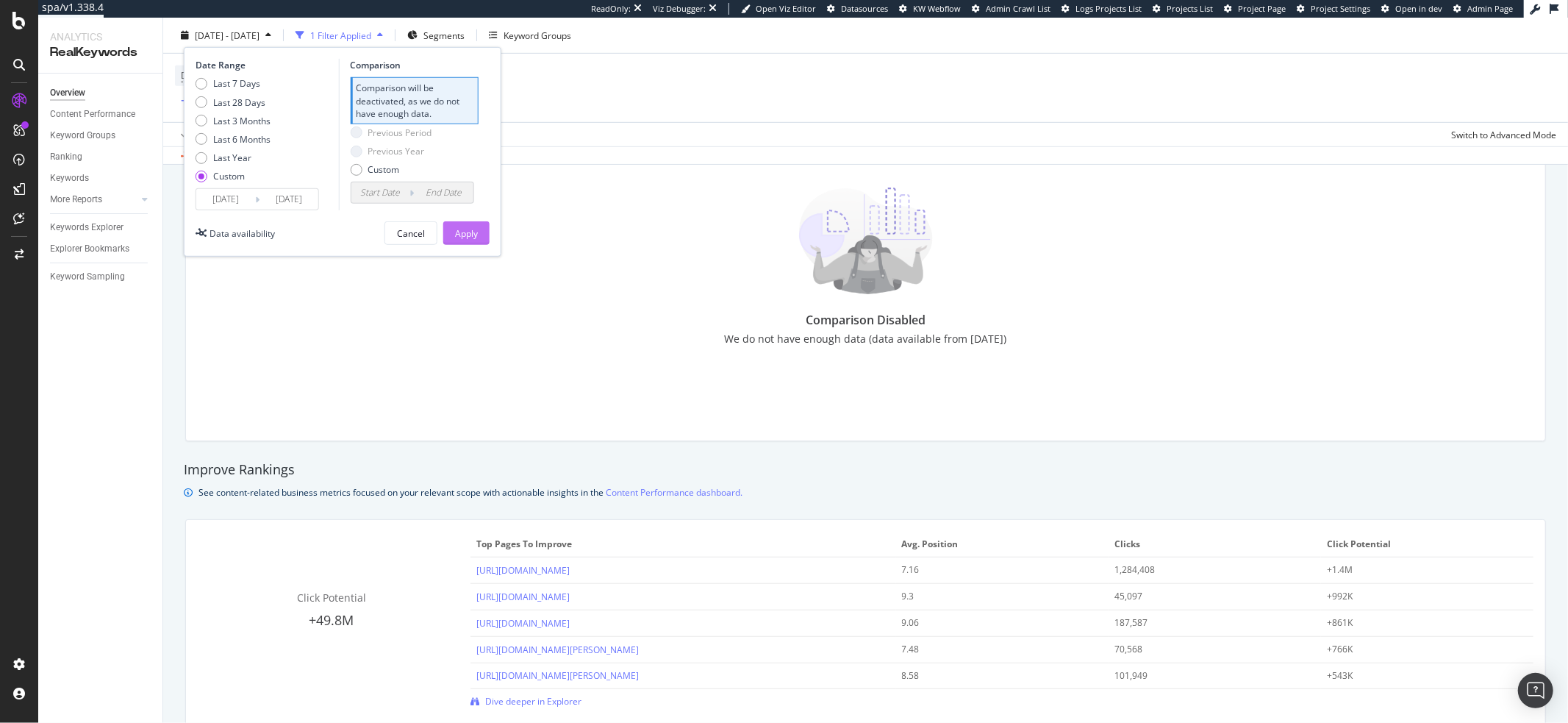
type input "2024/10/09"
click at [463, 232] on div "Apply" at bounding box center [466, 232] width 23 height 12
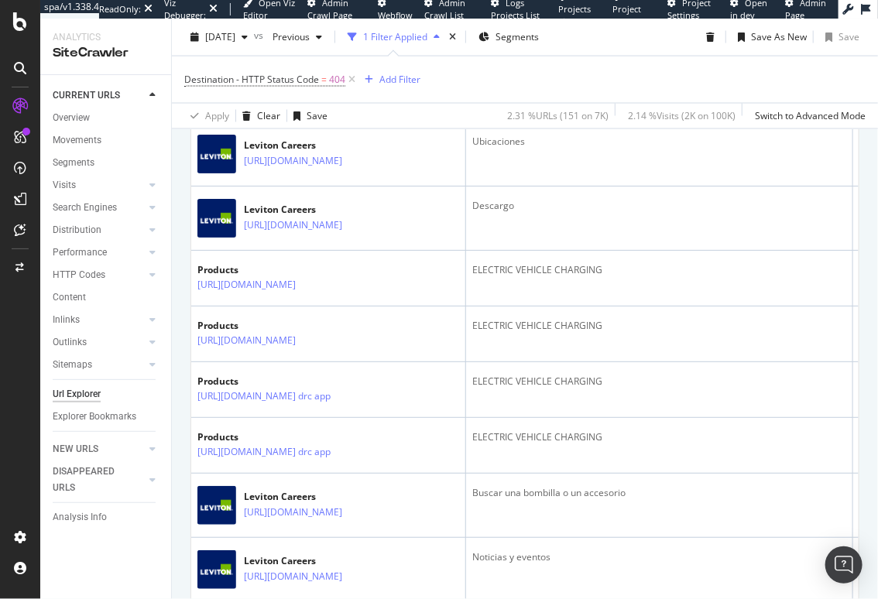
scroll to position [2983, 0]
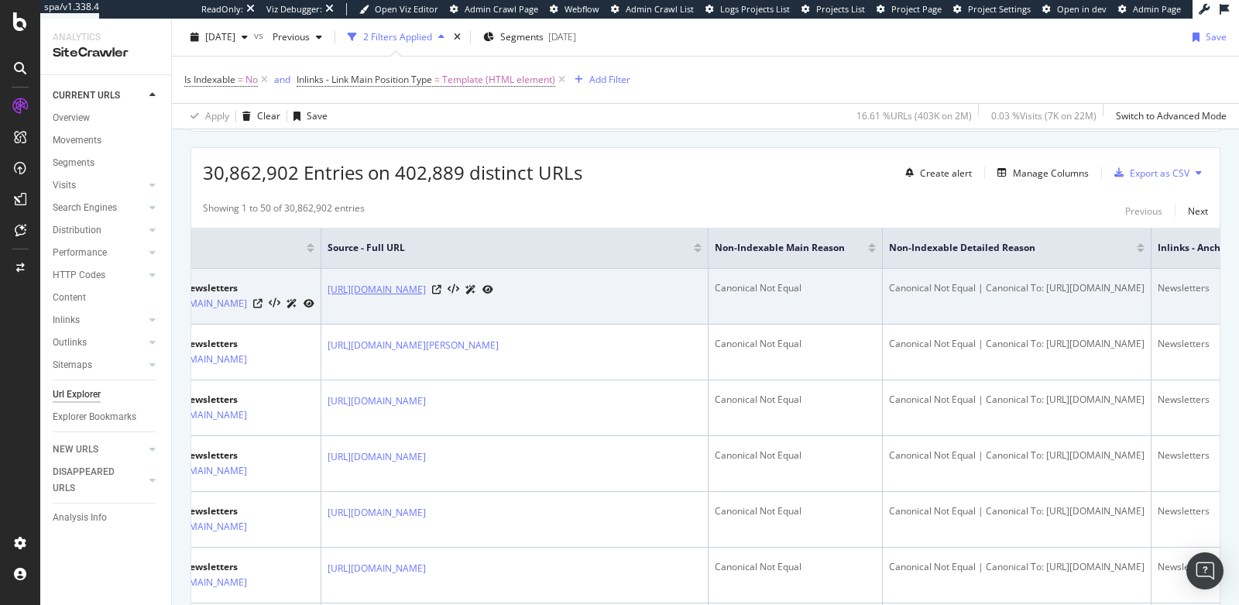
scroll to position [0, 47]
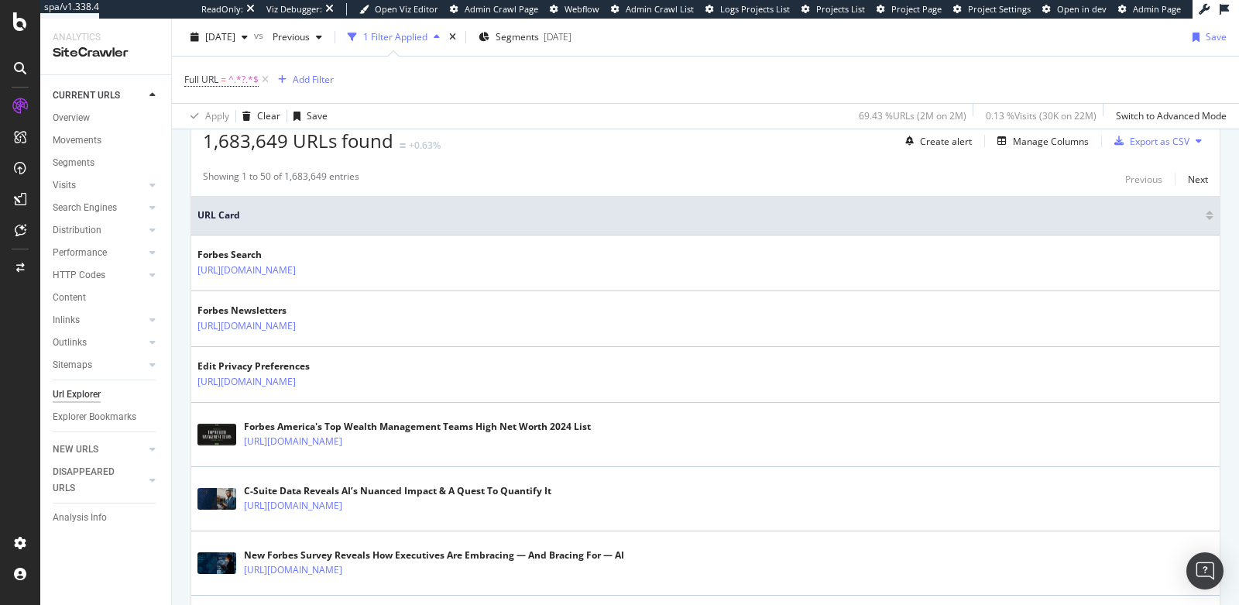
scroll to position [303, 0]
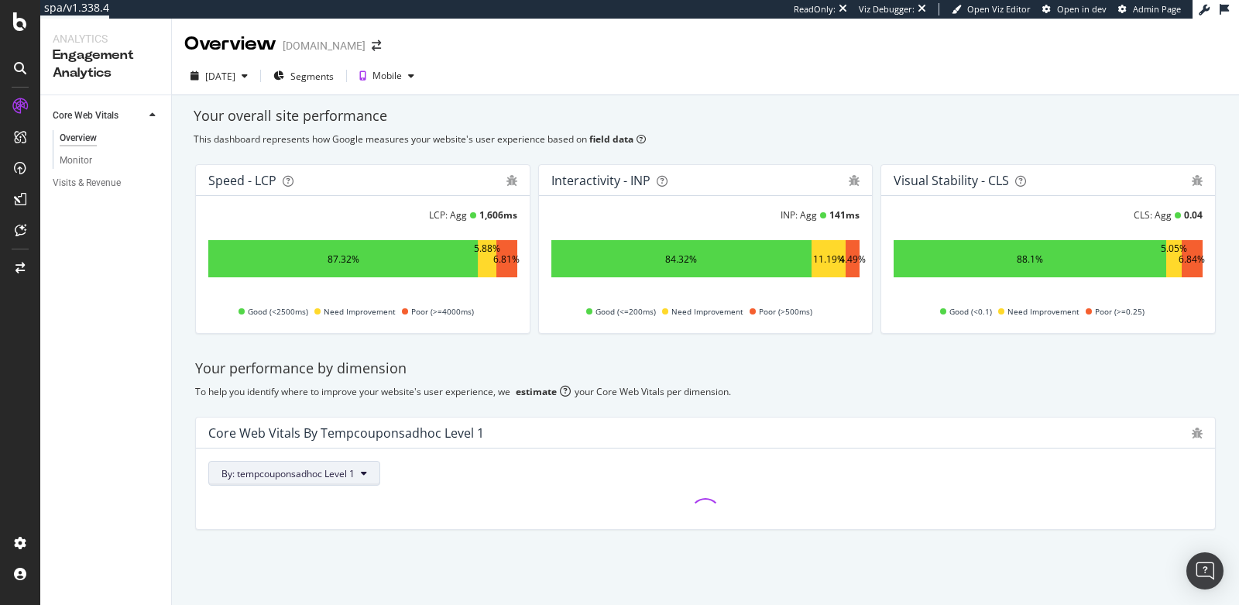
click at [310, 471] on span "By: tempcouponsadhoc Level 1" at bounding box center [287, 473] width 133 height 13
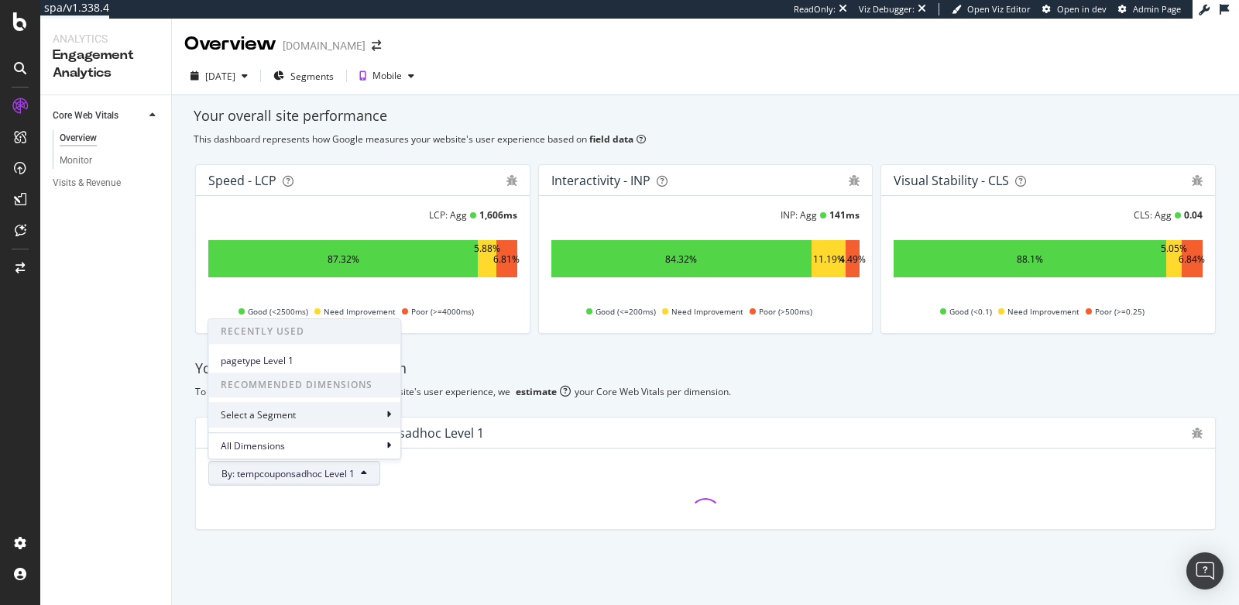
click at [367, 415] on div "Select a Segment" at bounding box center [304, 415] width 192 height 26
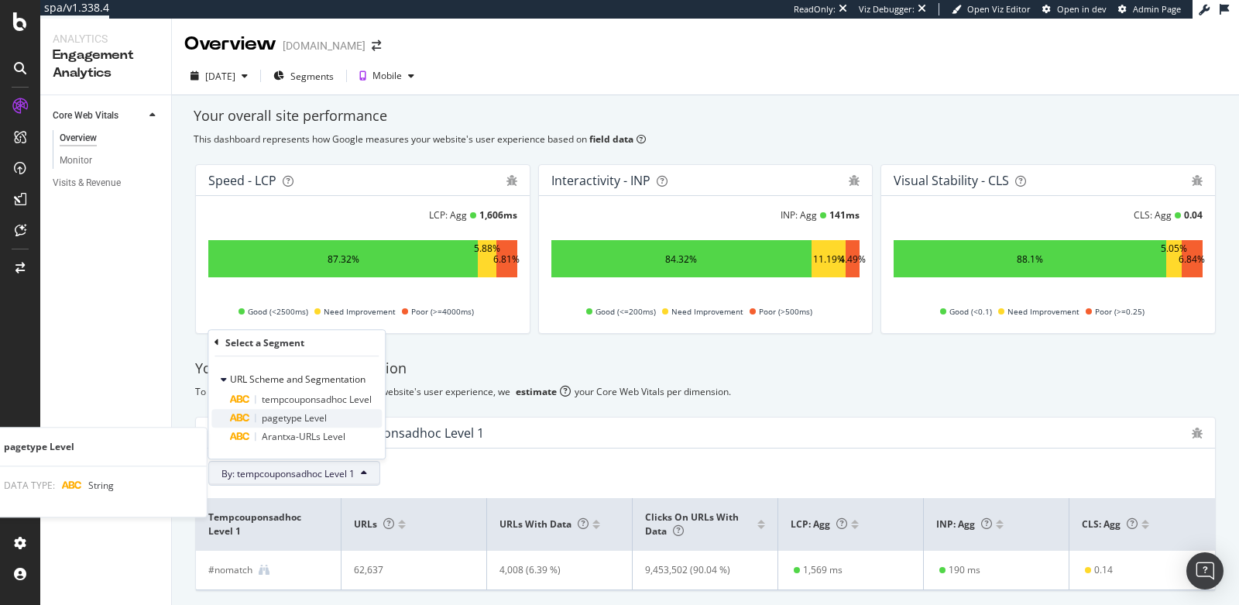
click at [313, 418] on span "pagetype Level" at bounding box center [294, 417] width 65 height 13
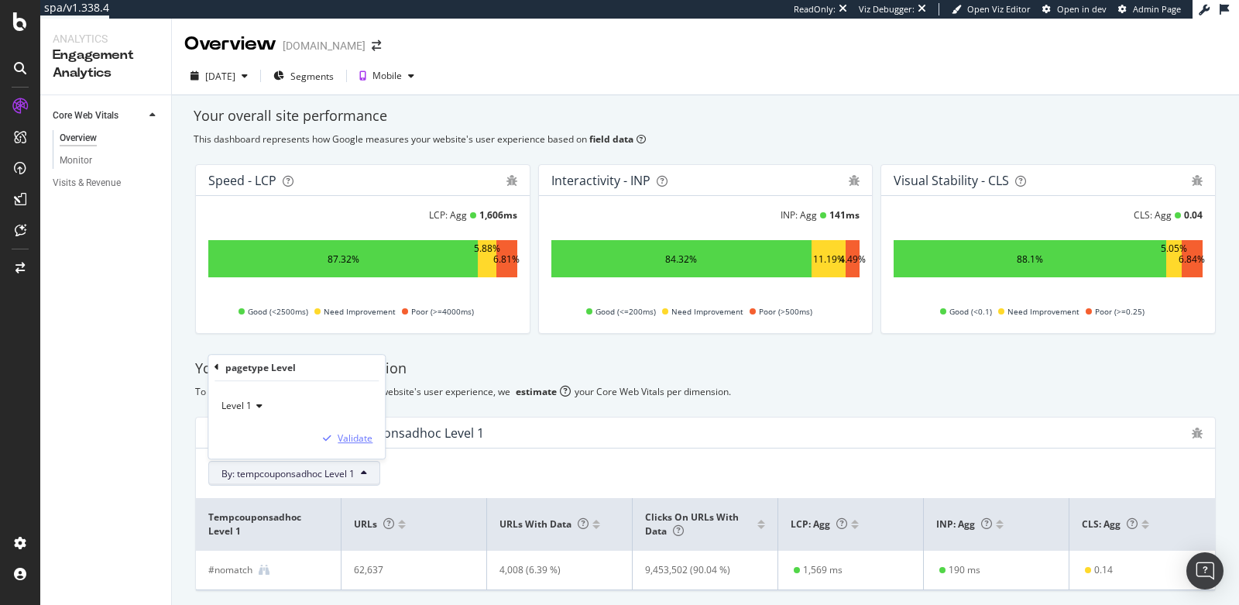
click at [359, 441] on div "Validate" at bounding box center [355, 438] width 35 height 13
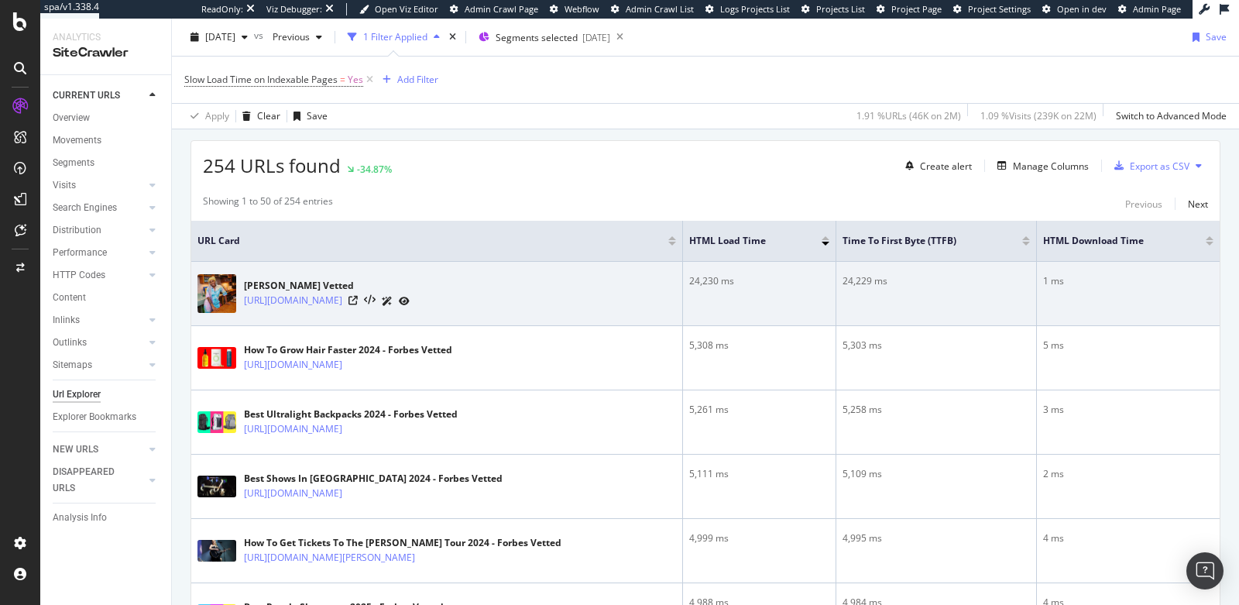
scroll to position [268, 0]
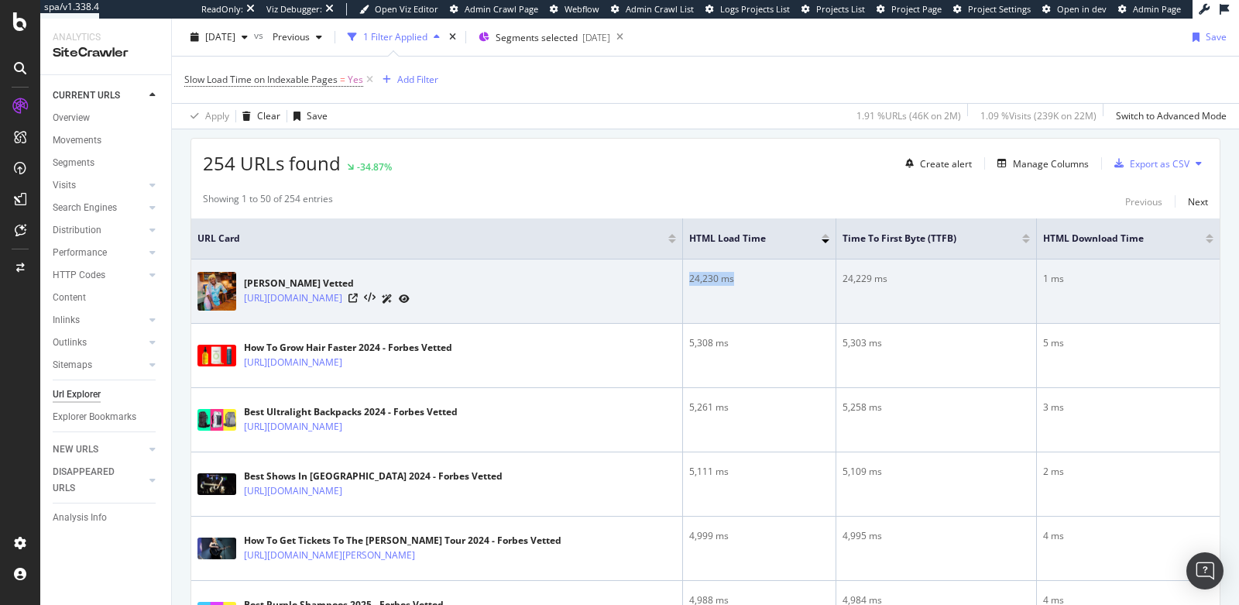
drag, startPoint x: 739, startPoint y: 276, endPoint x: 679, endPoint y: 272, distance: 60.5
click at [683, 272] on td "24,230 ms" at bounding box center [759, 291] width 153 height 64
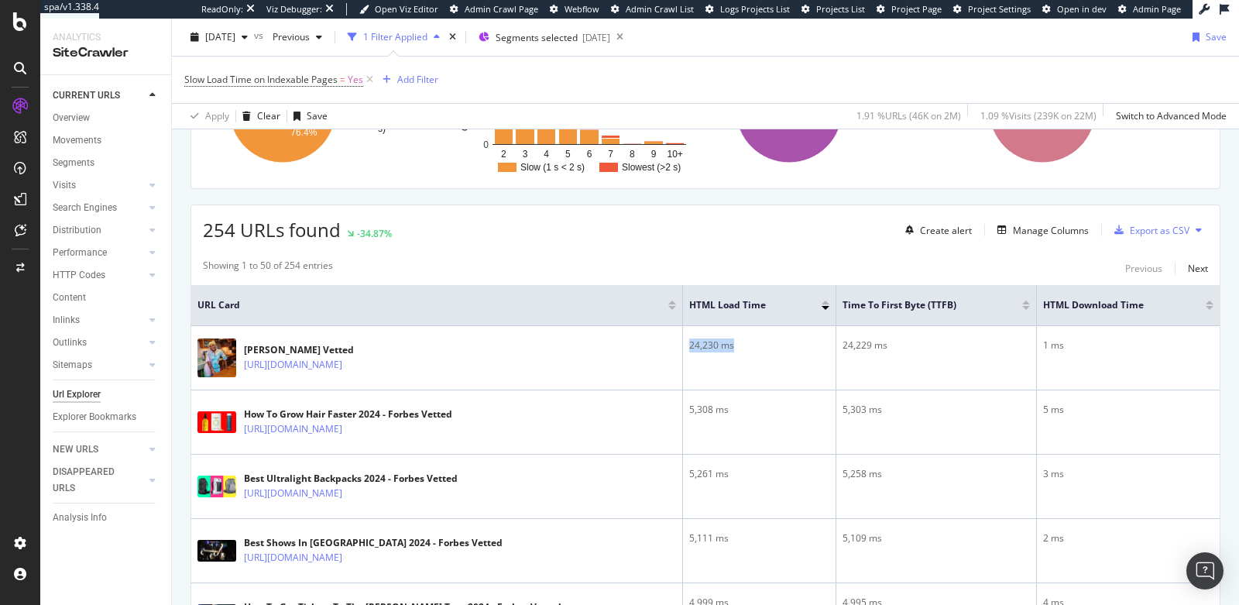
scroll to position [149, 0]
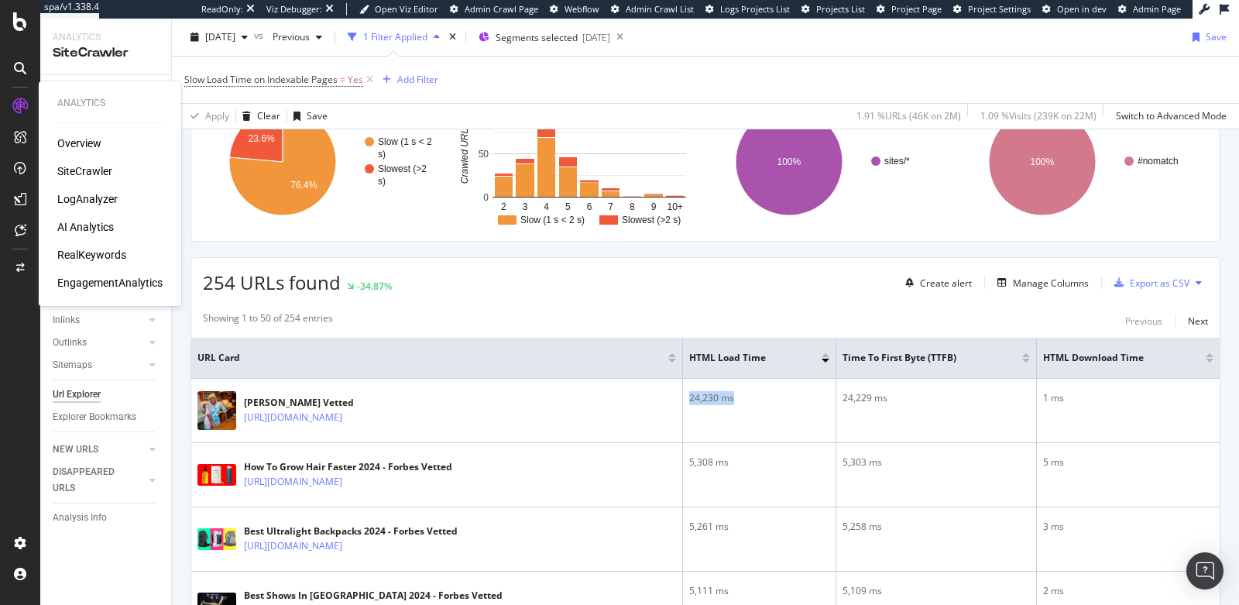
click at [89, 285] on div "EngagementAnalytics" at bounding box center [109, 282] width 105 height 15
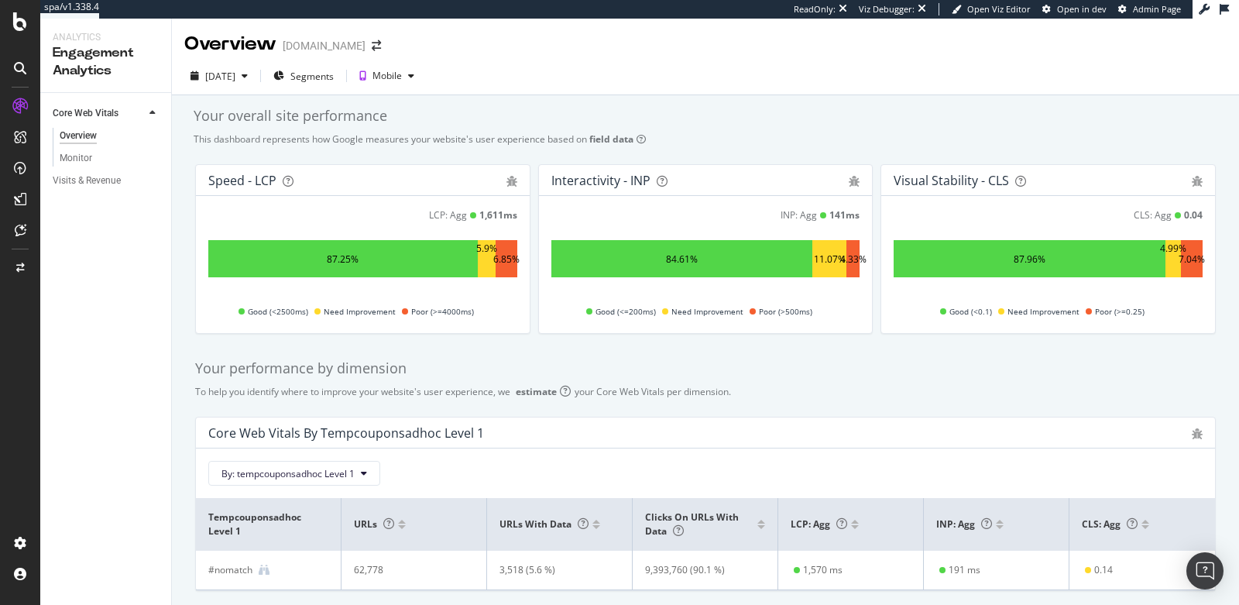
scroll to position [50, 0]
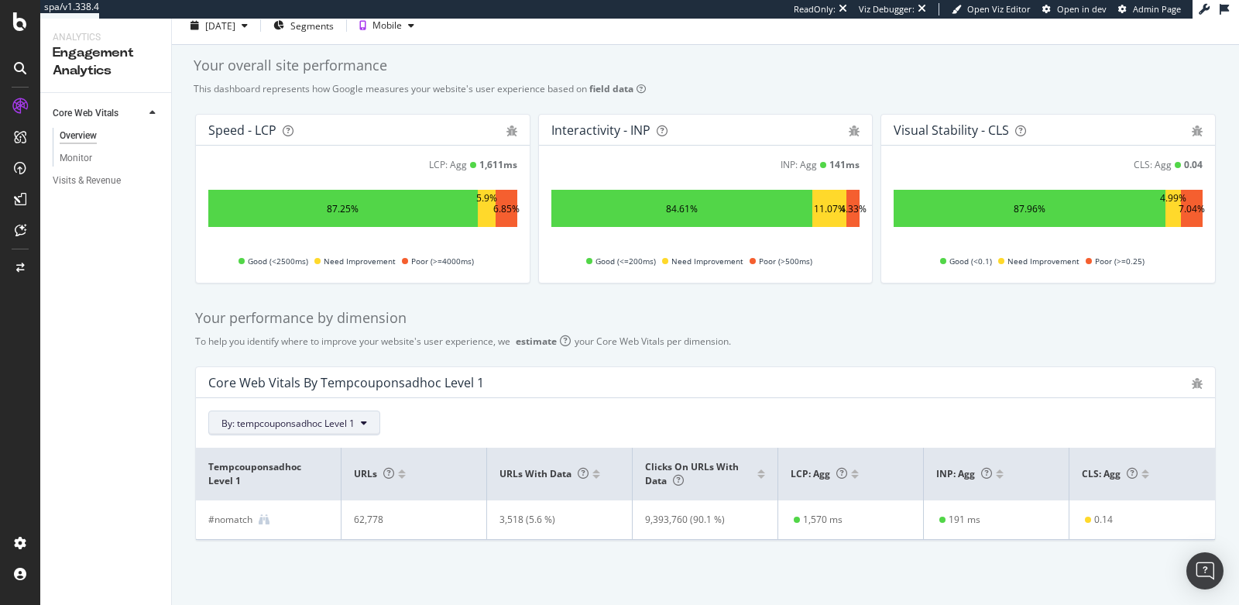
click at [339, 423] on span "By: tempcouponsadhoc Level 1" at bounding box center [287, 423] width 133 height 13
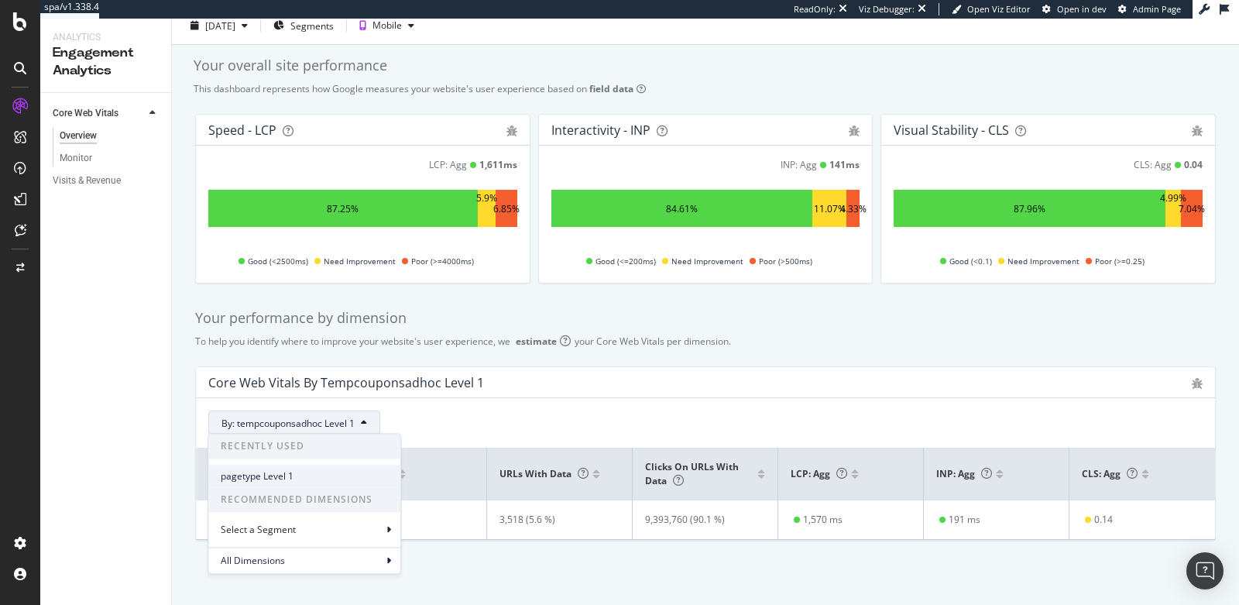
click at [287, 476] on span "pagetype Level 1" at bounding box center [304, 476] width 167 height 14
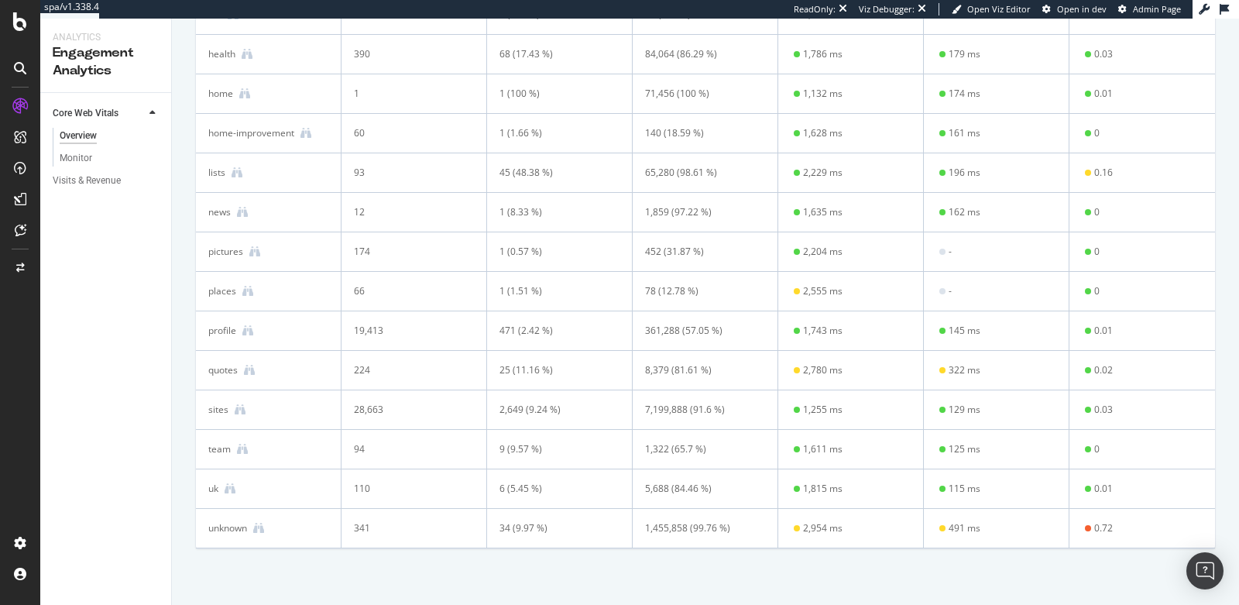
scroll to position [957, 0]
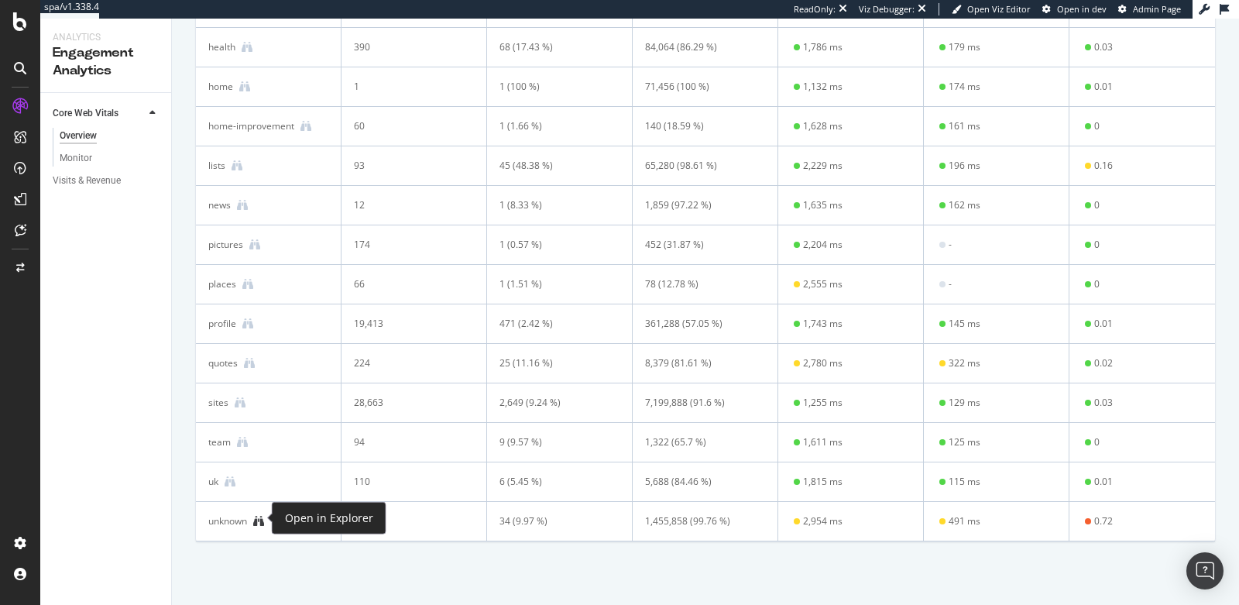
click at [261, 520] on icon at bounding box center [258, 521] width 11 height 11
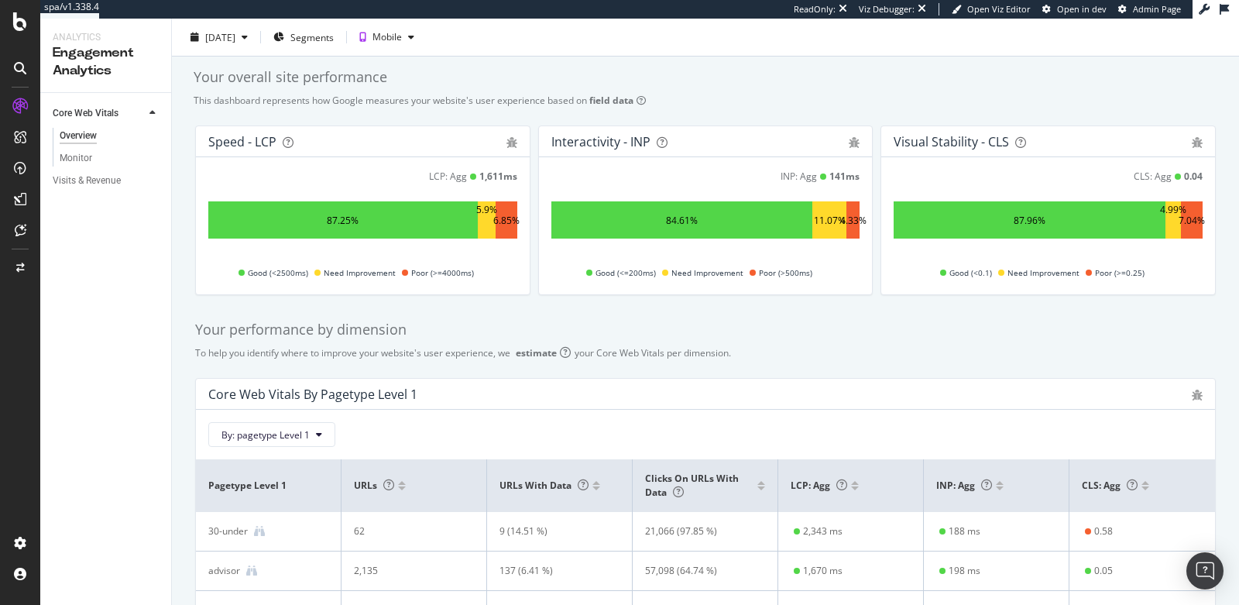
scroll to position [0, 0]
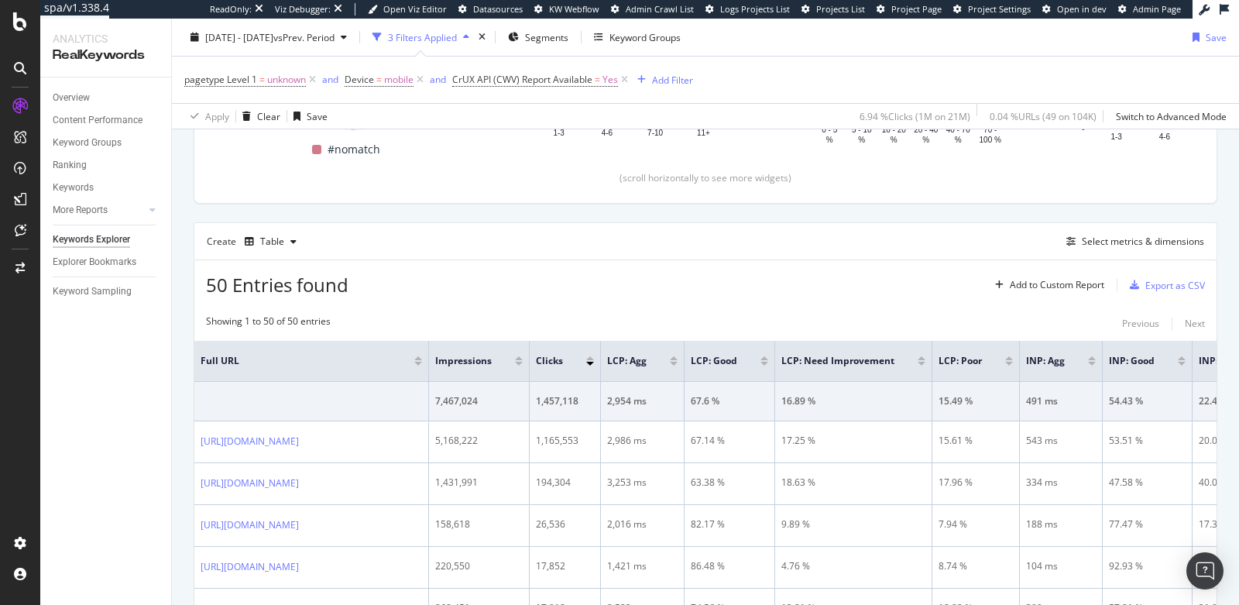
scroll to position [334, 0]
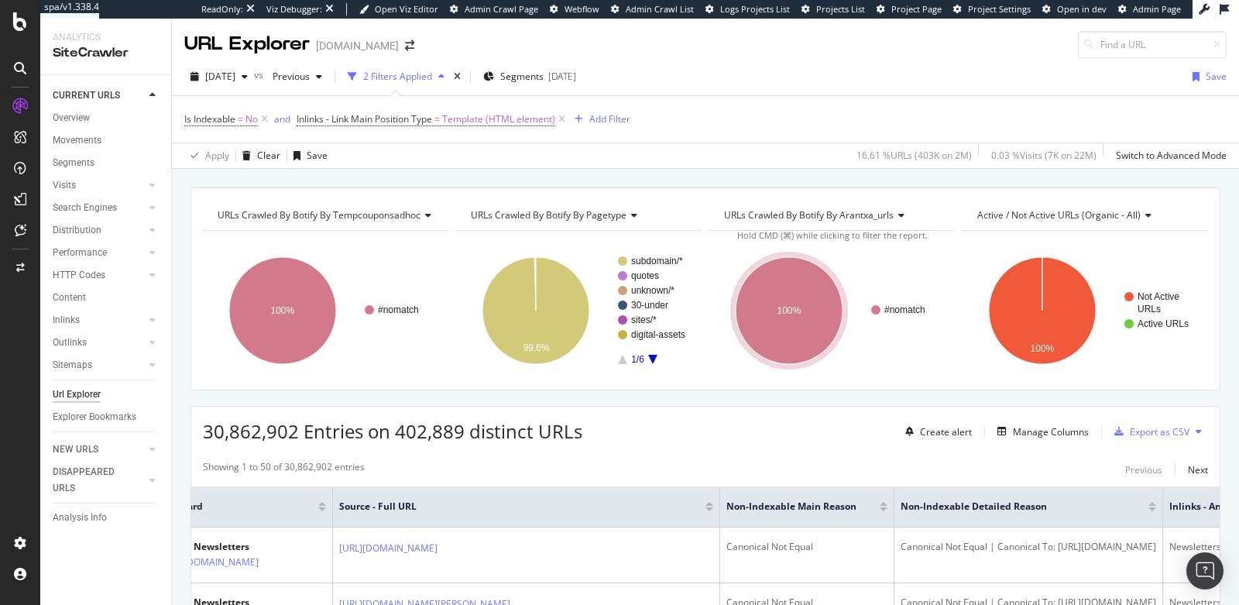
click at [578, 211] on span "URLs Crawled By Botify By pagetype" at bounding box center [549, 214] width 156 height 13
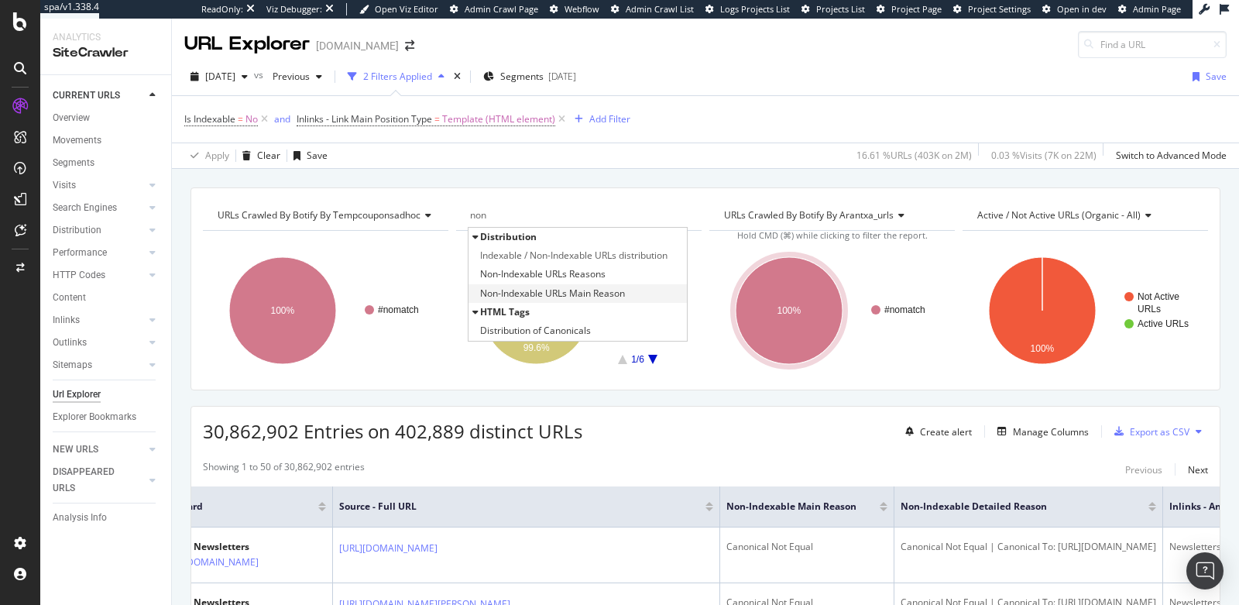
type input "non"
click at [557, 290] on span "Non-Indexable URLs Main Reason" at bounding box center [552, 293] width 145 height 15
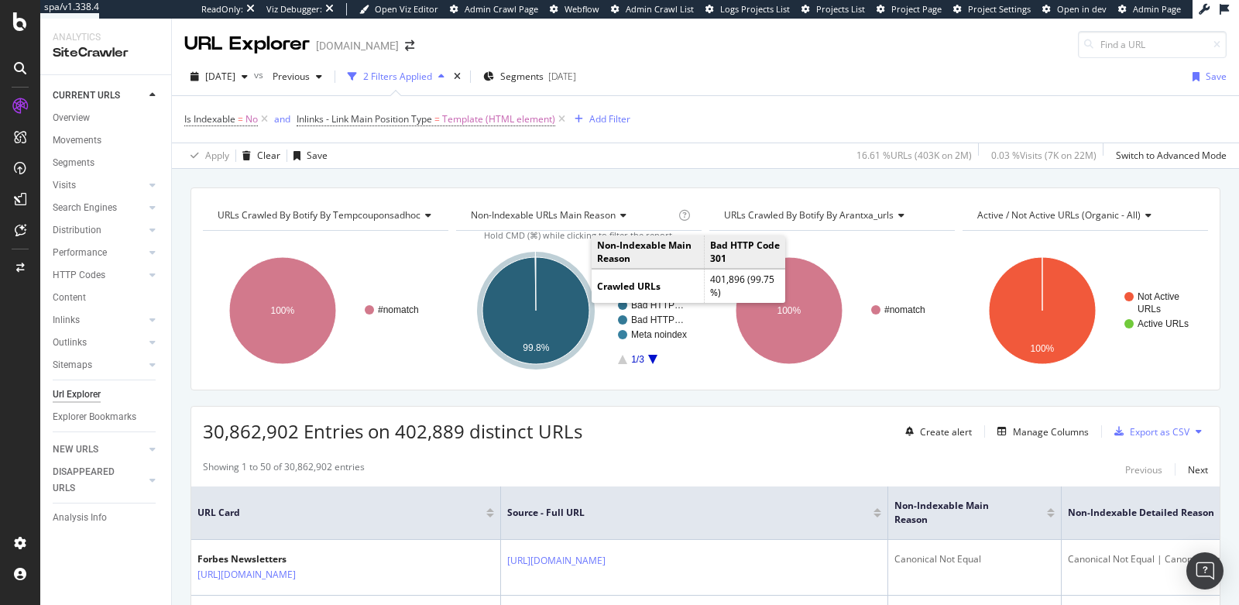
click at [563, 304] on icon "A chart." at bounding box center [535, 310] width 107 height 107
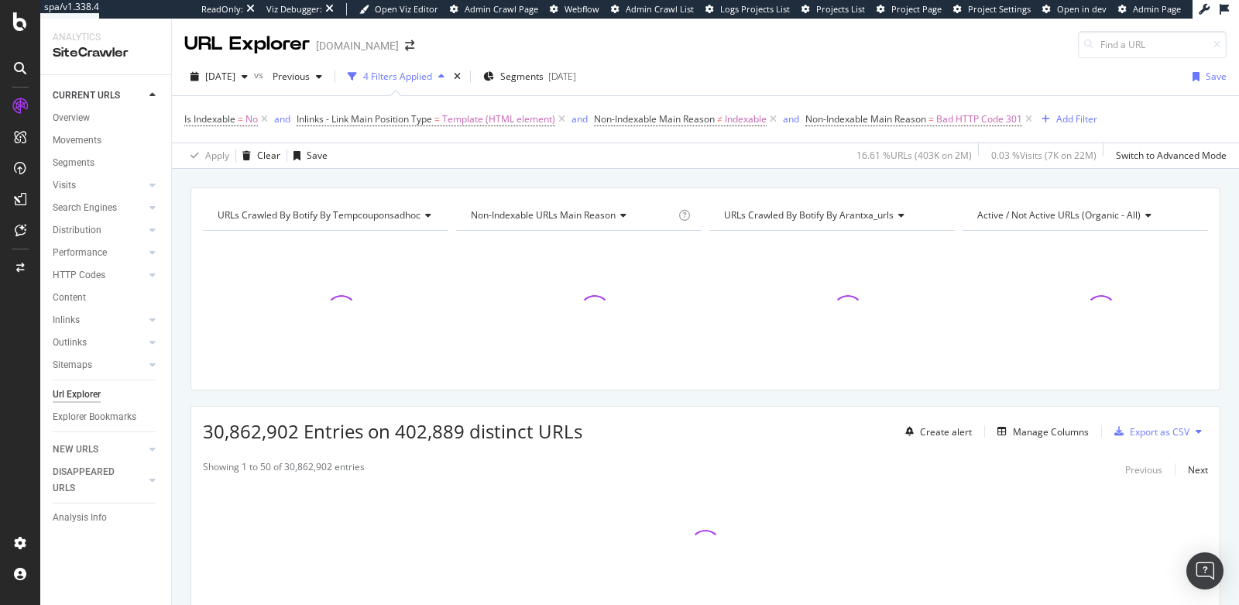
scroll to position [85, 0]
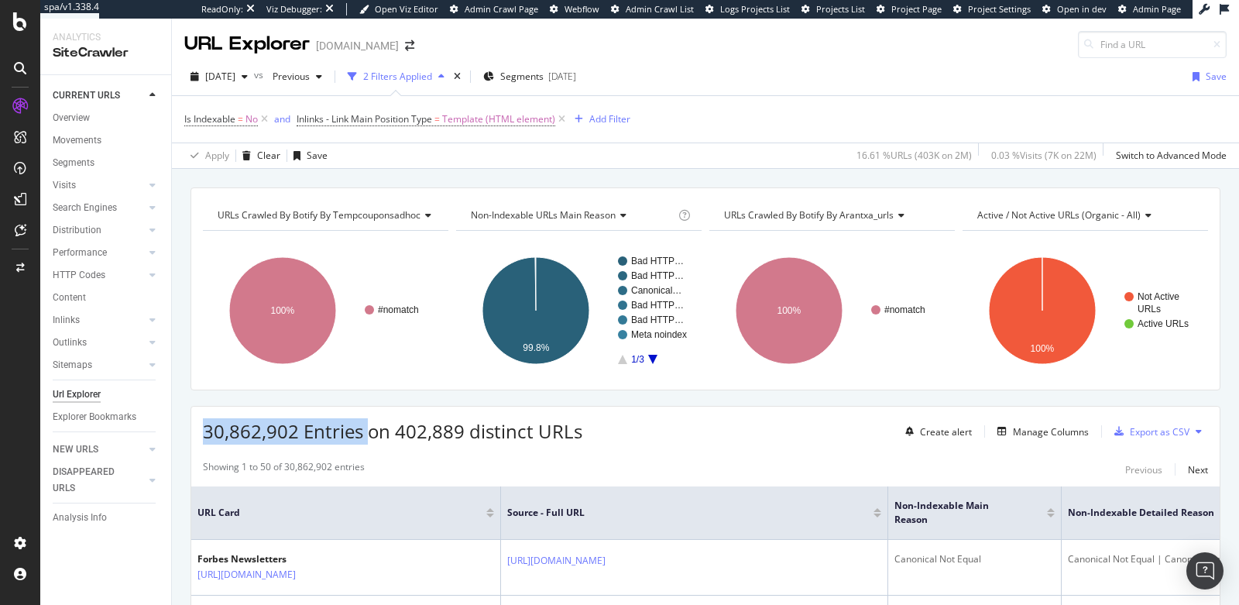
drag, startPoint x: 365, startPoint y: 434, endPoint x: 197, endPoint y: 438, distance: 168.1
click at [197, 438] on div "30,862,902 Entries on 402,889 distinct URLs Create alert Manage Columns Export …" at bounding box center [705, 425] width 1028 height 38
click at [1013, 428] on div "Manage Columns" at bounding box center [1051, 431] width 76 height 13
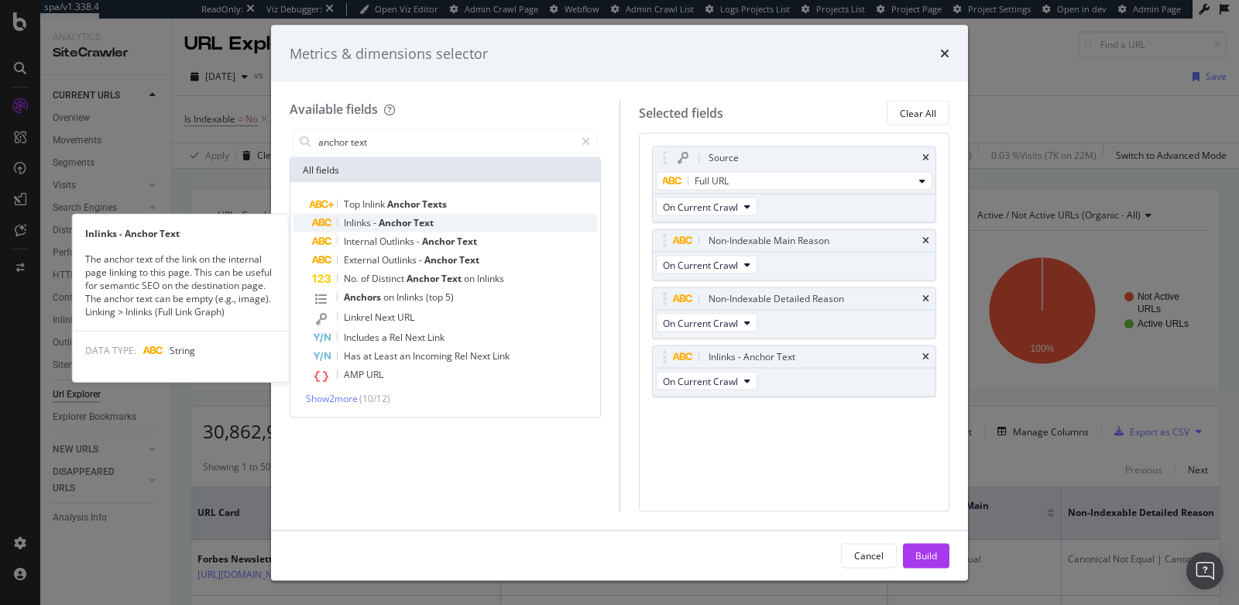
type input "anchor text"
click at [423, 224] on span "Text" at bounding box center [423, 222] width 20 height 13
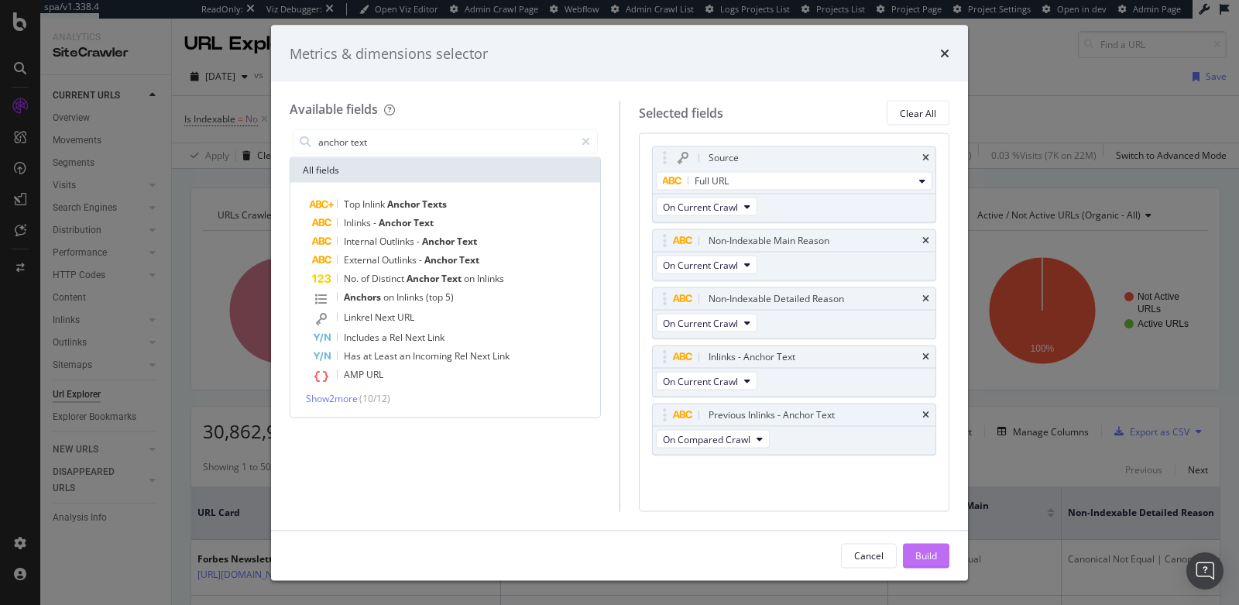
click at [907, 547] on button "Build" at bounding box center [926, 555] width 46 height 25
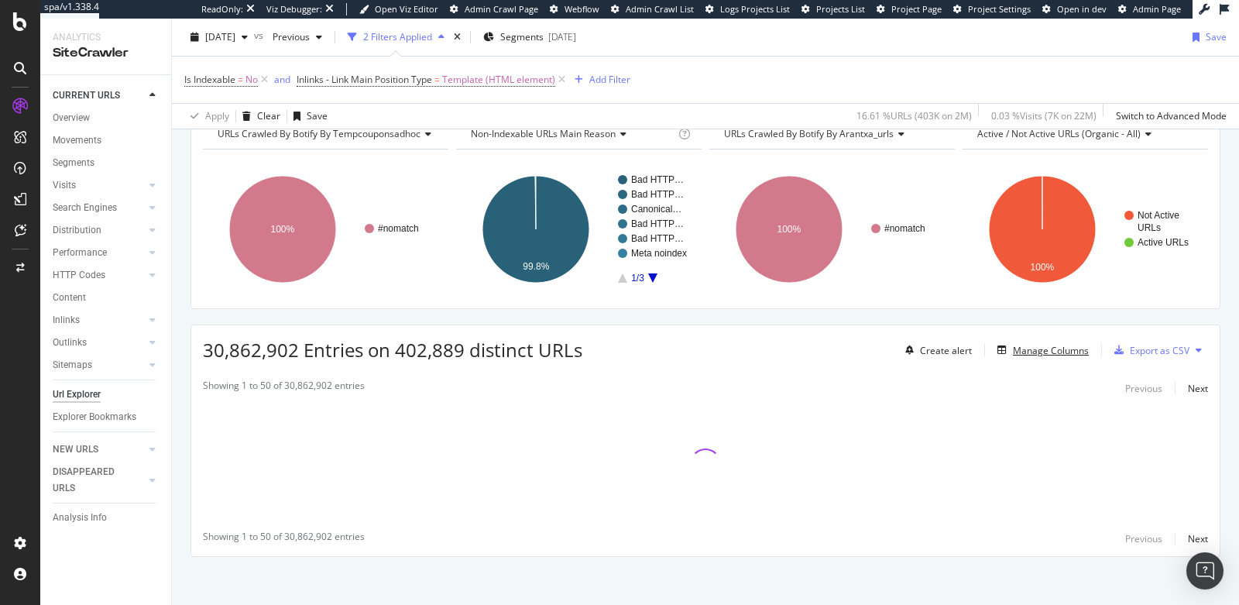
scroll to position [85, 0]
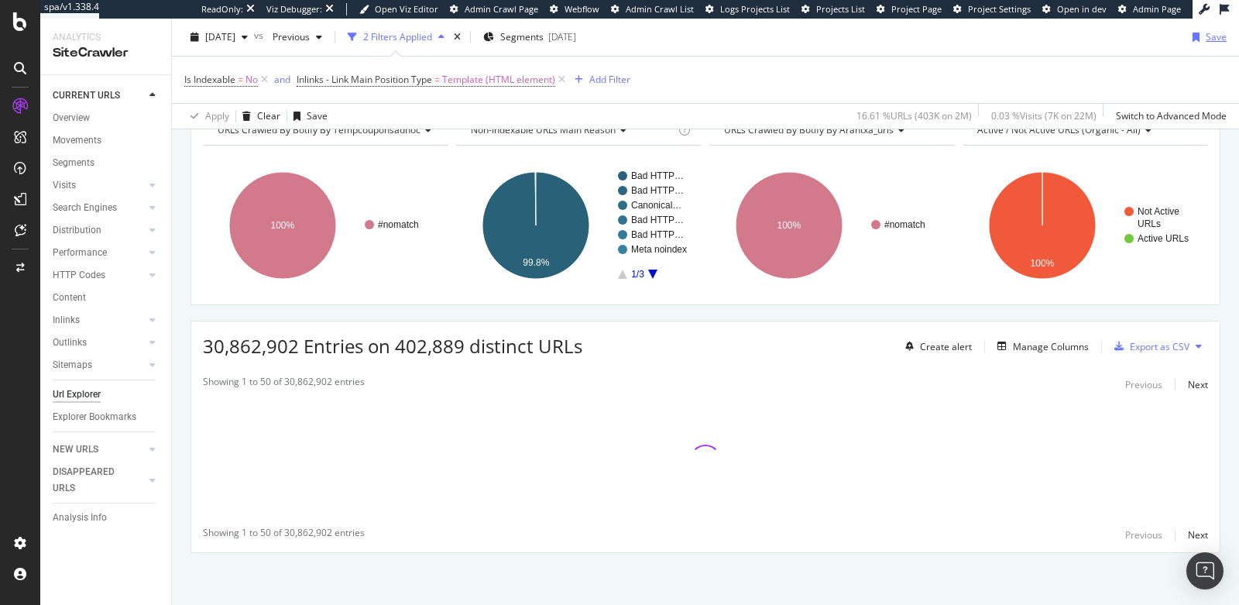
click at [1192, 33] on icon "button" at bounding box center [1195, 37] width 7 height 9
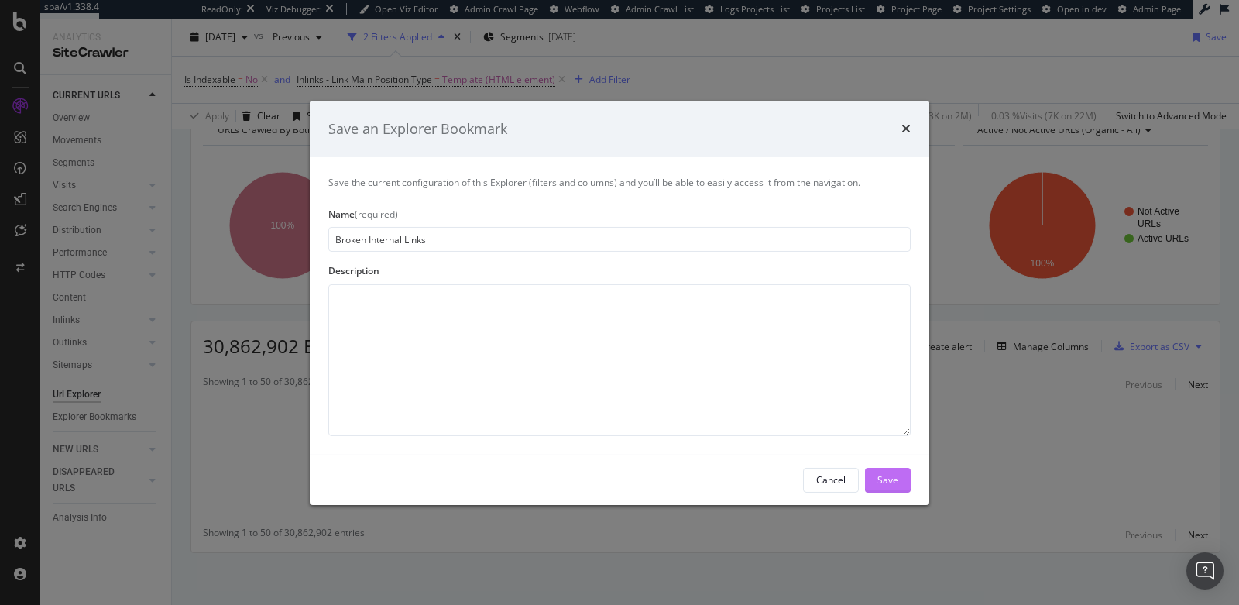
type input "Broken Internal Links"
click at [890, 482] on div "Save" at bounding box center [887, 479] width 21 height 13
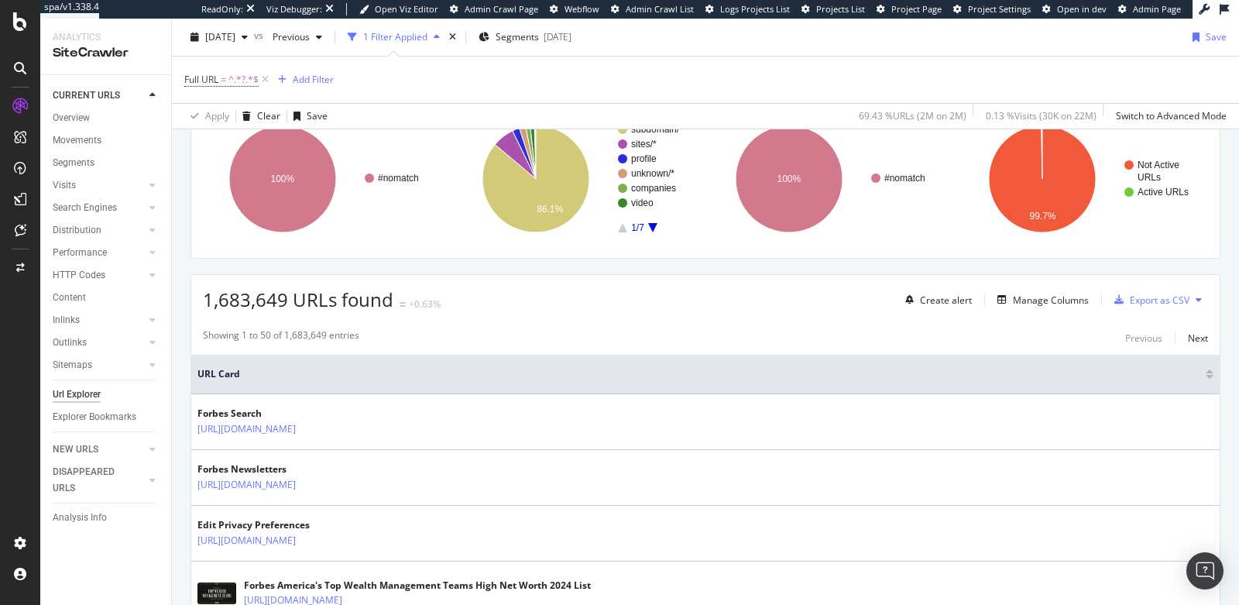
scroll to position [133, 0]
drag, startPoint x: 198, startPoint y: 300, endPoint x: 245, endPoint y: 297, distance: 47.3
click at [245, 297] on div "1,683,649 URLs found +0.63% Create alert Manage Columns Export as CSV" at bounding box center [705, 292] width 1028 height 38
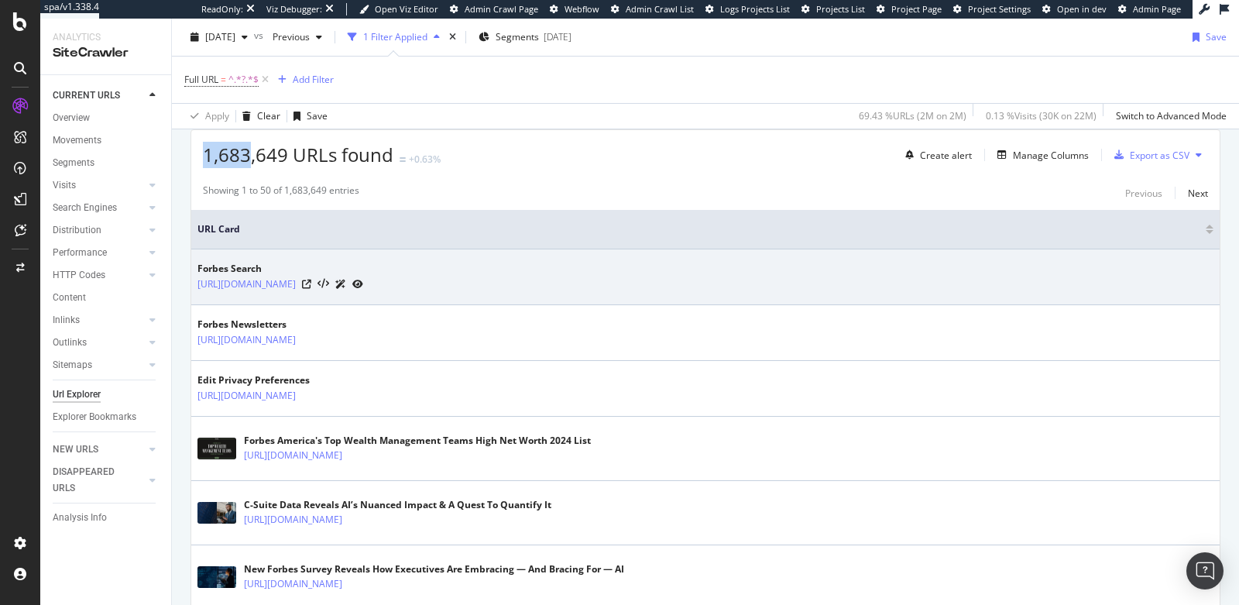
scroll to position [279, 0]
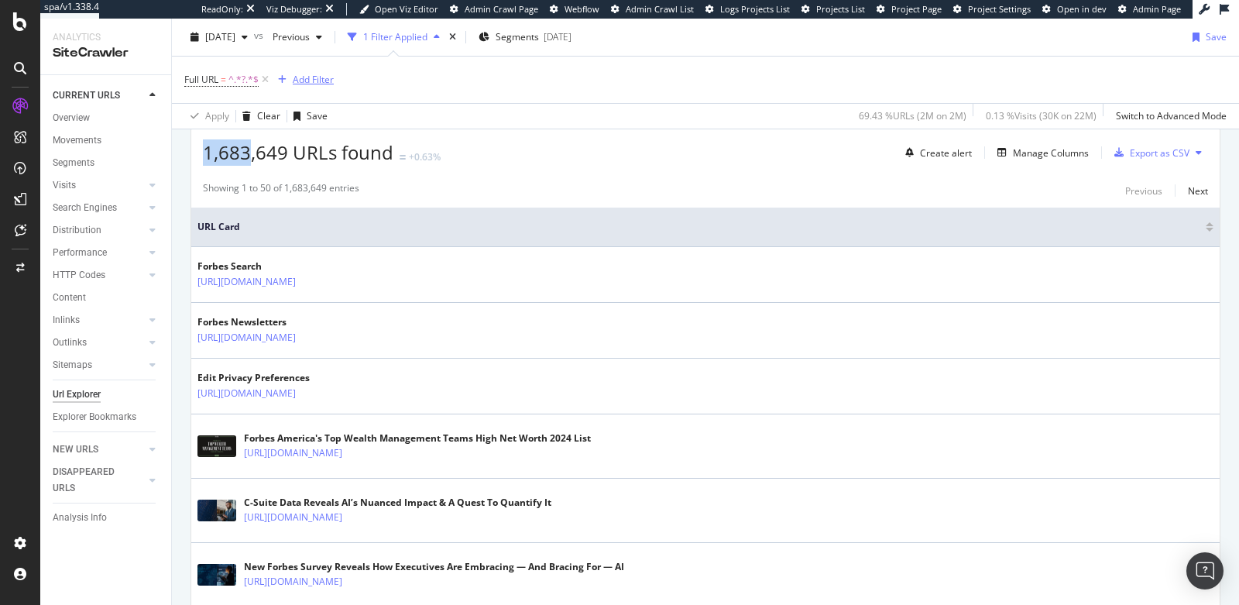
click at [310, 83] on div "Add Filter" at bounding box center [313, 79] width 41 height 13
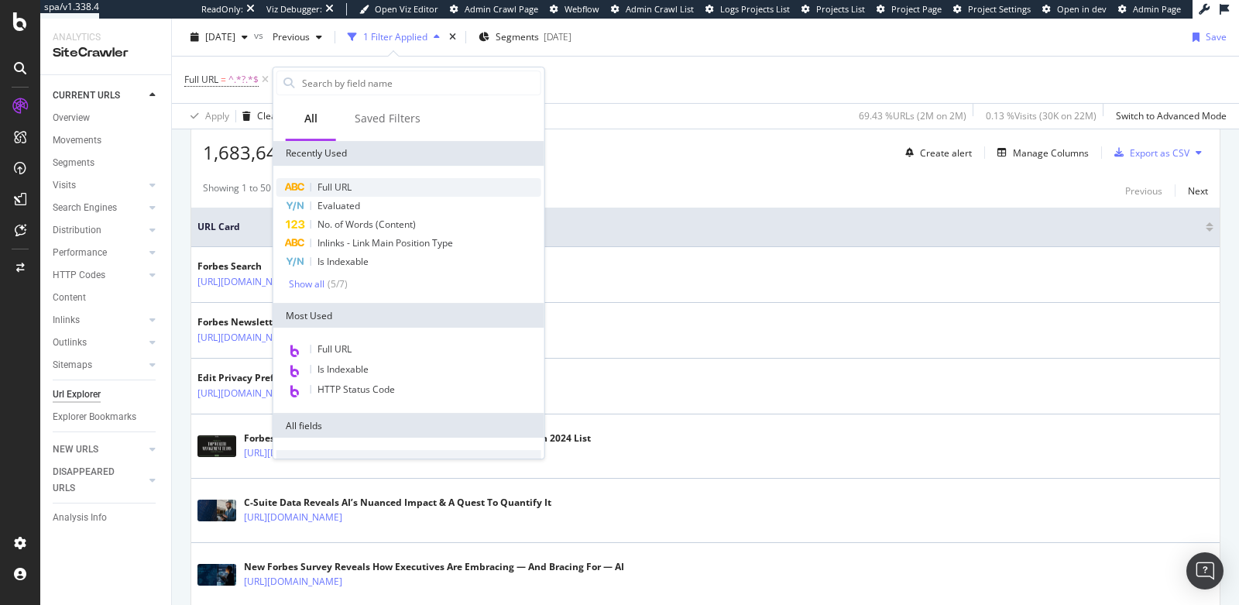
click at [338, 183] on span "Full URL" at bounding box center [334, 186] width 34 height 13
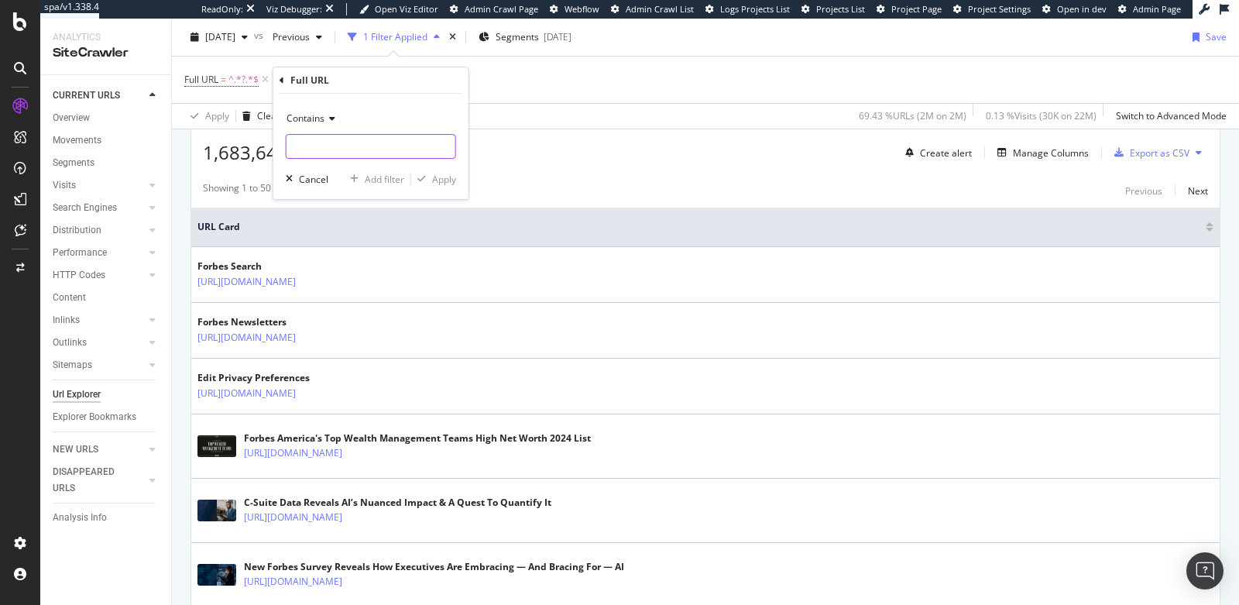
click at [303, 135] on input "text" at bounding box center [370, 146] width 169 height 25
type input "membership"
click at [439, 174] on div "Apply" at bounding box center [444, 179] width 24 height 13
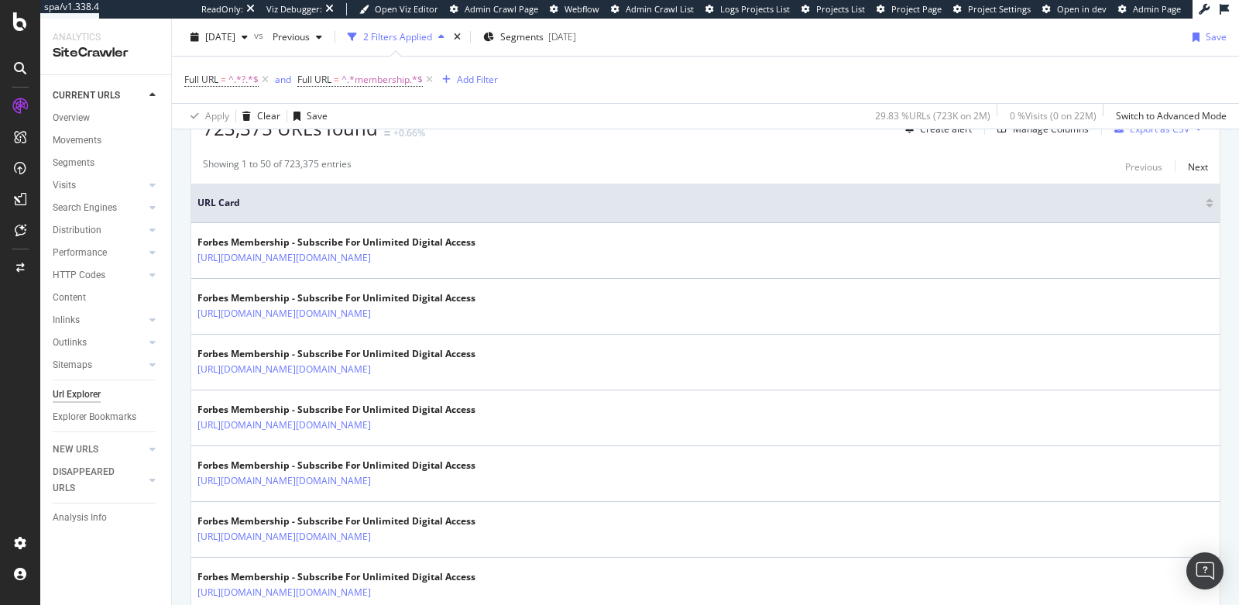
scroll to position [313, 0]
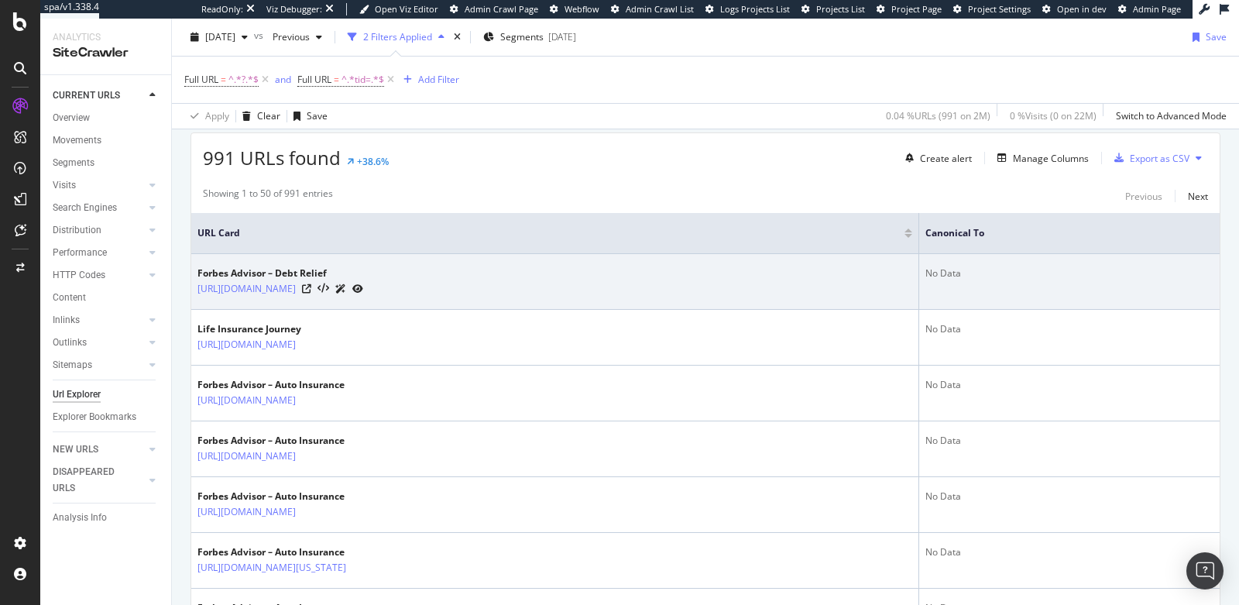
scroll to position [279, 0]
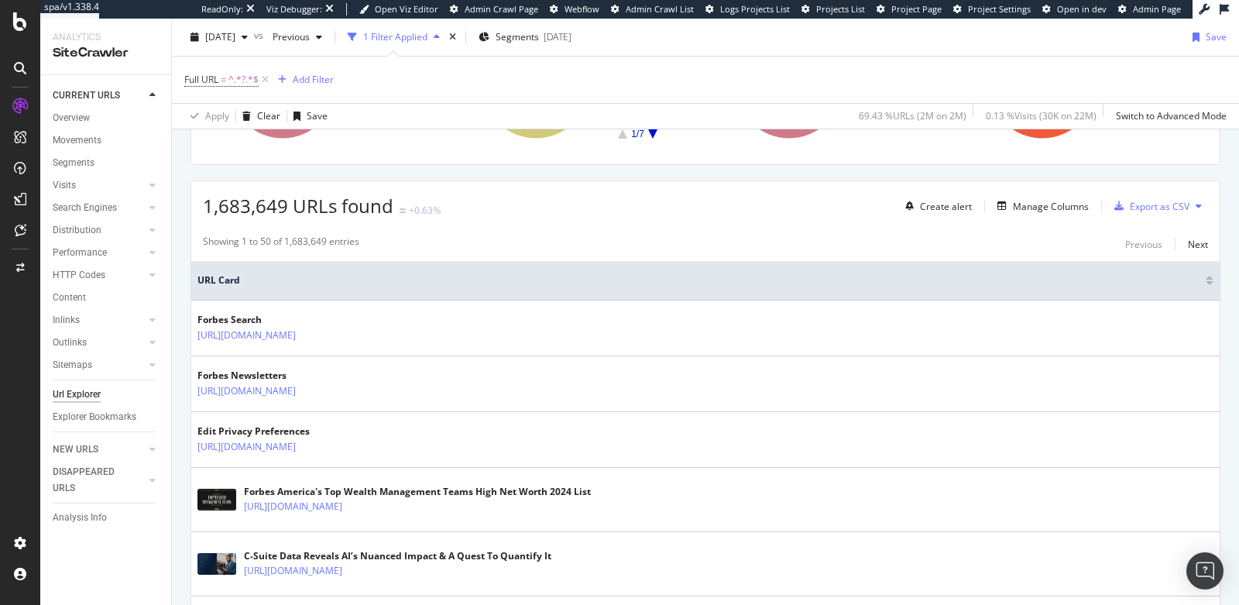
scroll to position [215, 0]
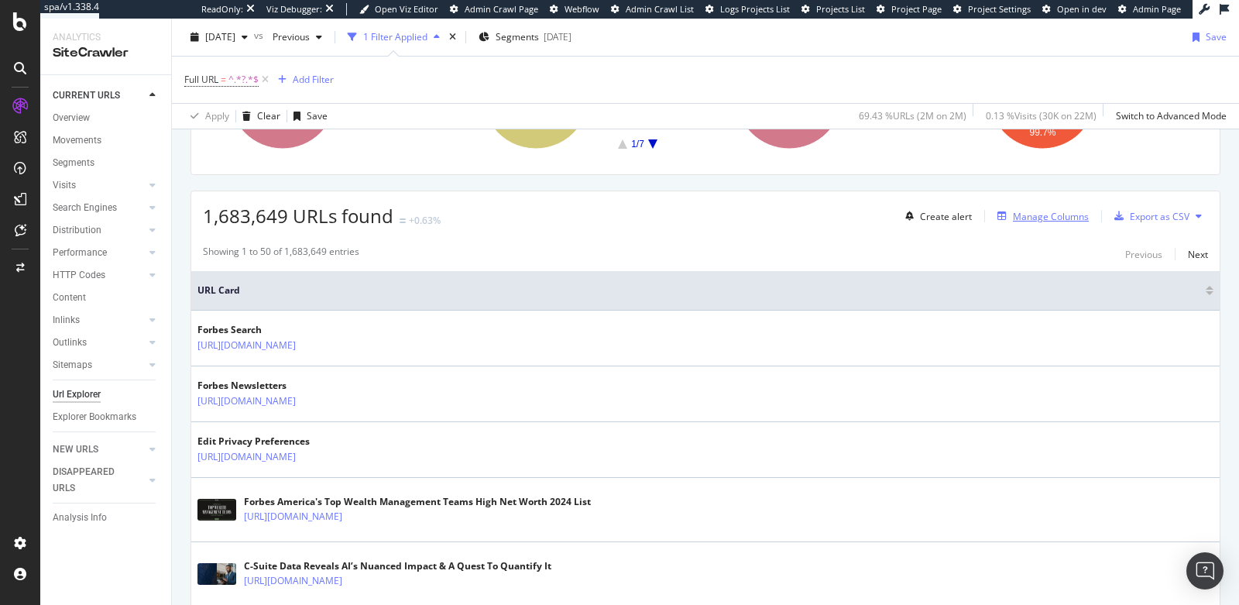
click at [1015, 214] on div "Manage Columns" at bounding box center [1051, 216] width 76 height 13
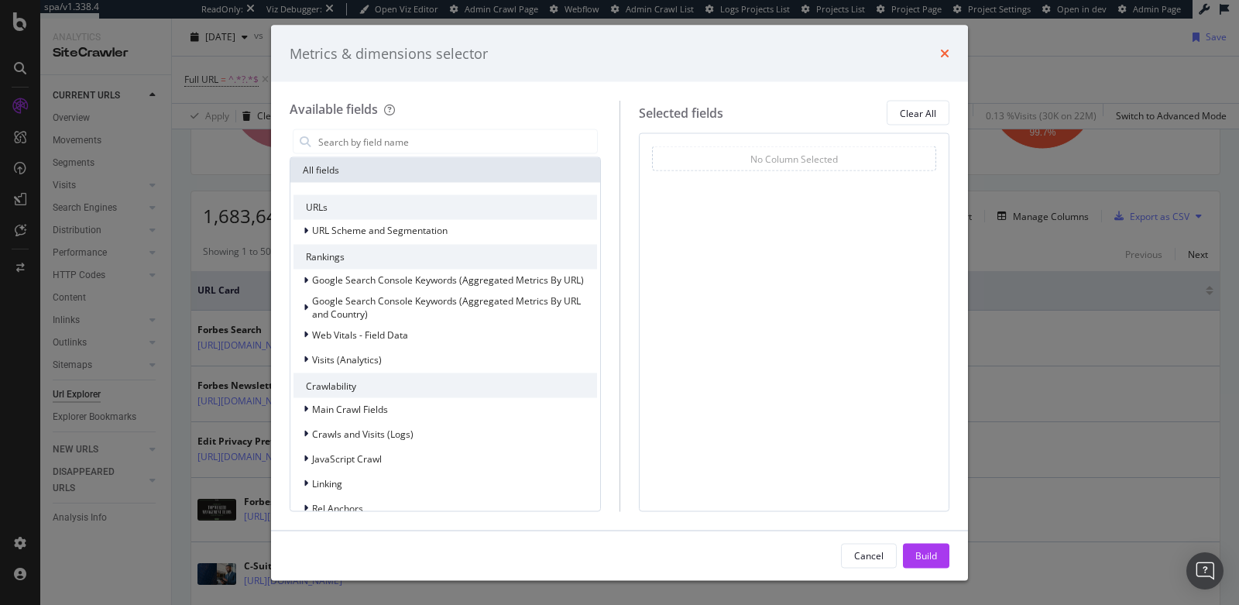
click at [947, 49] on icon "times" at bounding box center [944, 53] width 9 height 12
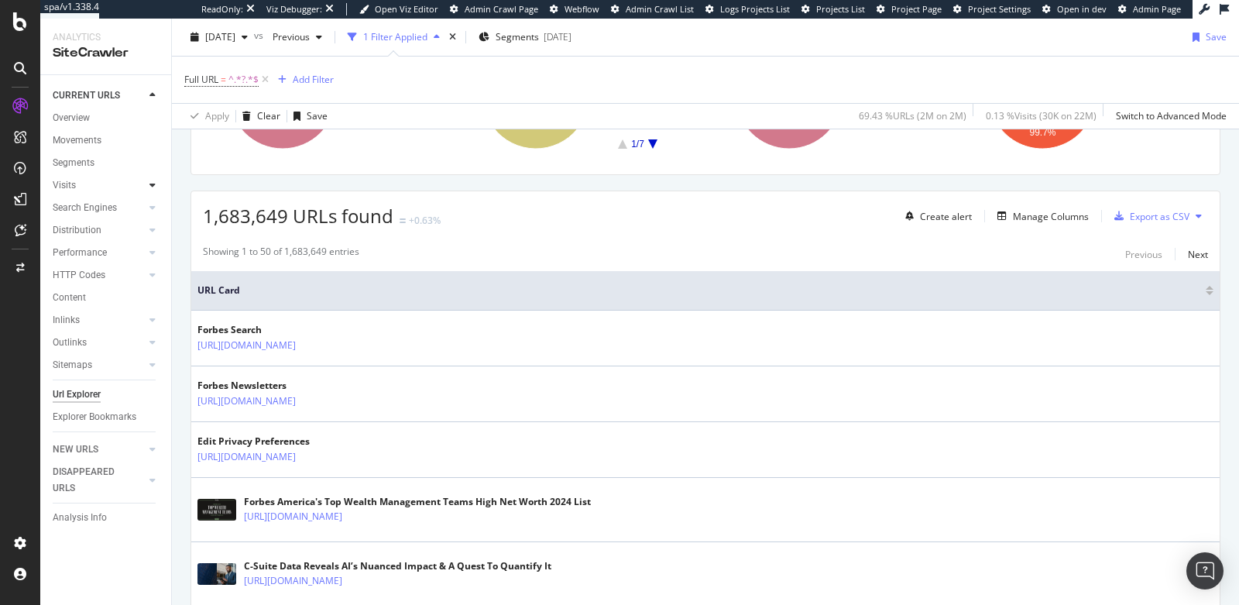
click at [147, 185] on div at bounding box center [152, 184] width 15 height 15
click at [155, 255] on icon at bounding box center [152, 252] width 6 height 9
click at [86, 297] on div "Insights" at bounding box center [76, 298] width 33 height 16
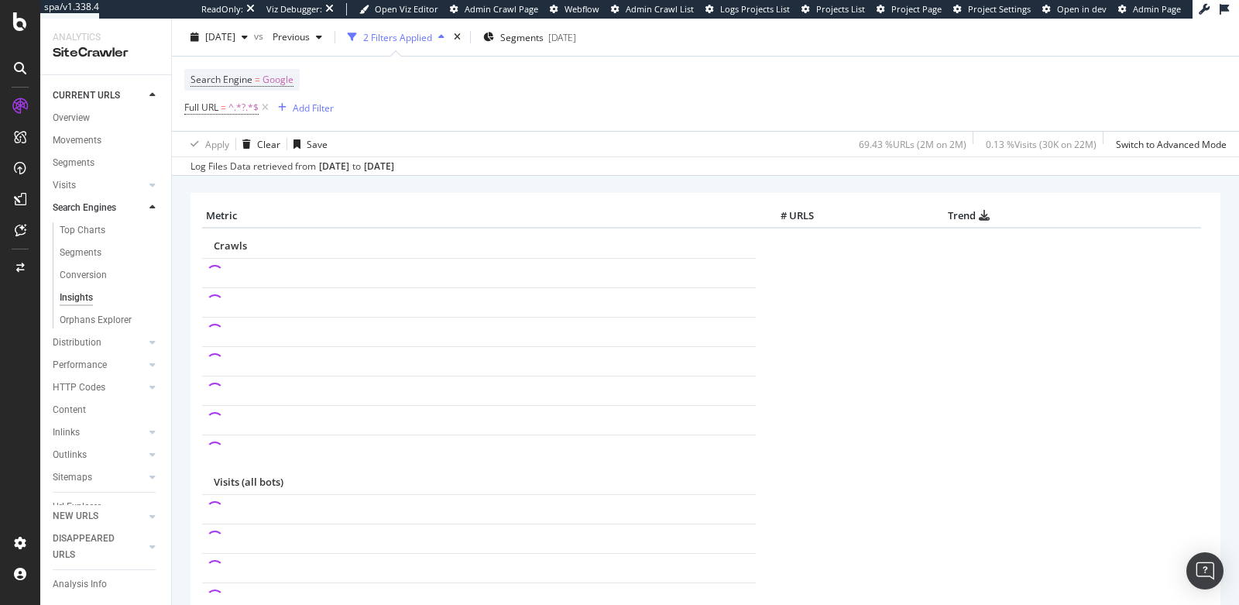
scroll to position [39, 0]
click at [145, 341] on div at bounding box center [152, 341] width 15 height 15
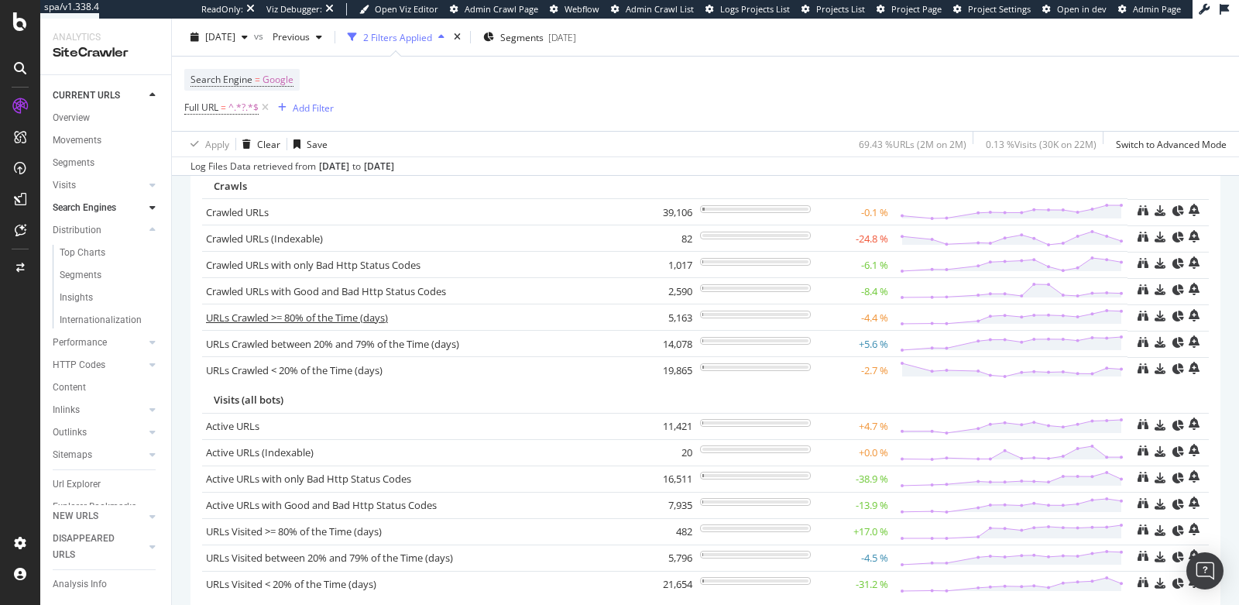
scroll to position [103, 0]
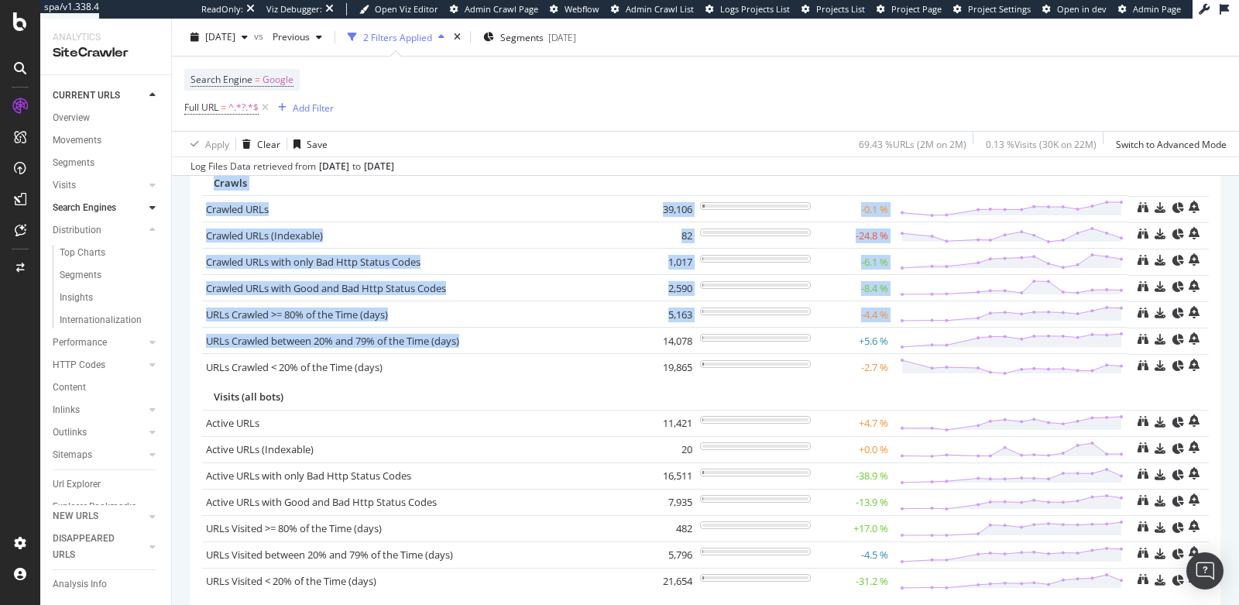
drag, startPoint x: 197, startPoint y: 340, endPoint x: 503, endPoint y: 348, distance: 306.7
click at [503, 348] on div "Metric # URLS Change Trend Crawls Crawled URLs × Close Chart - API Requests Lis…" at bounding box center [705, 367] width 1030 height 475
click at [495, 338] on div "URLs Crawled between 20% and 79% of the Time (days) × Close Chart - API Request…" at bounding box center [418, 341] width 424 height 15
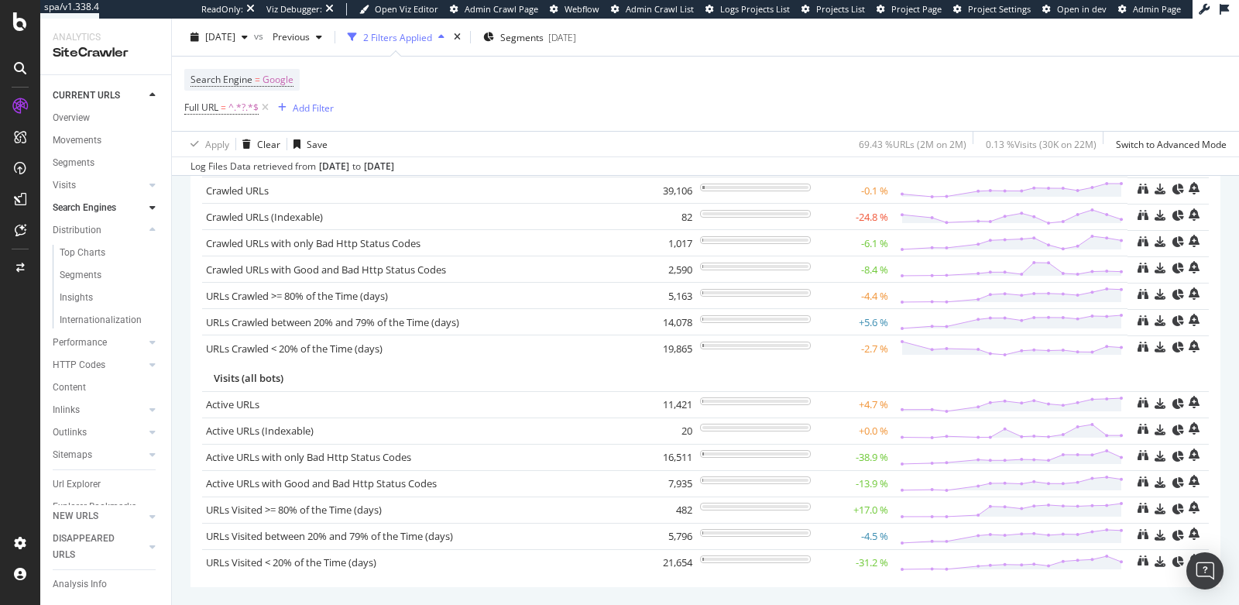
scroll to position [129, 0]
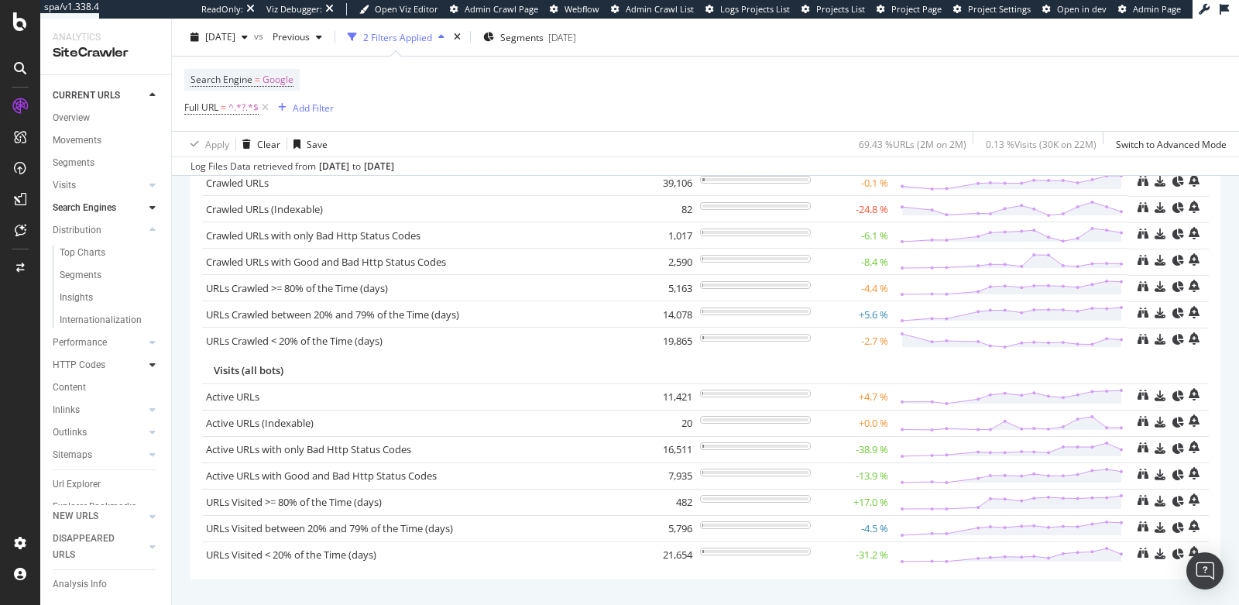
click at [149, 363] on icon at bounding box center [152, 364] width 6 height 9
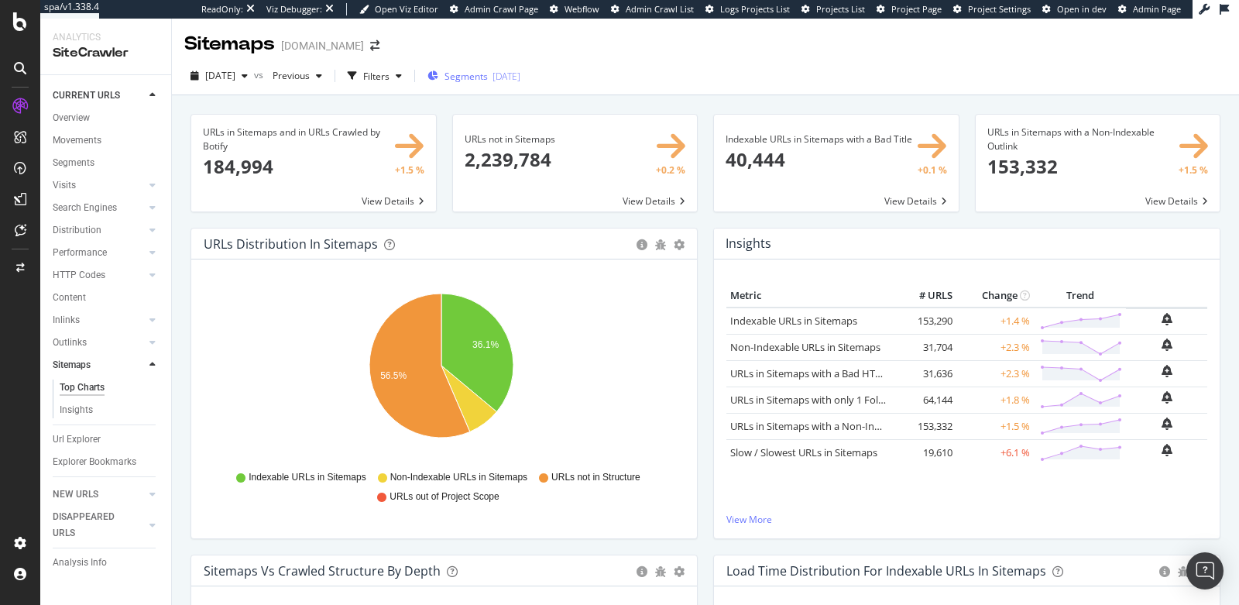
click at [471, 77] on div "Segments [DATE]" at bounding box center [473, 76] width 93 height 13
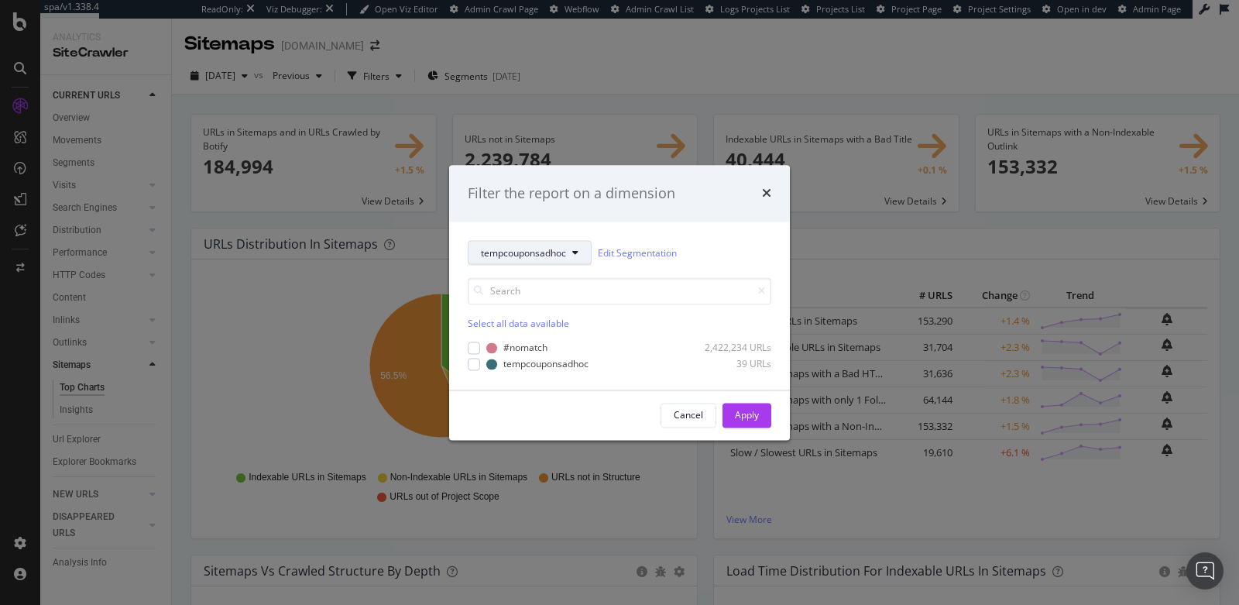
click at [506, 250] on span "tempcouponsadhoc" at bounding box center [523, 252] width 85 height 13
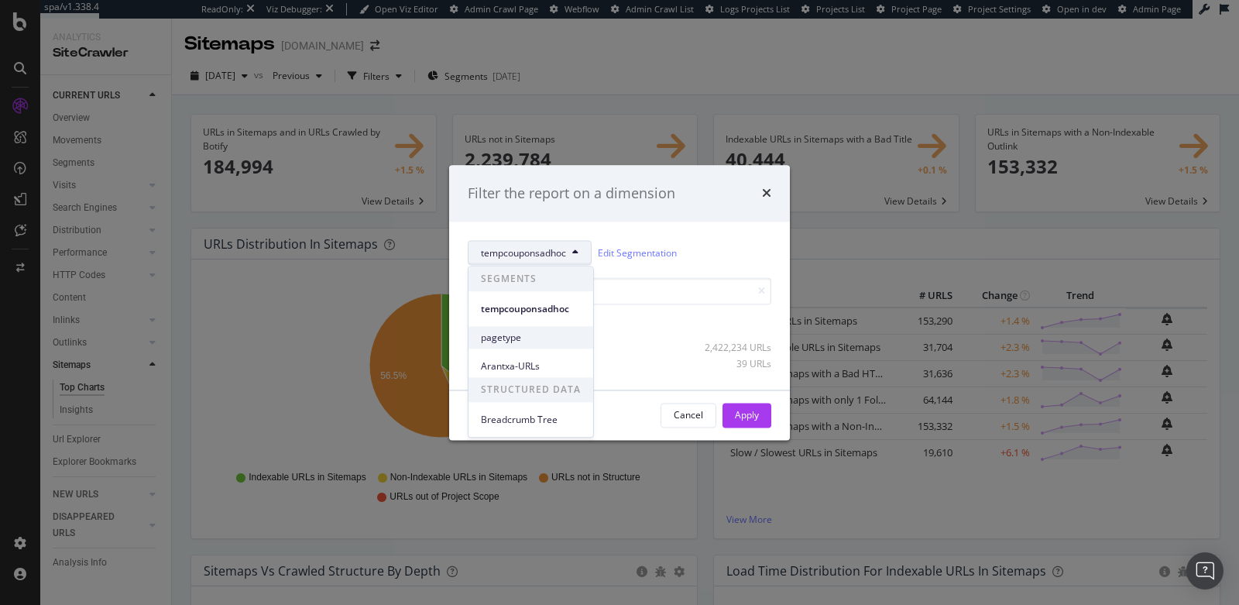
click at [505, 345] on div "pagetype" at bounding box center [530, 337] width 125 height 22
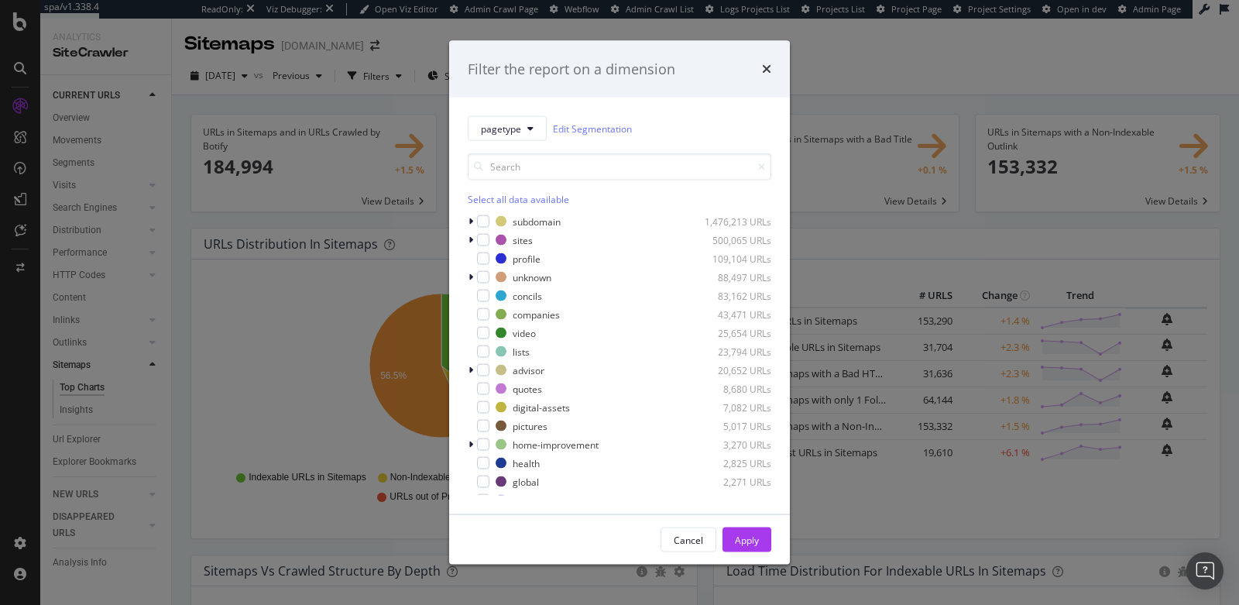
click at [494, 196] on div "Select all data available" at bounding box center [619, 199] width 303 height 13
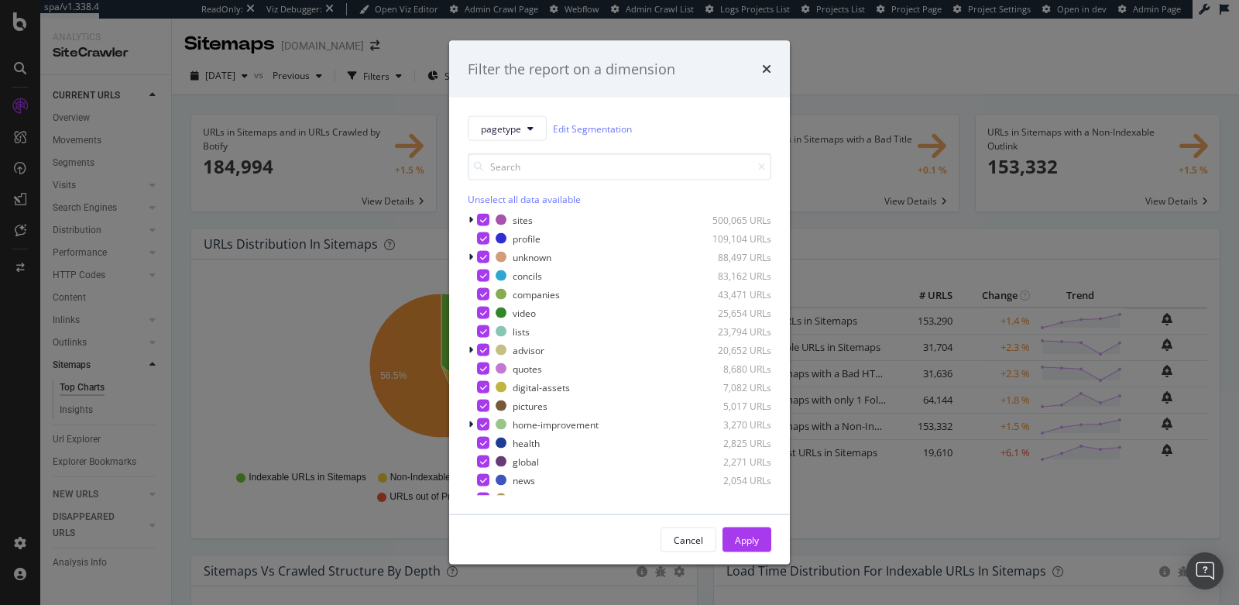
scroll to position [50, 0]
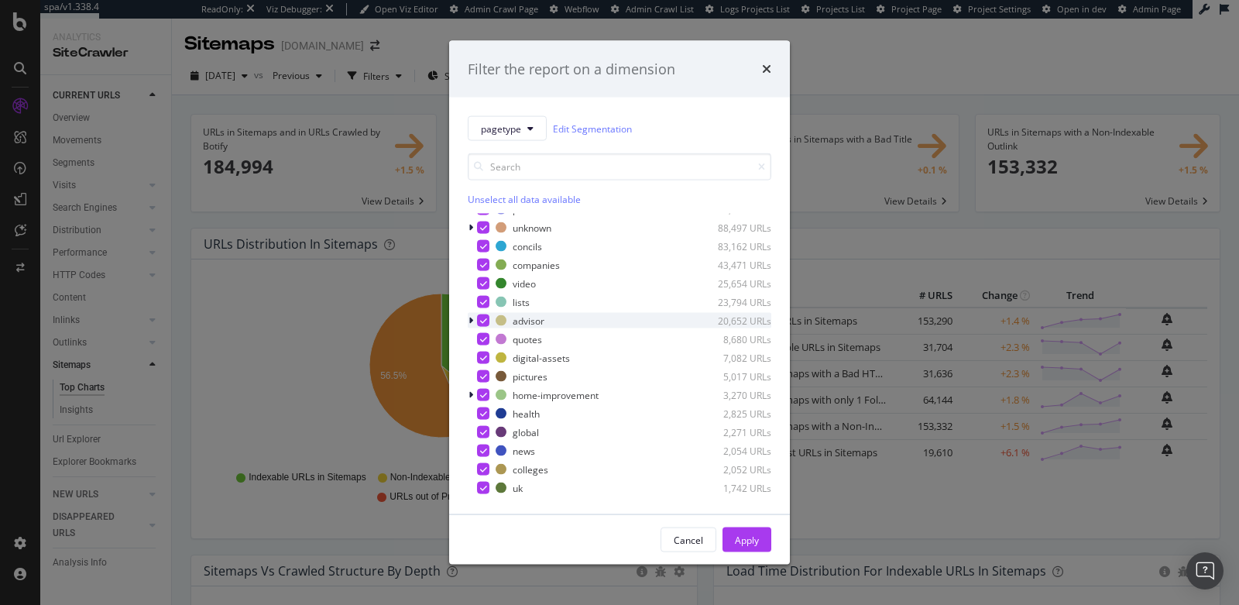
click at [483, 321] on icon "modal" at bounding box center [483, 321] width 7 height 8
click at [746, 540] on div "Apply" at bounding box center [747, 539] width 24 height 13
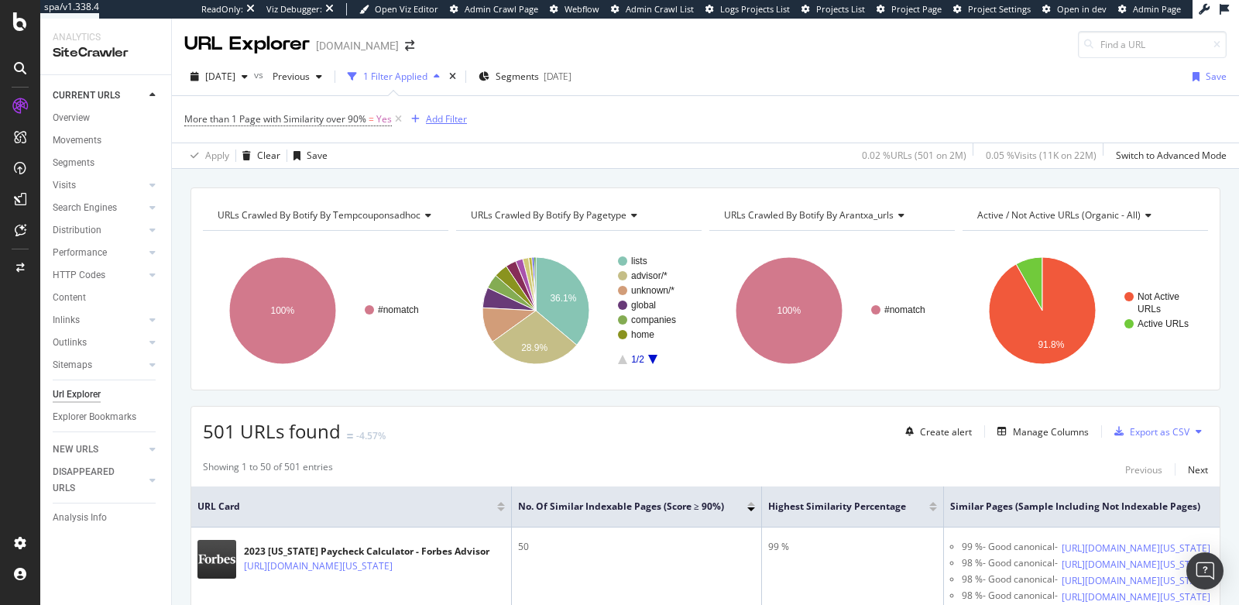
click at [435, 119] on div "Add Filter" at bounding box center [446, 118] width 41 height 13
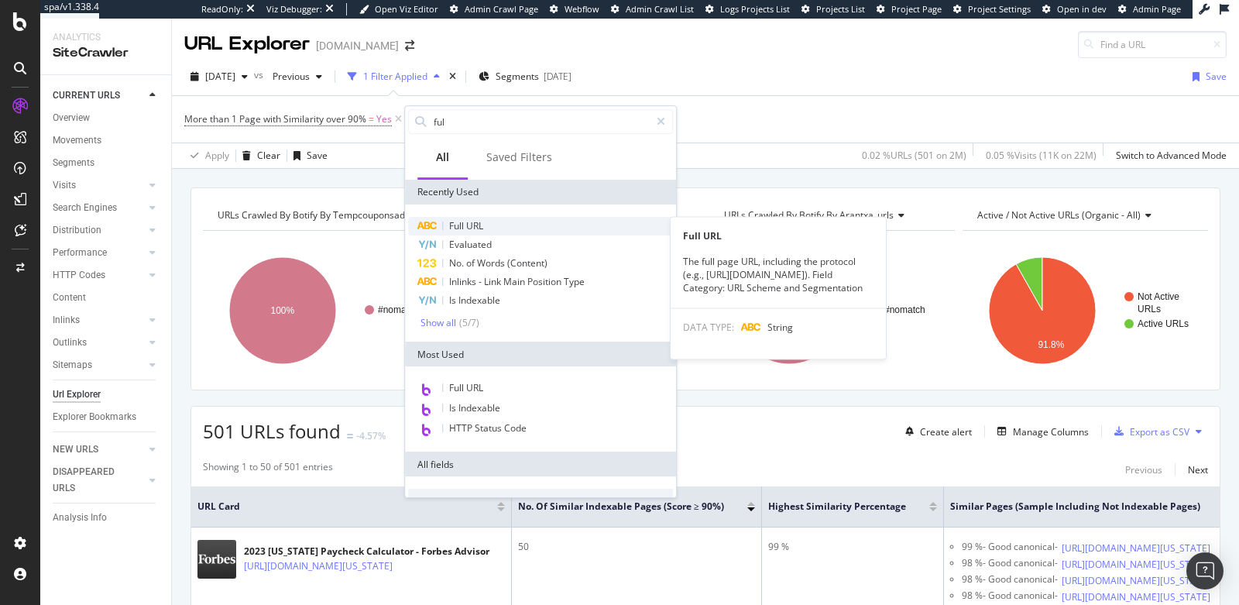
type input "full"
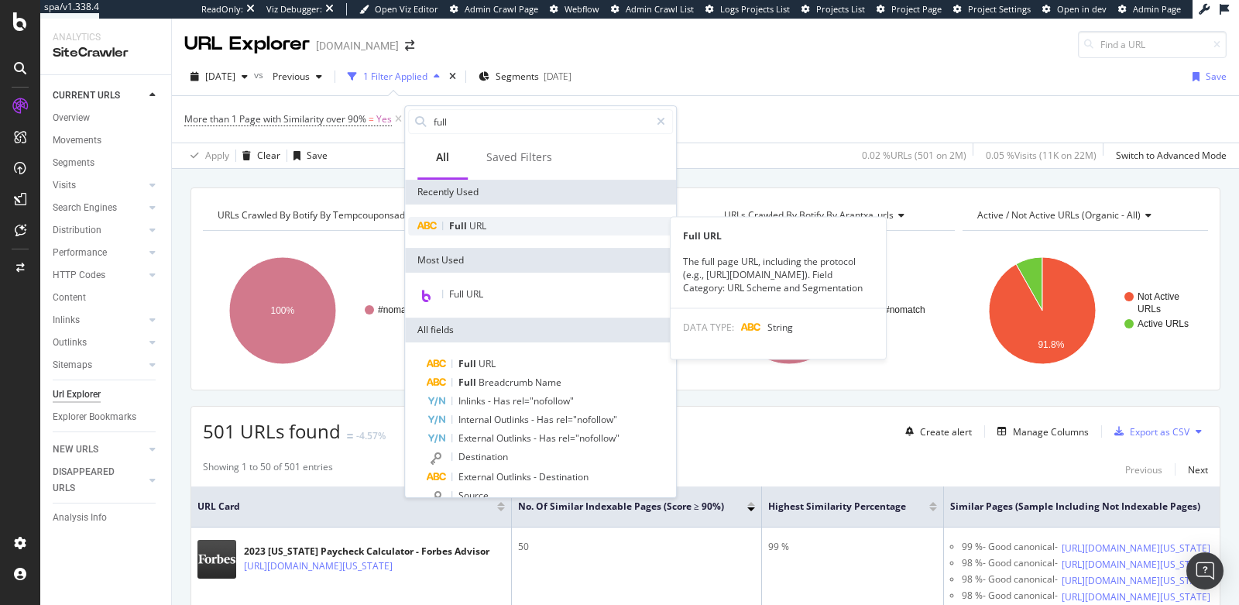
click at [461, 222] on span "Full" at bounding box center [459, 225] width 20 height 13
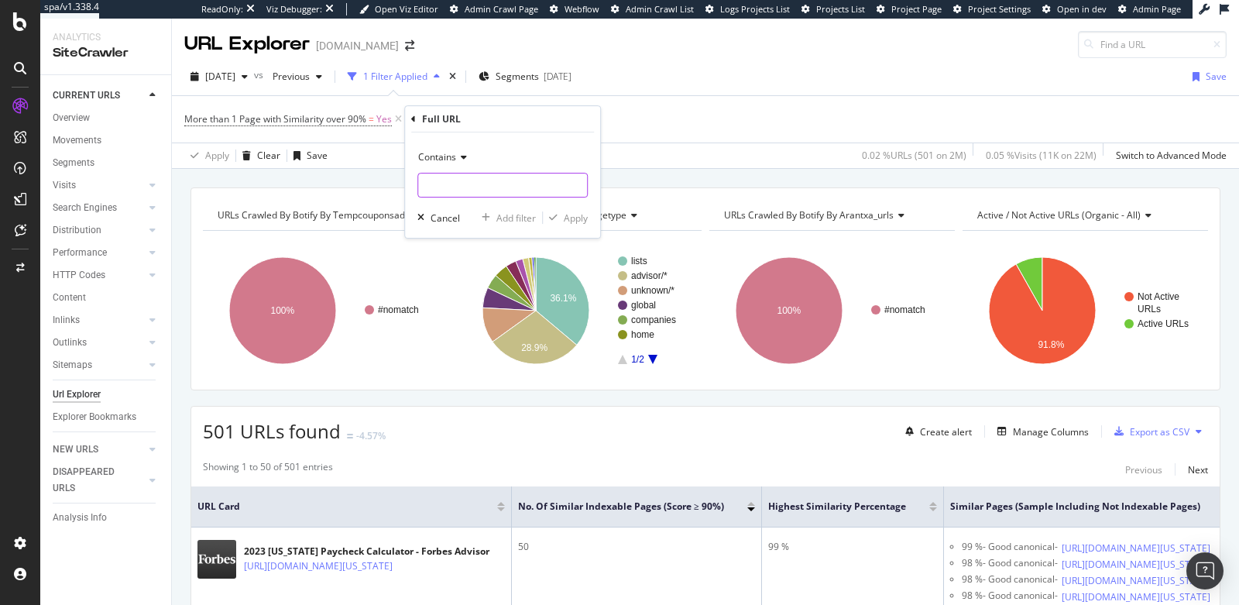
click at [440, 187] on input "text" at bounding box center [502, 185] width 169 height 25
type input "calculator"
click at [568, 213] on div "Apply" at bounding box center [576, 217] width 24 height 13
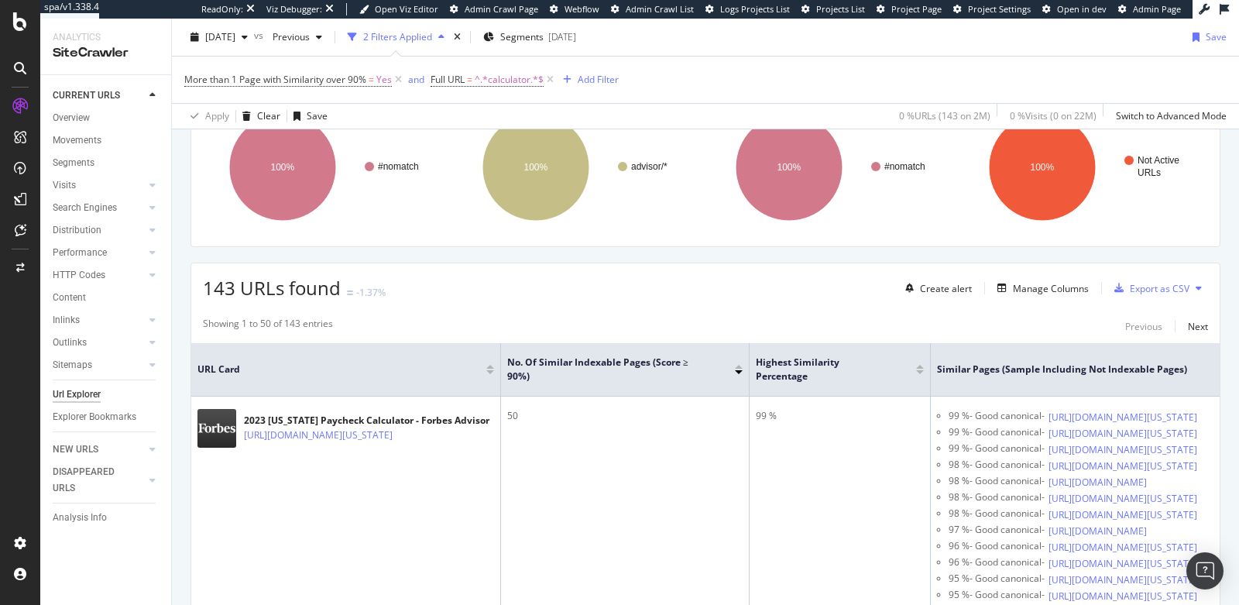
scroll to position [190, 0]
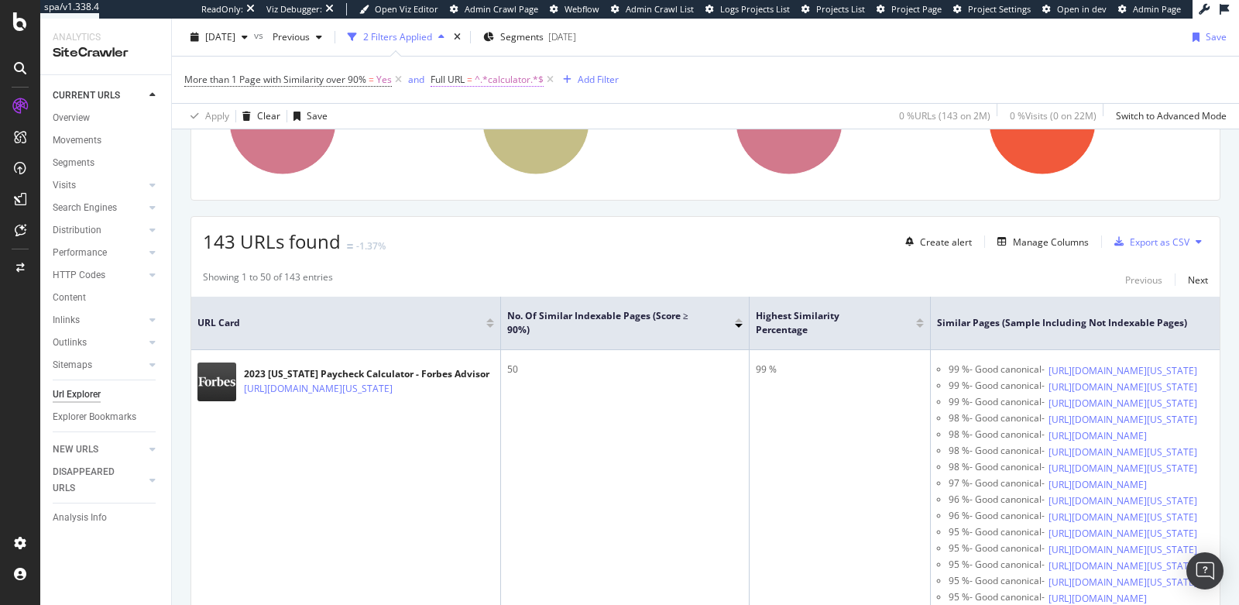
click at [496, 82] on span "^.*calculator.*$" at bounding box center [509, 80] width 69 height 22
click at [470, 115] on span "Contains" at bounding box center [463, 114] width 38 height 13
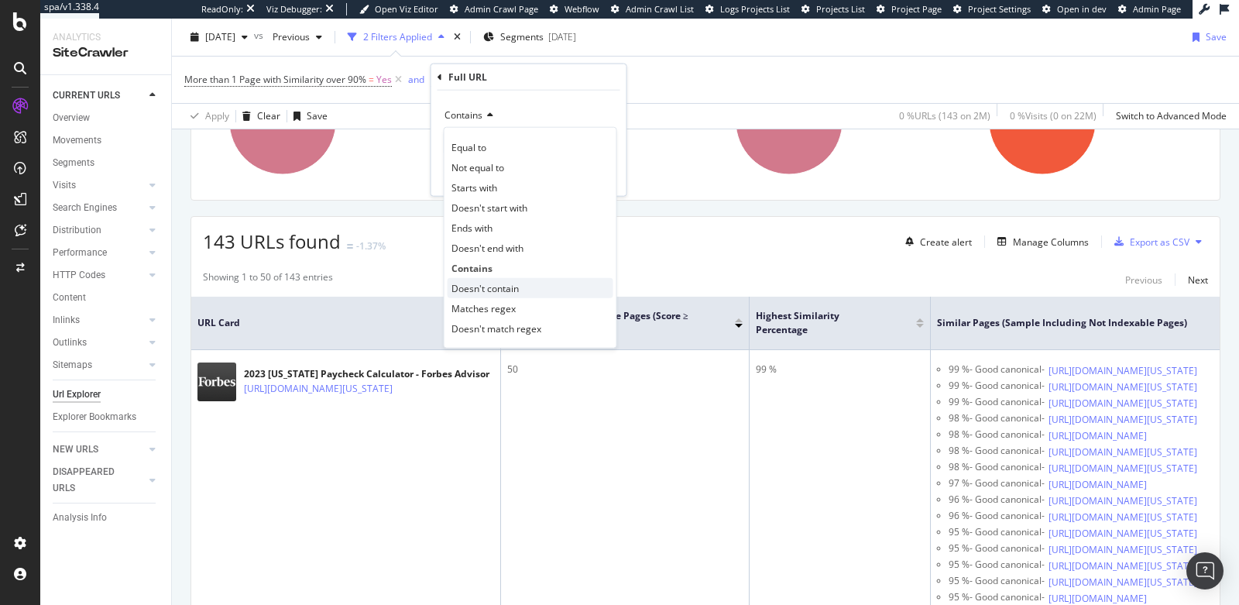
click at [492, 283] on span "Doesn't contain" at bounding box center [484, 287] width 67 height 13
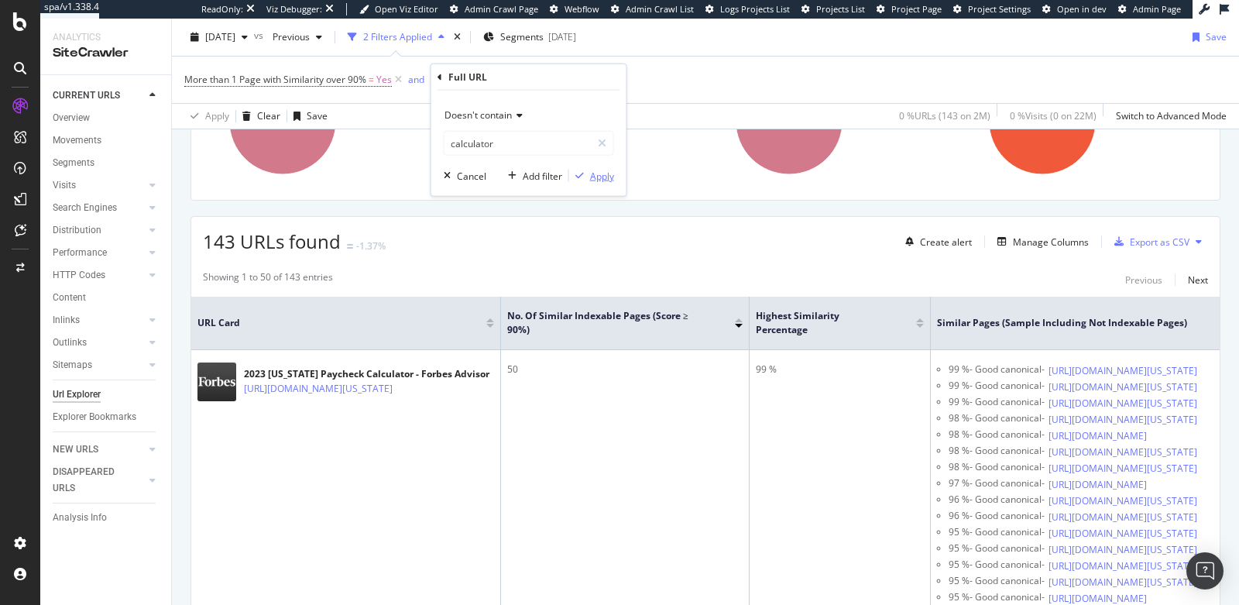
click at [585, 173] on div "button" at bounding box center [579, 175] width 21 height 9
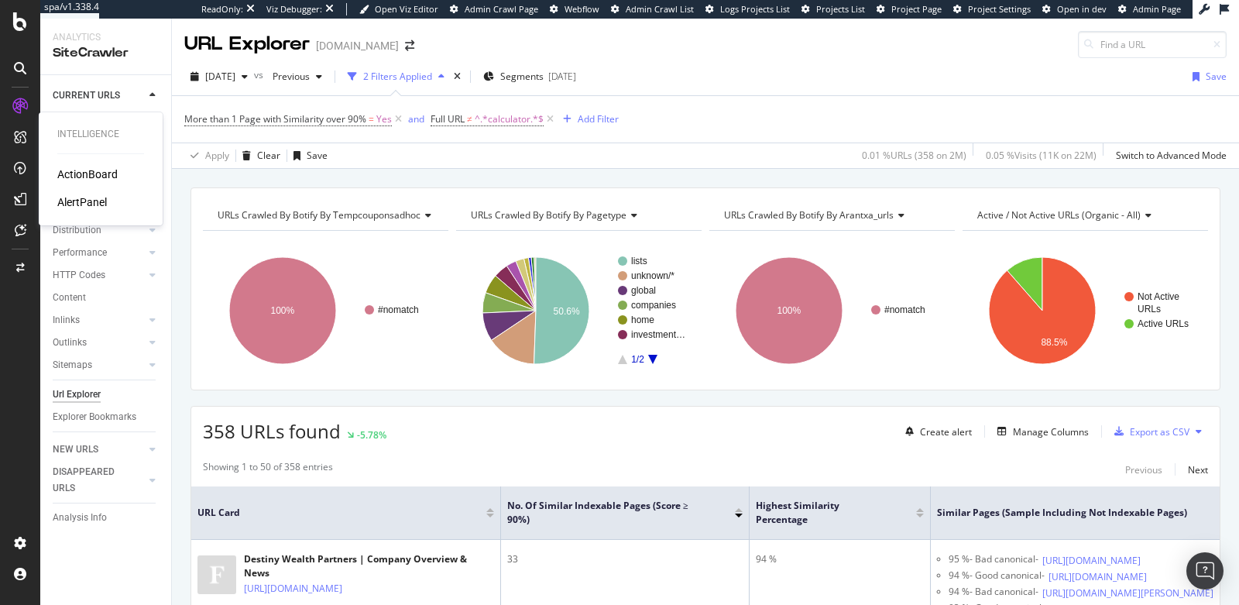
click at [70, 170] on div "ActionBoard" at bounding box center [87, 173] width 60 height 15
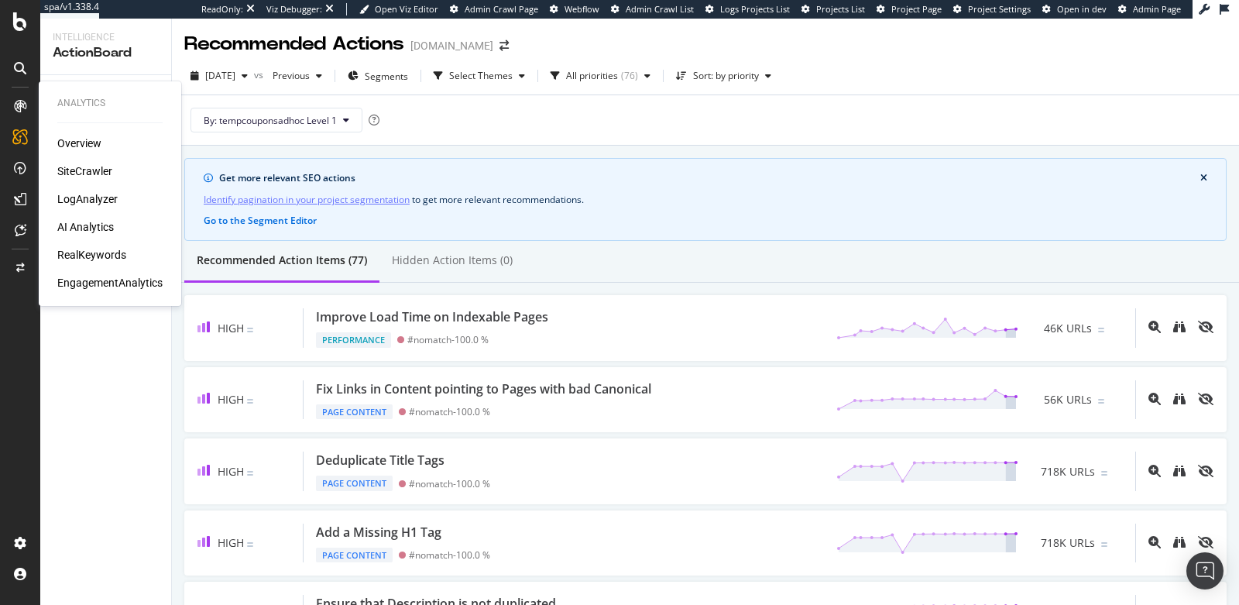
click at [80, 228] on div "AI Analytics" at bounding box center [85, 226] width 57 height 15
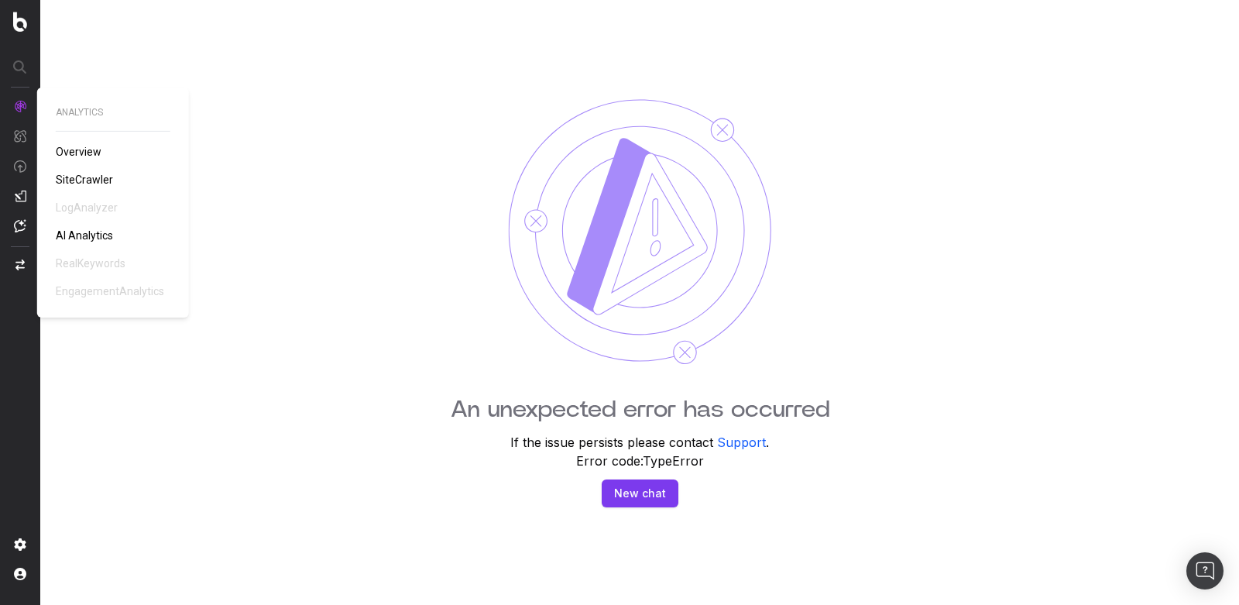
click at [80, 180] on span "SiteCrawler" at bounding box center [84, 179] width 57 height 12
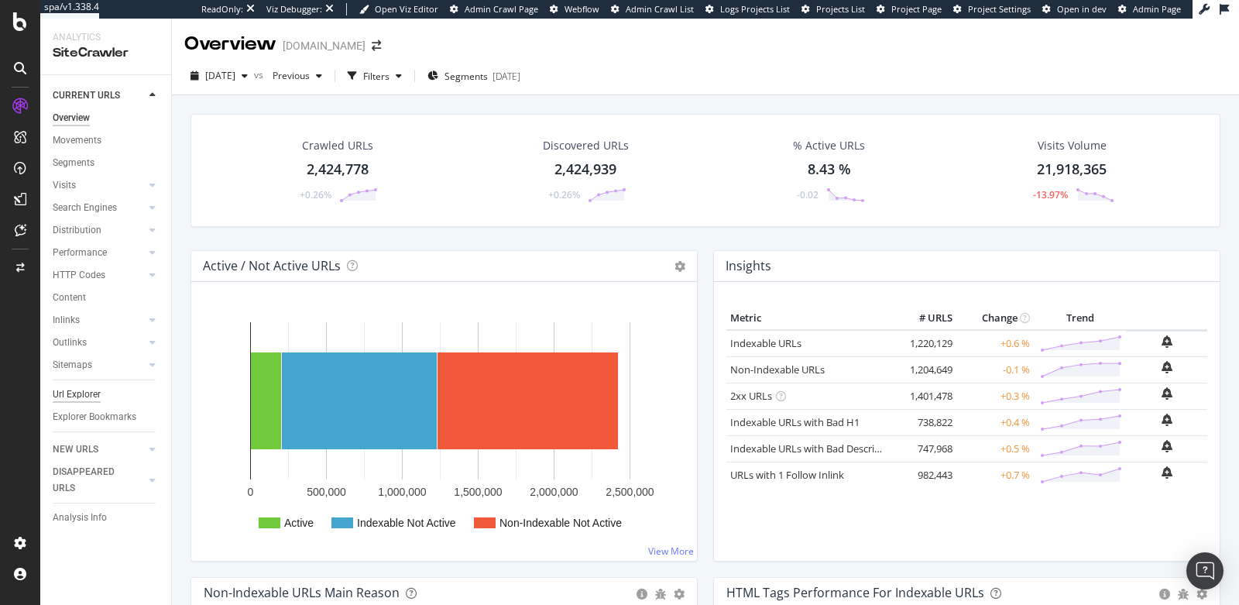
click at [77, 396] on div "Url Explorer" at bounding box center [77, 394] width 48 height 16
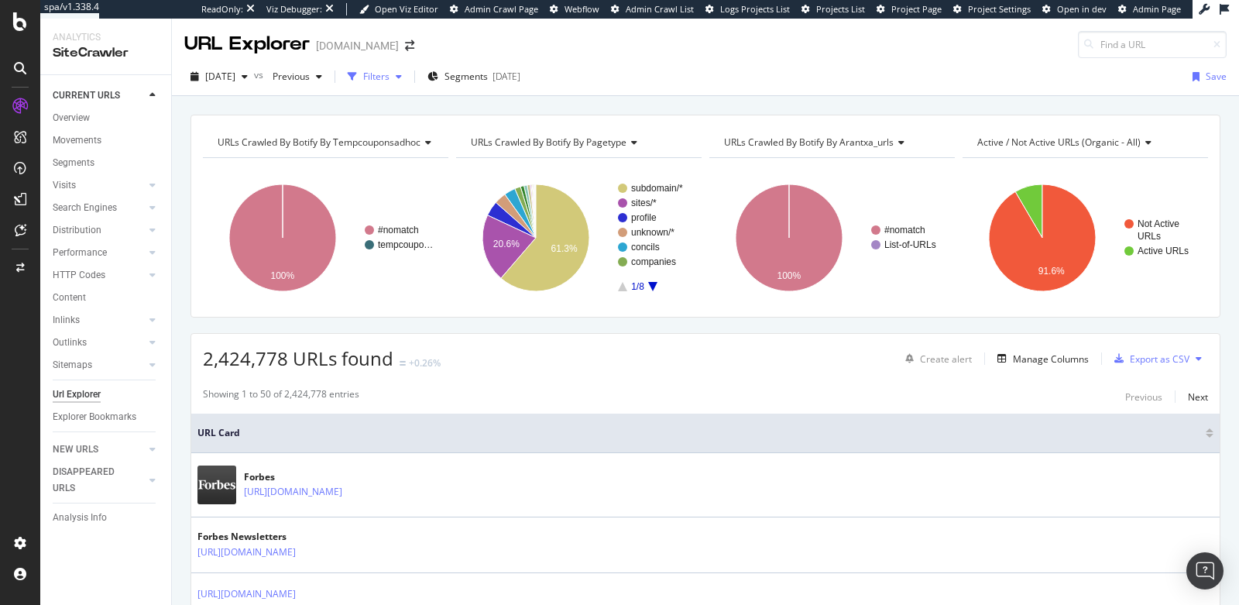
click at [389, 77] on div "Filters" at bounding box center [376, 76] width 26 height 13
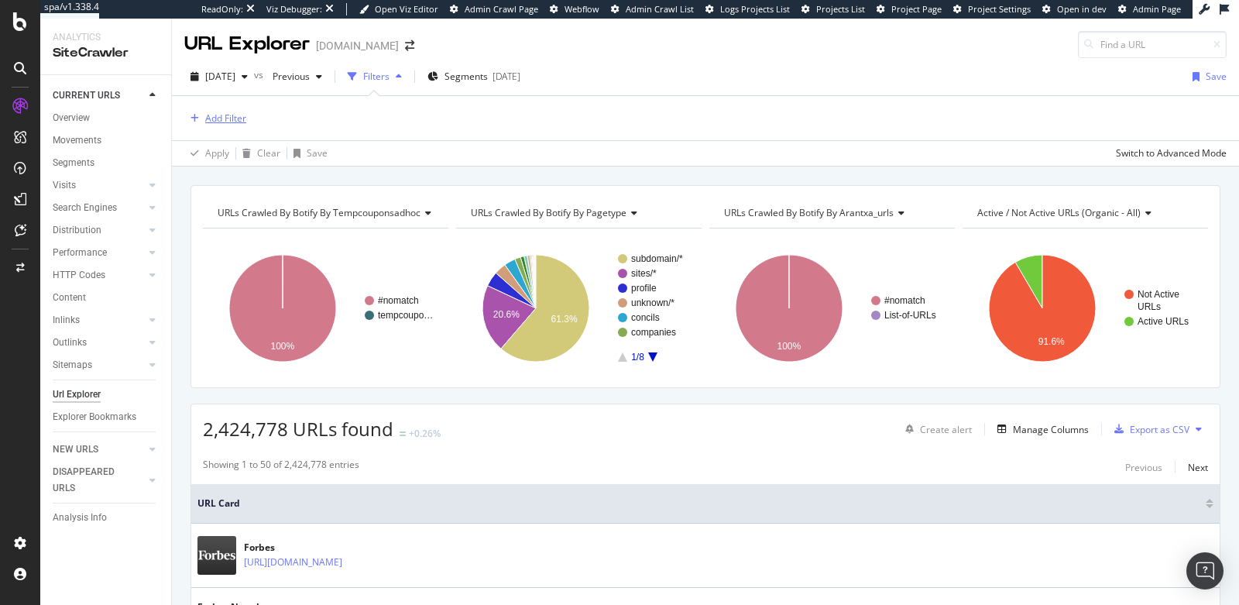
click at [225, 117] on div "Add Filter" at bounding box center [225, 117] width 41 height 13
click at [595, 173] on div "URLs Crawled By Botify By tempcouponsadhoc Chart (by Value) Table Expand Export…" at bounding box center [705, 184] width 1067 height 37
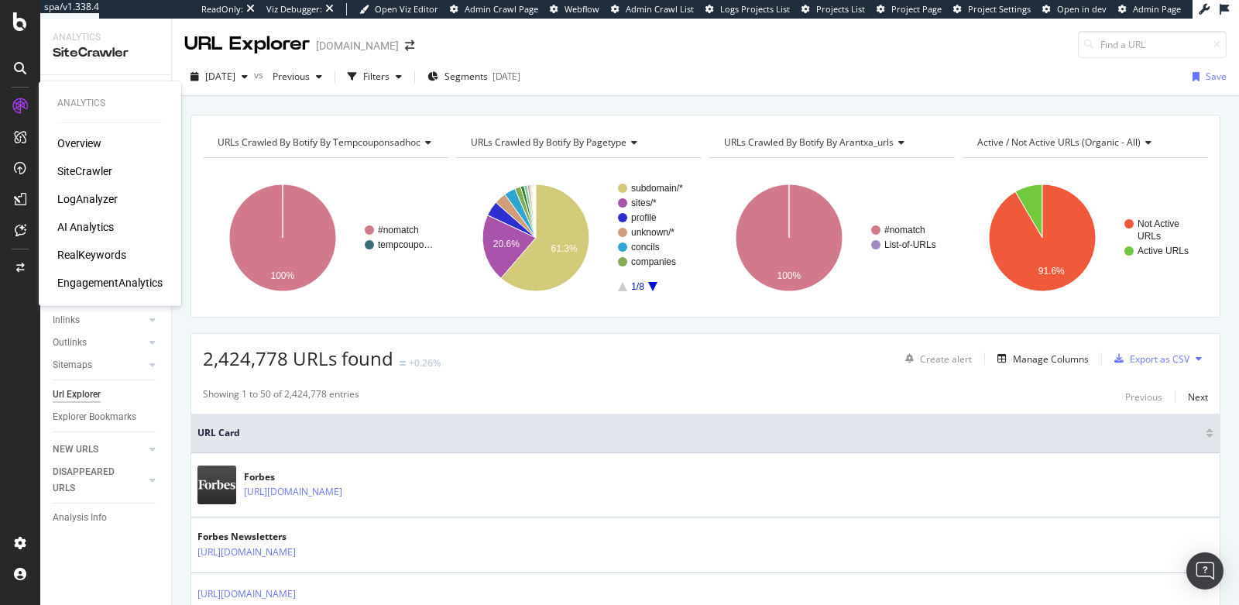
click at [91, 201] on div "LogAnalyzer" at bounding box center [87, 198] width 60 height 15
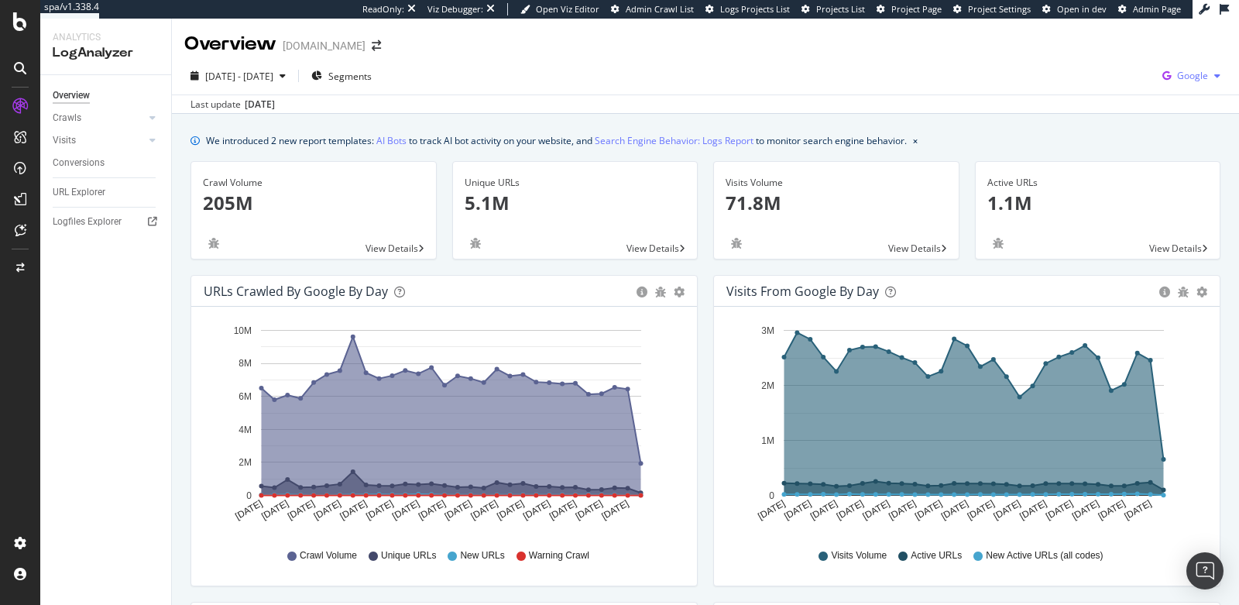
click at [1163, 71] on icon "button" at bounding box center [1166, 76] width 21 height 22
click at [958, 79] on div "2025 Sep. 9th - Oct. 8th Segments Google" at bounding box center [705, 78] width 1067 height 31
click at [1159, 80] on icon "button" at bounding box center [1166, 76] width 21 height 22
click at [1093, 64] on span "Bing" at bounding box center [1101, 63] width 57 height 14
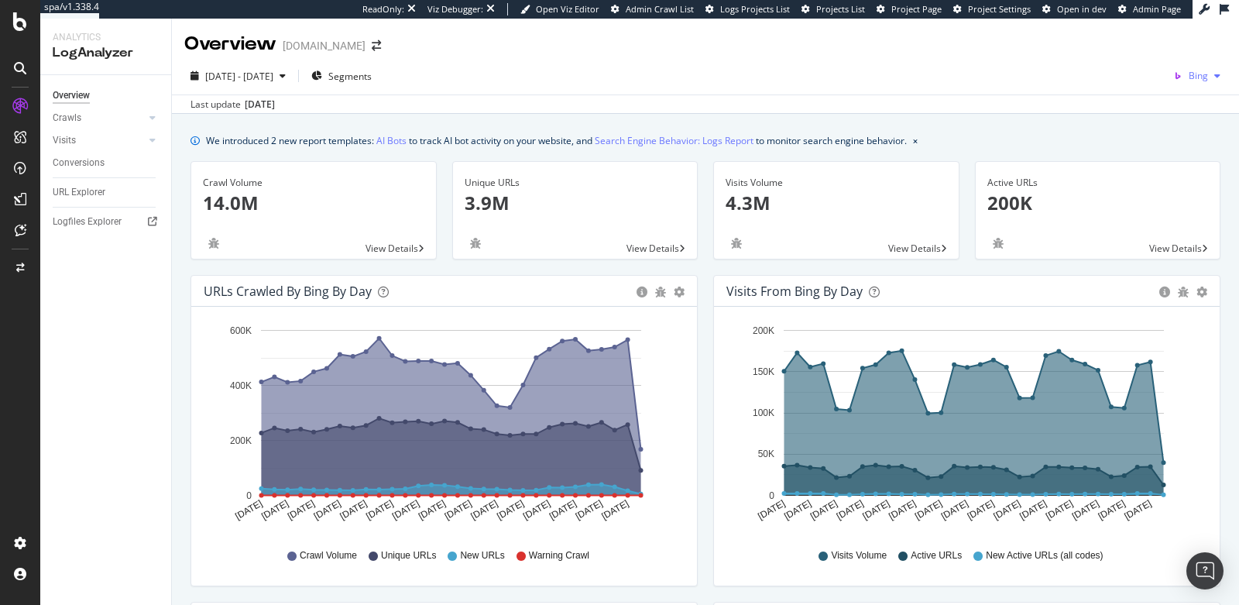
click at [1188, 78] on span "Bing" at bounding box center [1197, 75] width 19 height 13
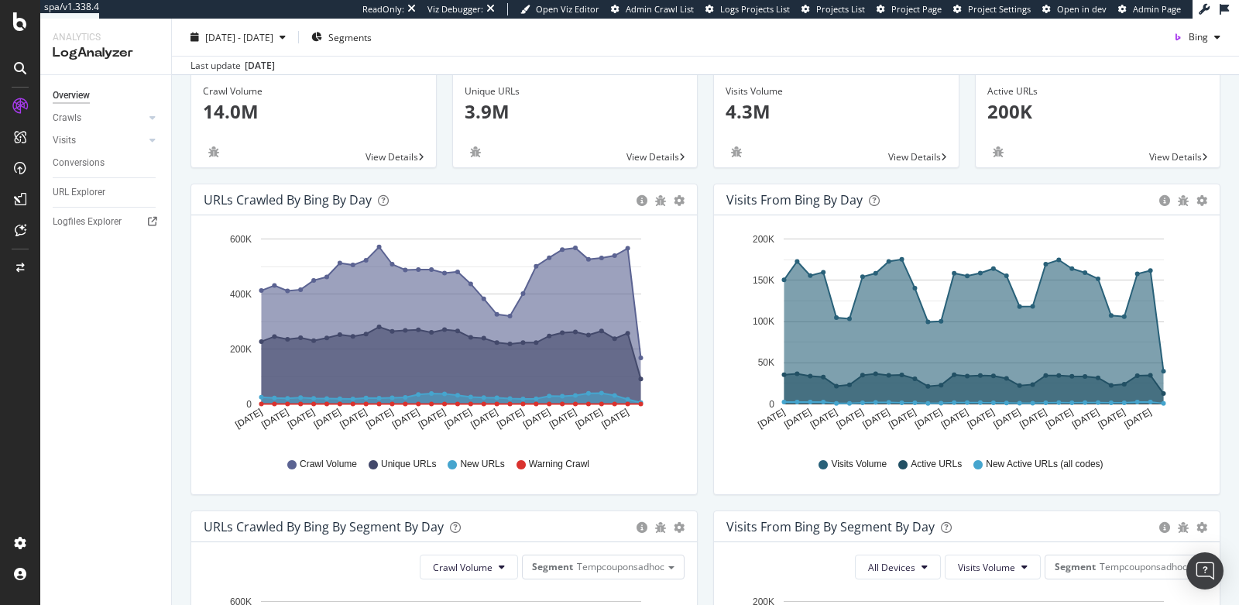
scroll to position [135, 0]
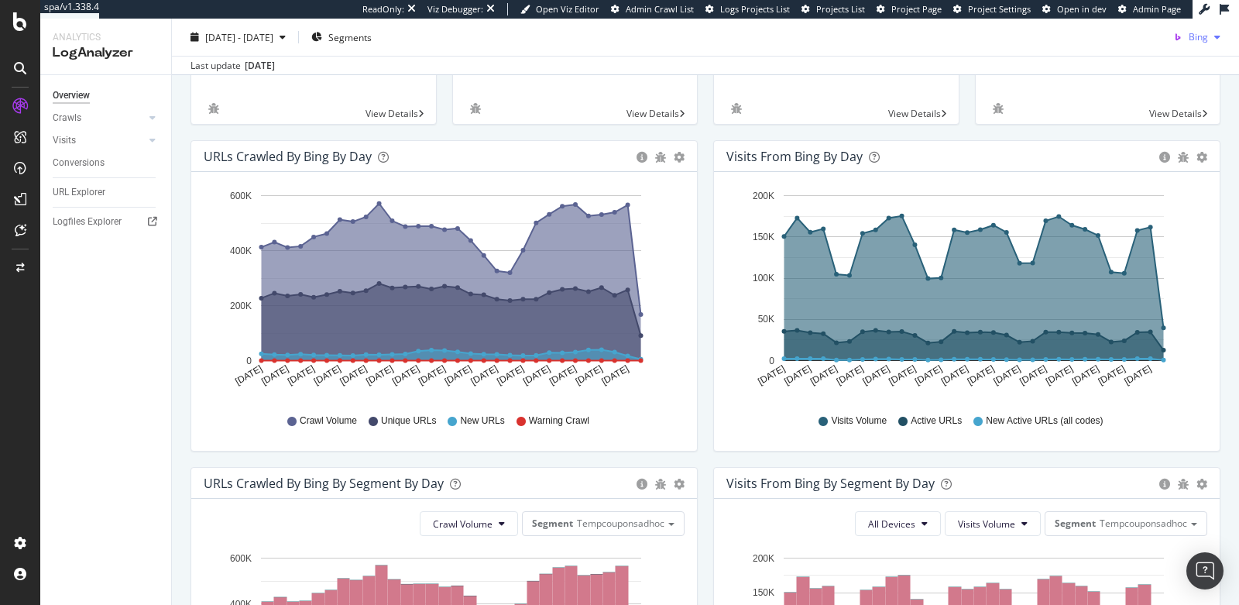
click at [1188, 32] on span "Bing" at bounding box center [1197, 36] width 19 height 13
click at [1158, 119] on div "OpenAI" at bounding box center [1180, 125] width 107 height 22
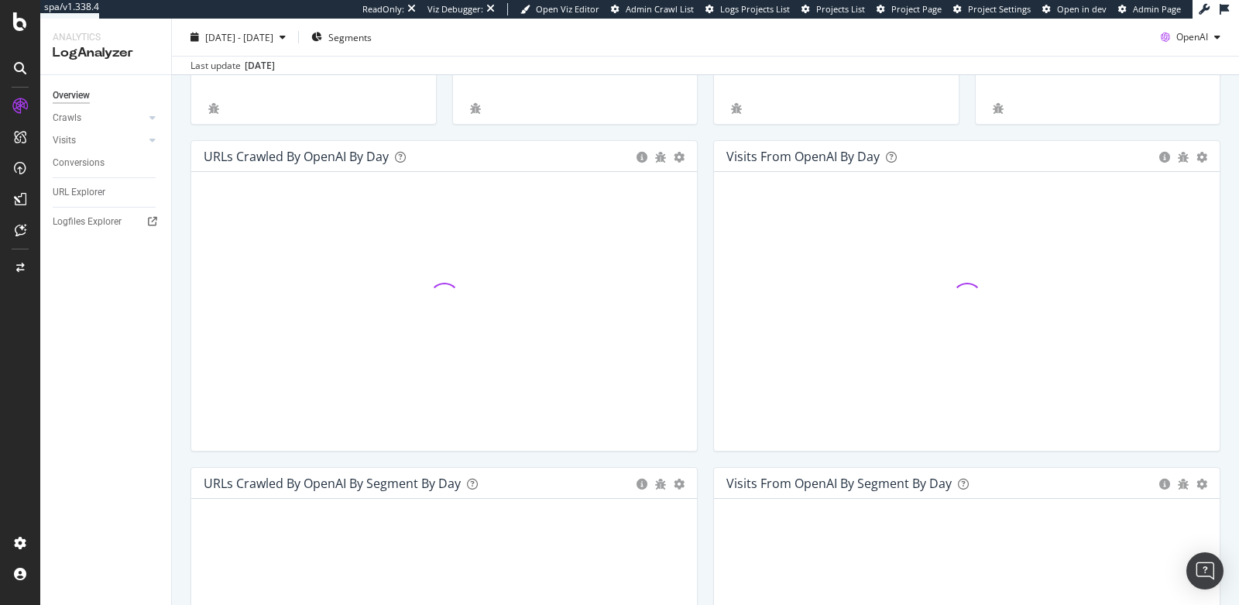
scroll to position [165, 0]
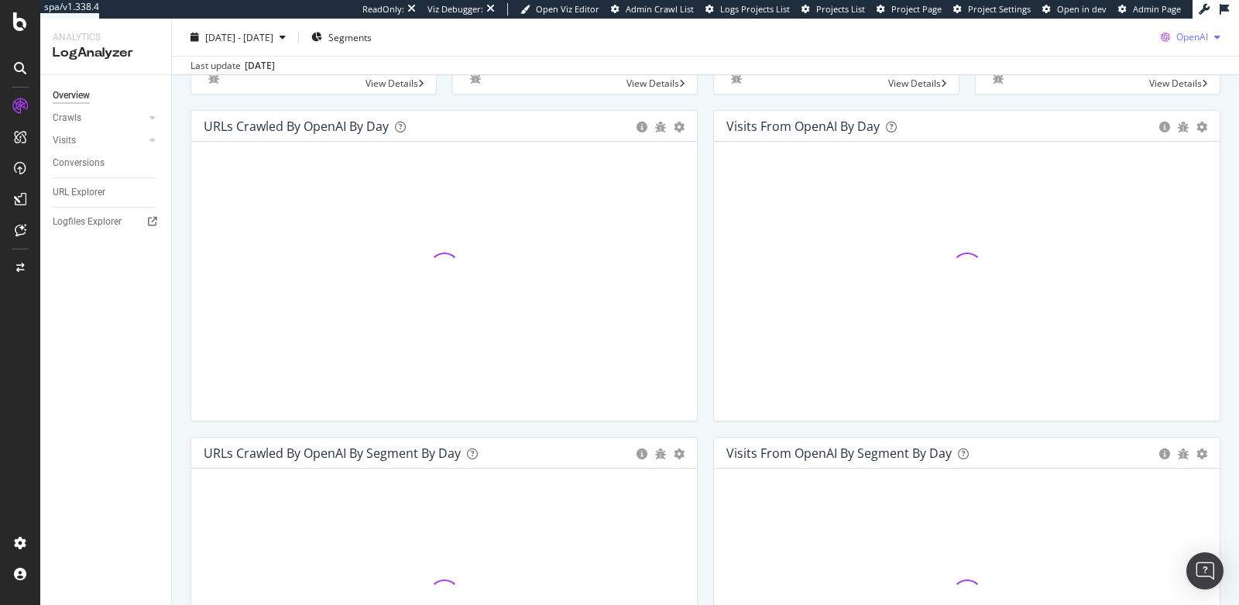
click at [1176, 40] on span "OpenAI" at bounding box center [1192, 36] width 32 height 13
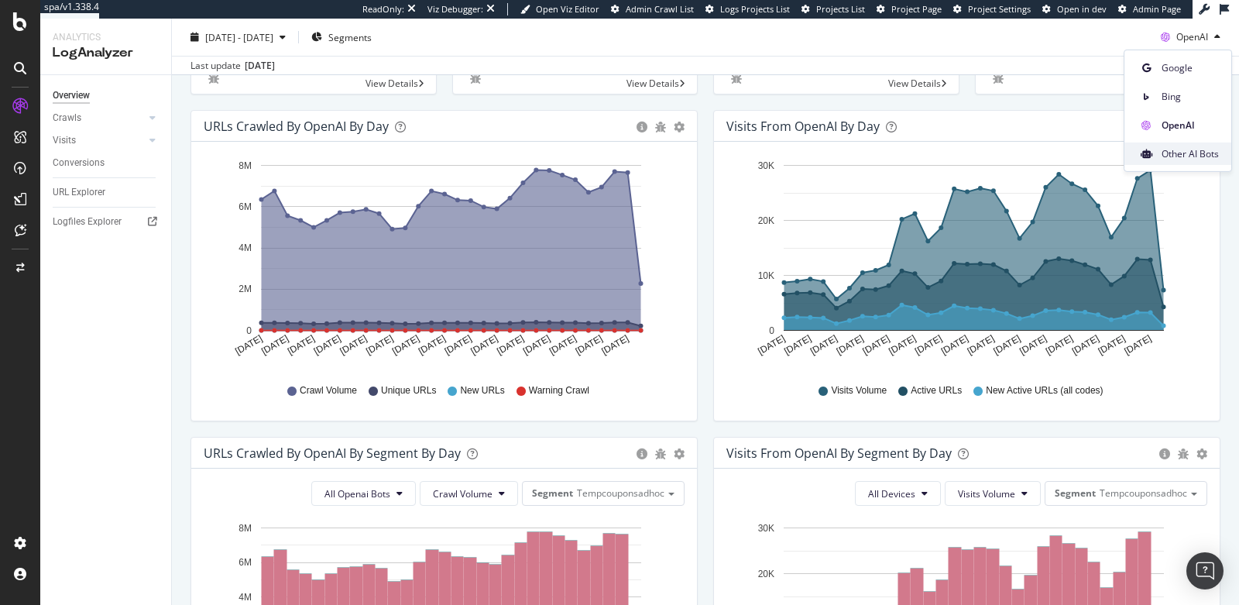
click at [1166, 157] on span "Other AI Bots" at bounding box center [1189, 153] width 57 height 14
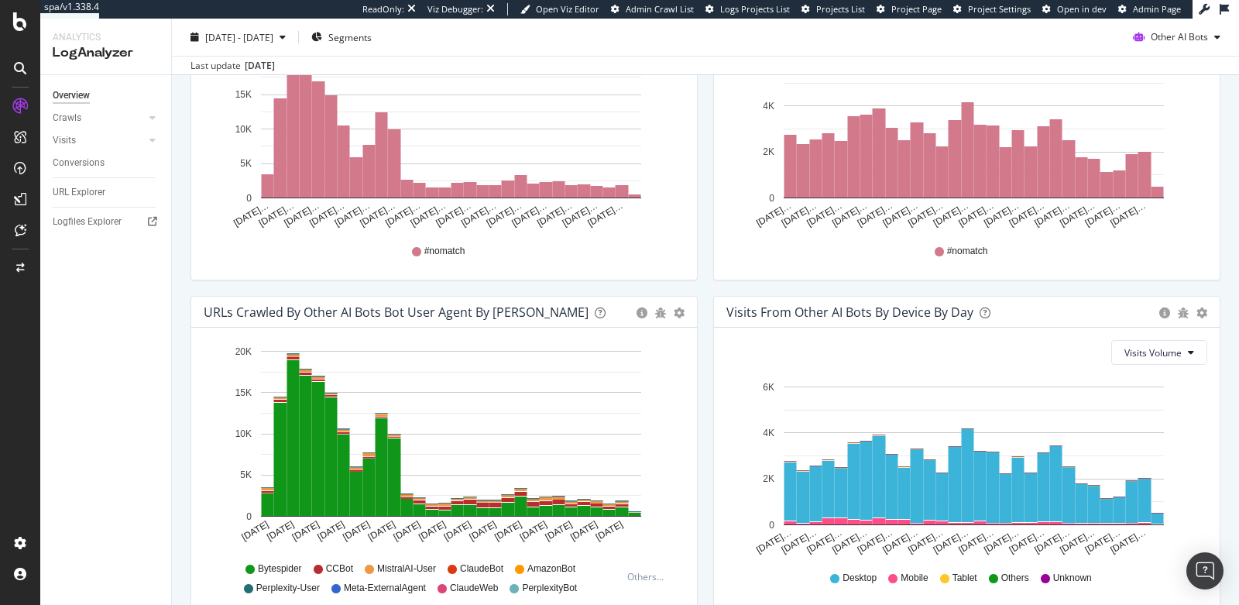
scroll to position [701, 0]
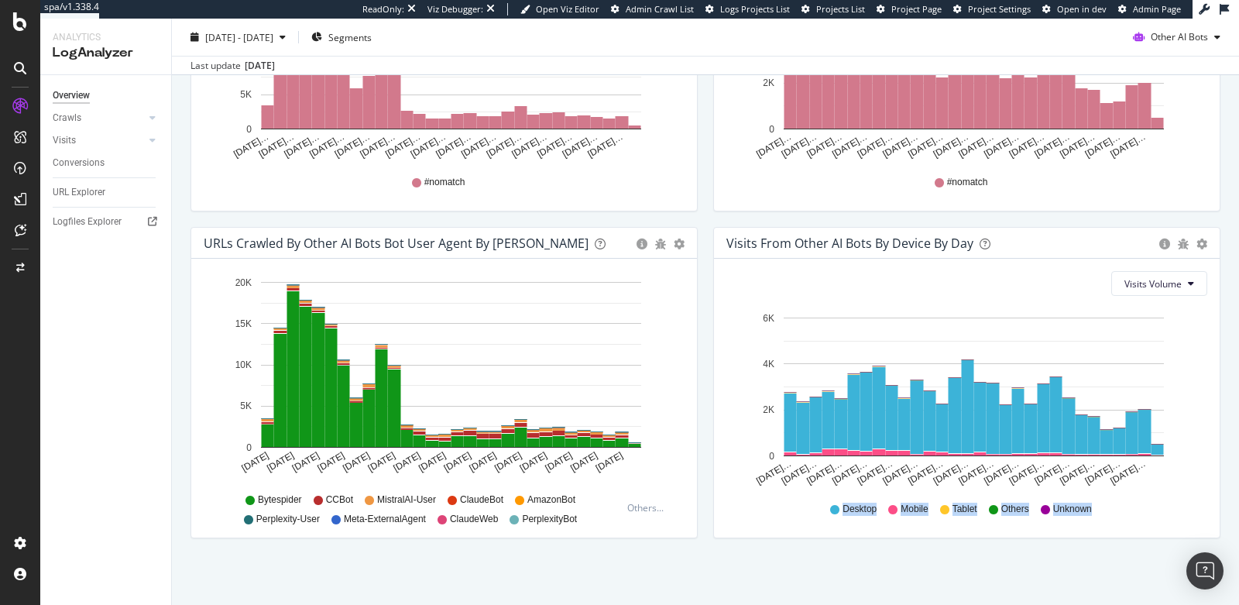
drag, startPoint x: 780, startPoint y: 510, endPoint x: 1091, endPoint y: 505, distance: 310.5
click at [1091, 505] on div "Desktop Mobile Tablet Others Unknown" at bounding box center [966, 509] width 465 height 35
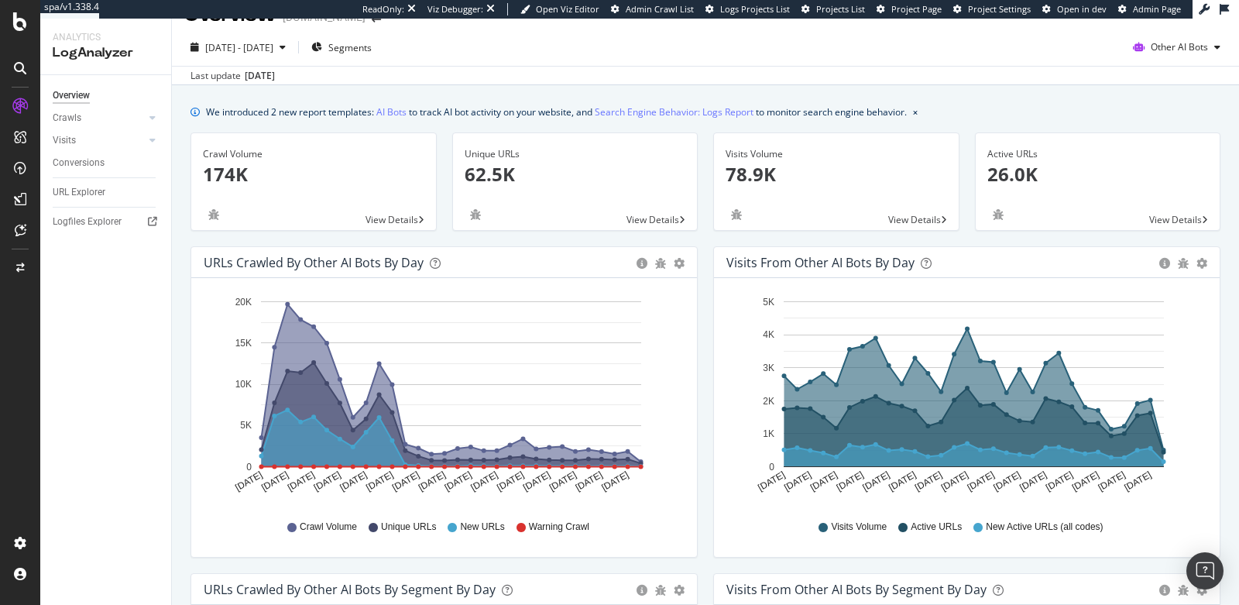
scroll to position [0, 0]
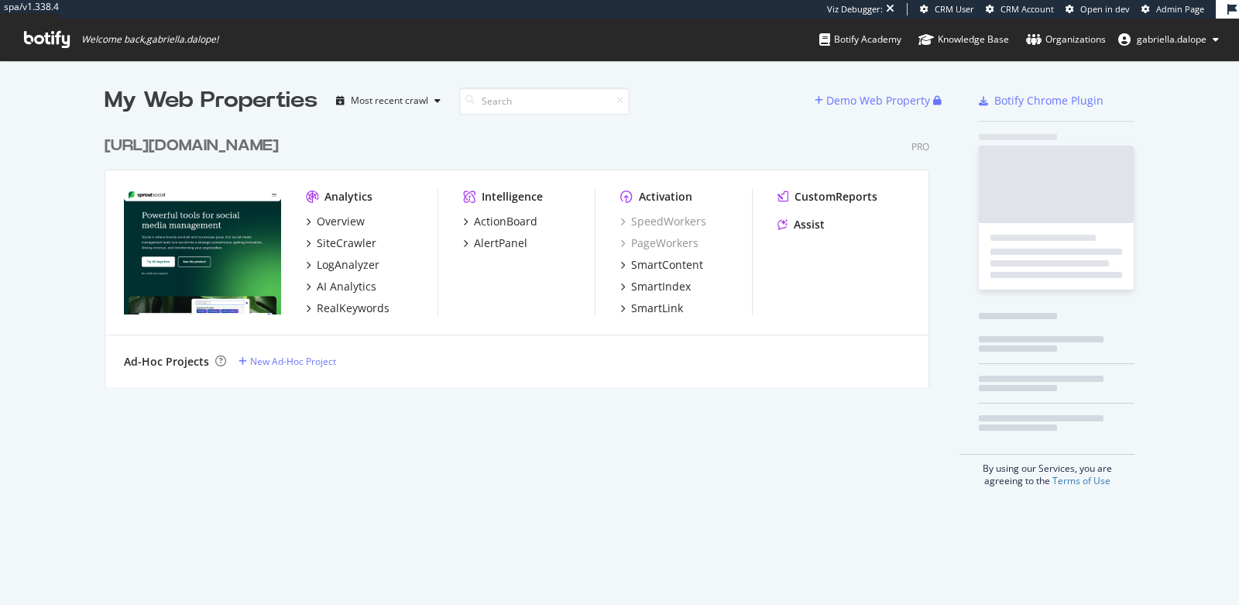
scroll to position [258, 824]
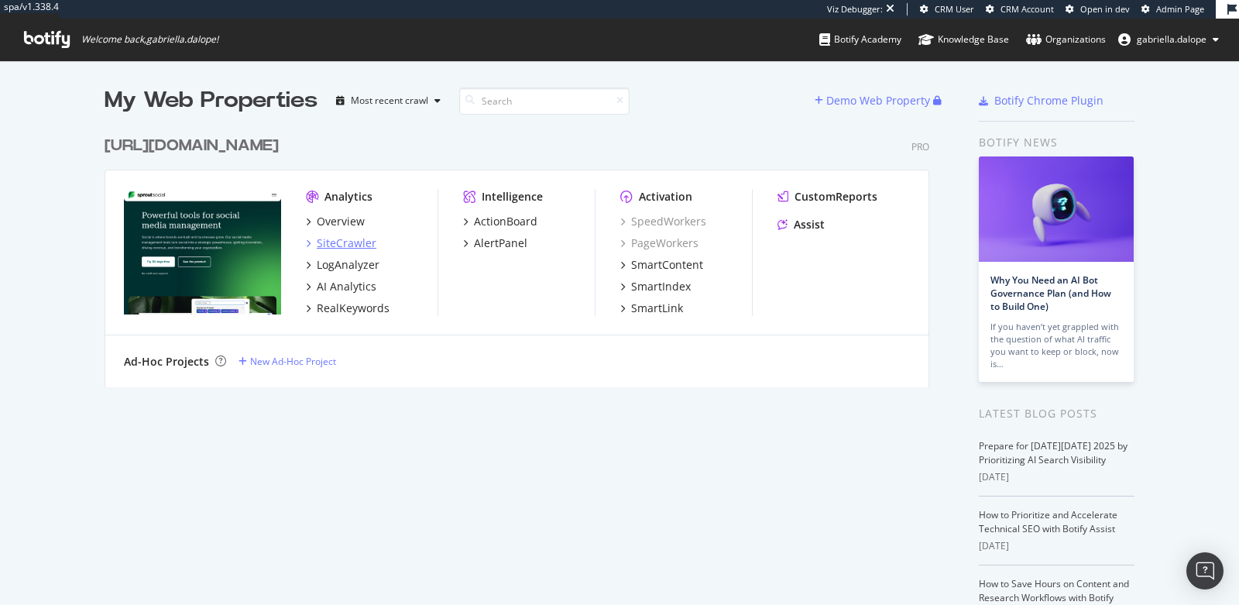
click at [350, 238] on div "SiteCrawler" at bounding box center [347, 242] width 60 height 15
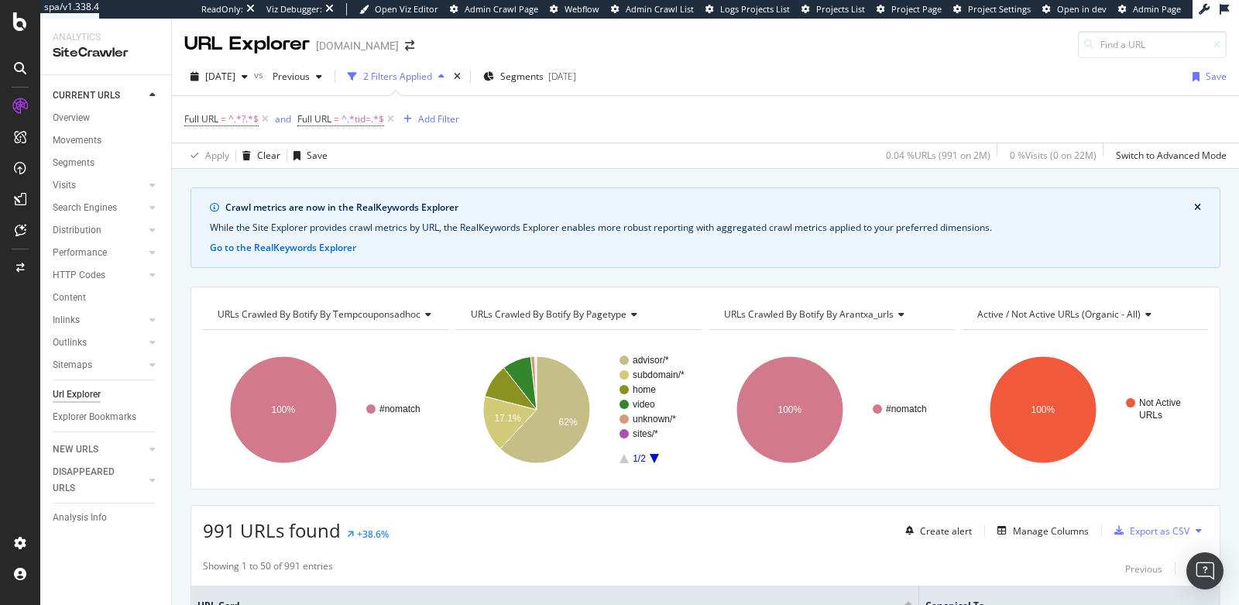
scroll to position [1895, 0]
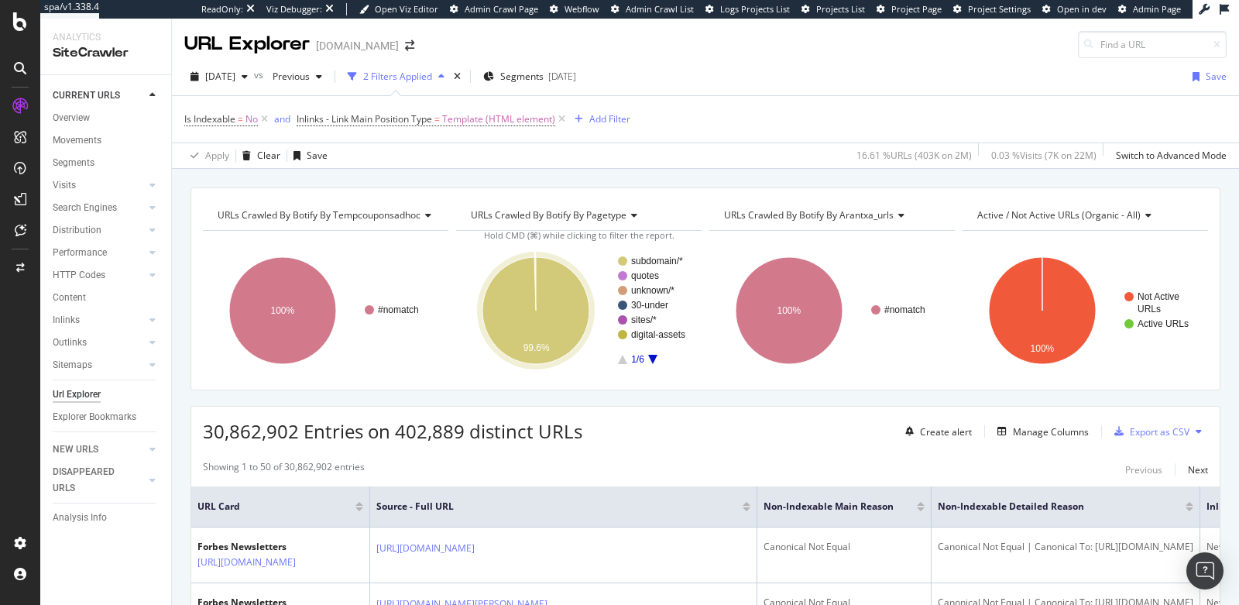
scroll to position [0, 47]
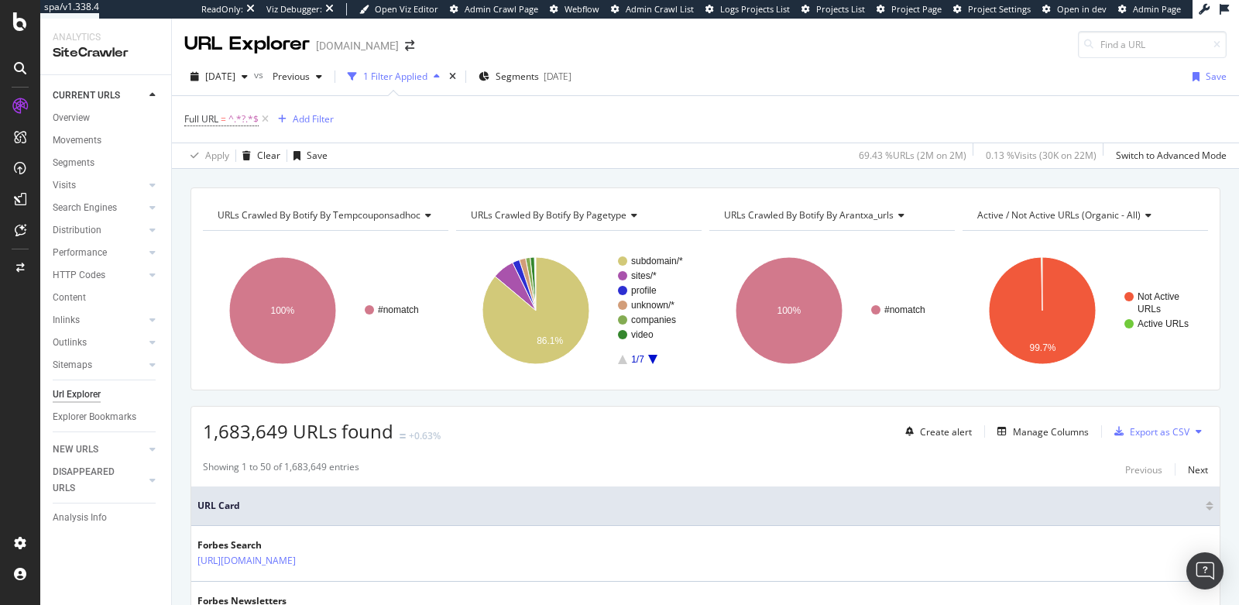
scroll to position [303, 0]
